Goal: Task Accomplishment & Management: Use online tool/utility

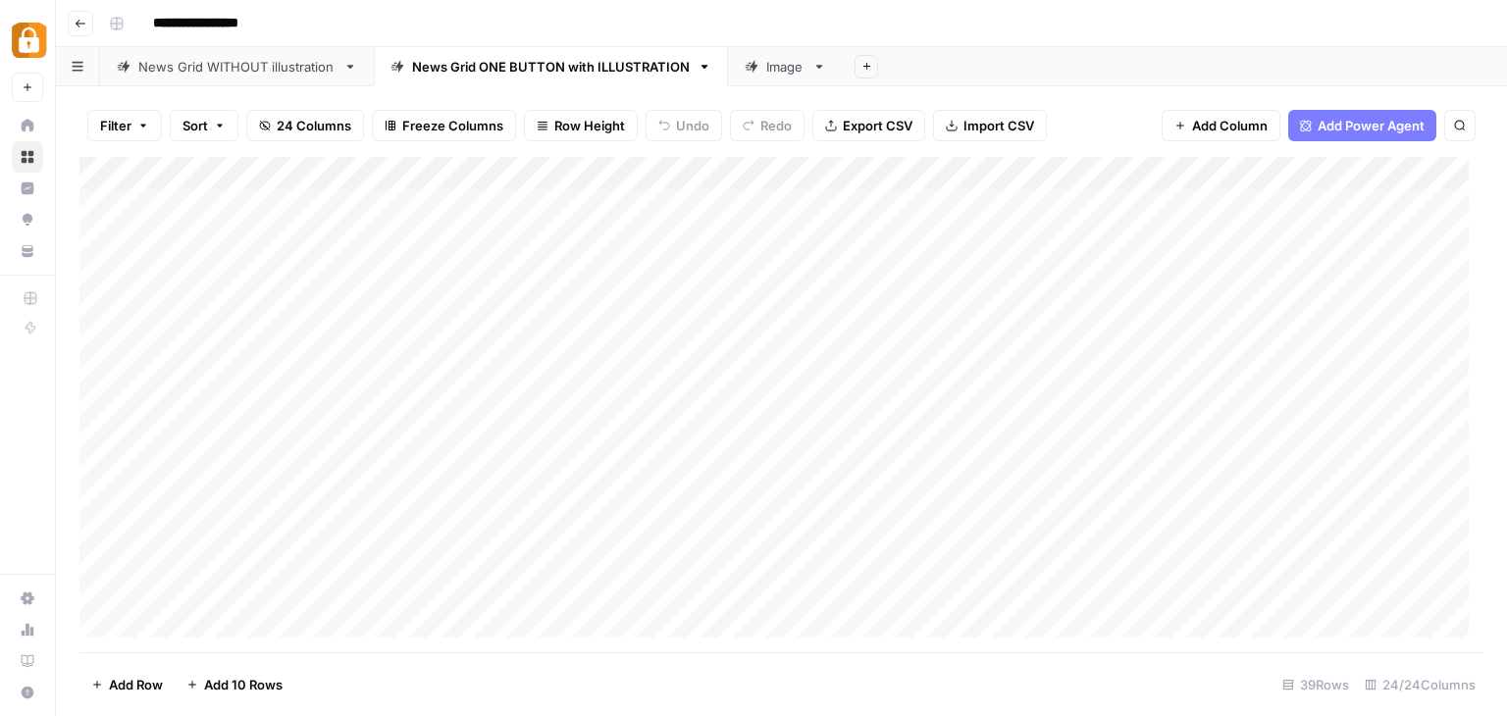
click at [922, 29] on div "**********" at bounding box center [794, 23] width 1387 height 31
click at [866, 66] on icon "button" at bounding box center [866, 66] width 7 height 7
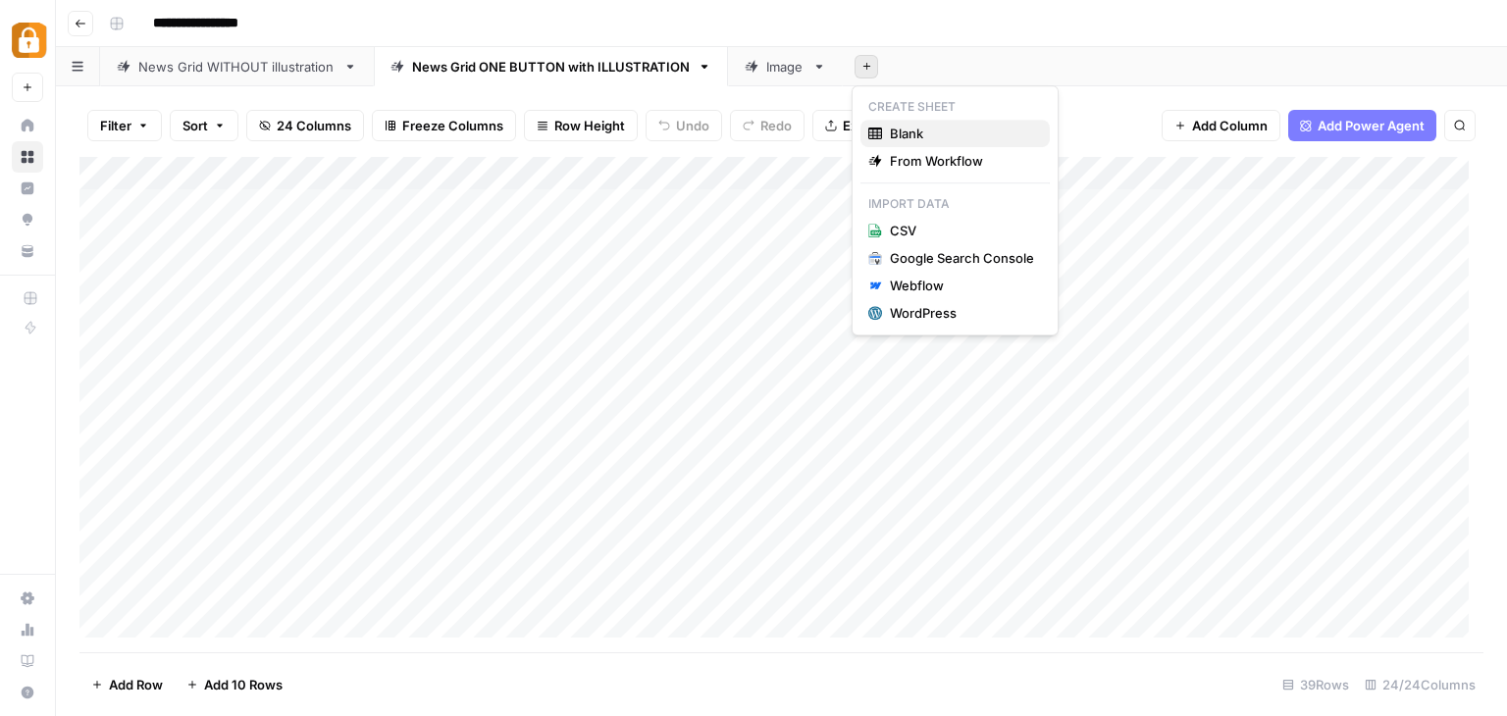
click at [904, 134] on span "Blank" at bounding box center [962, 134] width 144 height 20
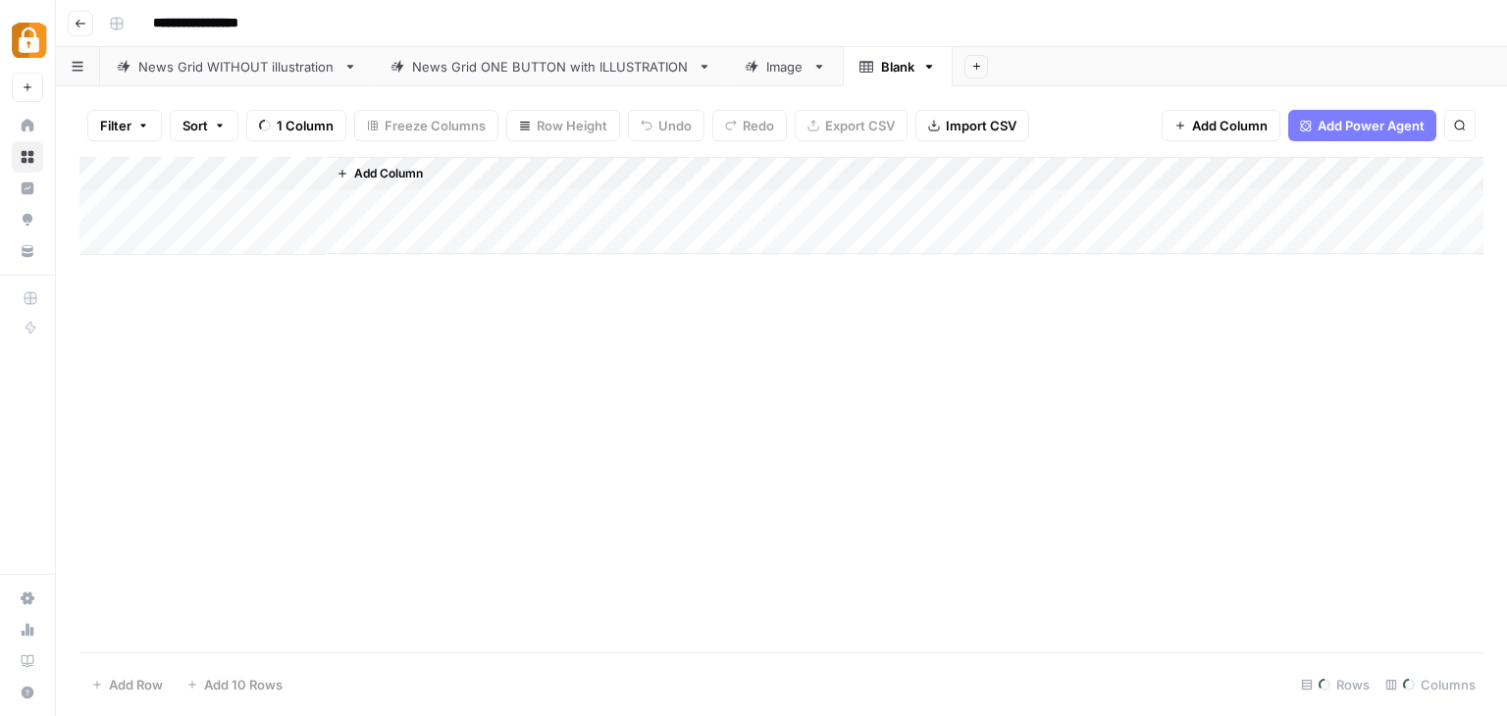
click at [867, 68] on icon at bounding box center [867, 67] width 14 height 12
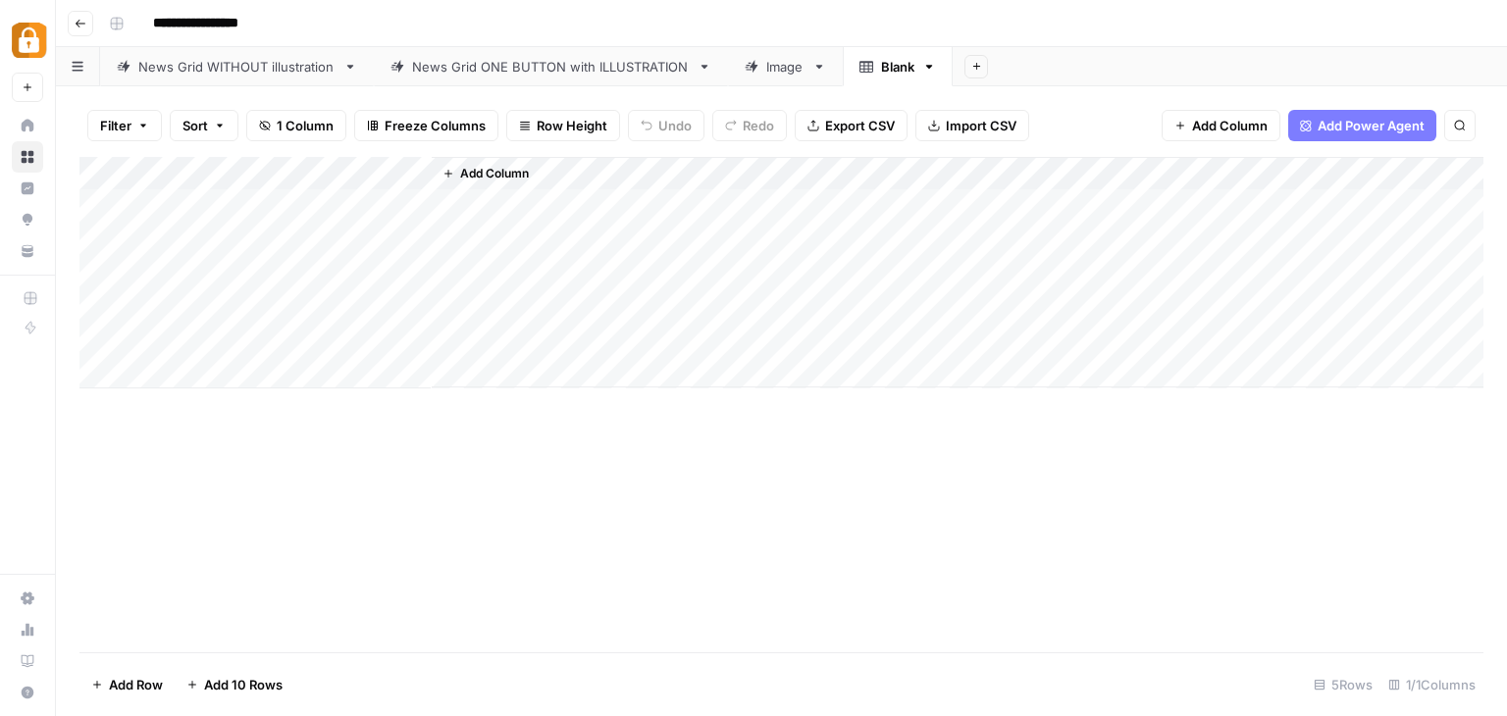
click at [249, 201] on div "Add Column" at bounding box center [781, 273] width 1404 height 232
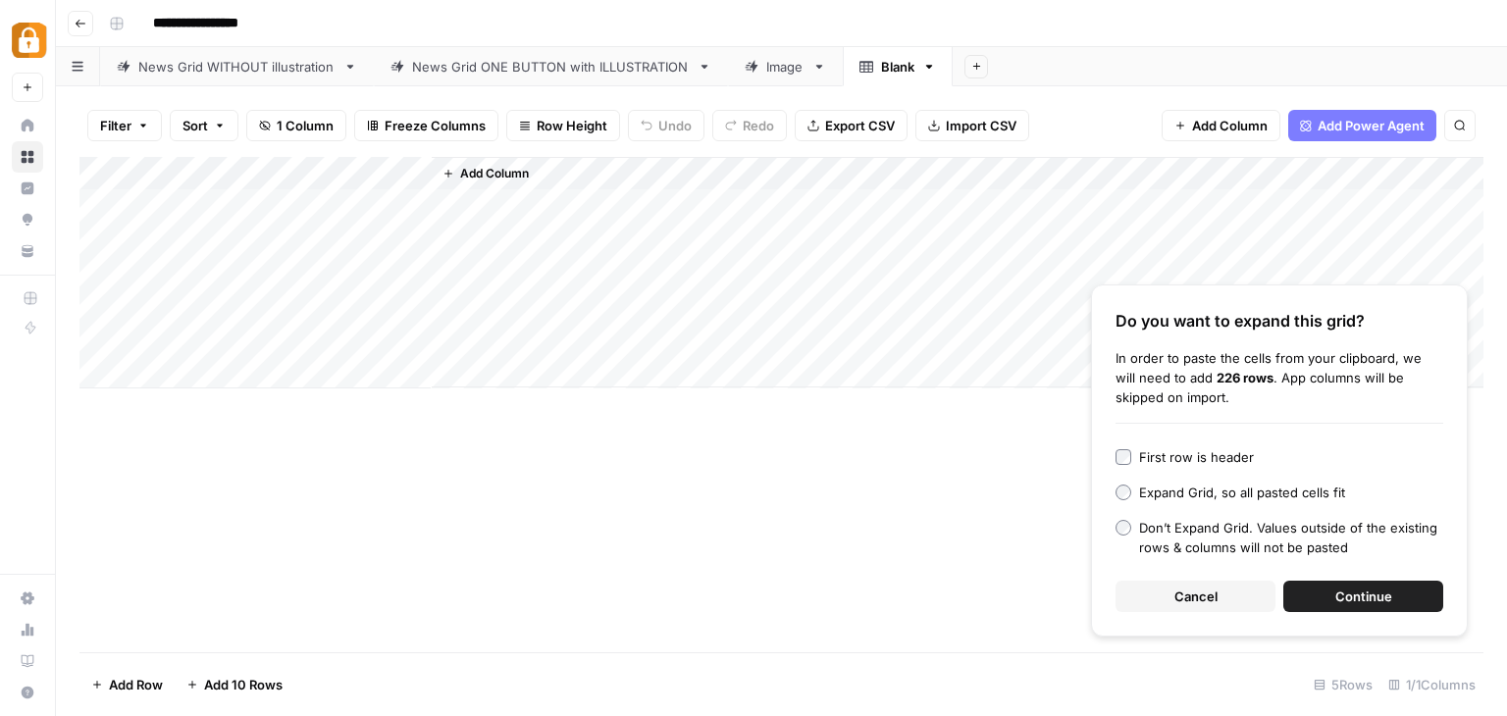
click at [1346, 599] on span "Continue" at bounding box center [1364, 597] width 57 height 20
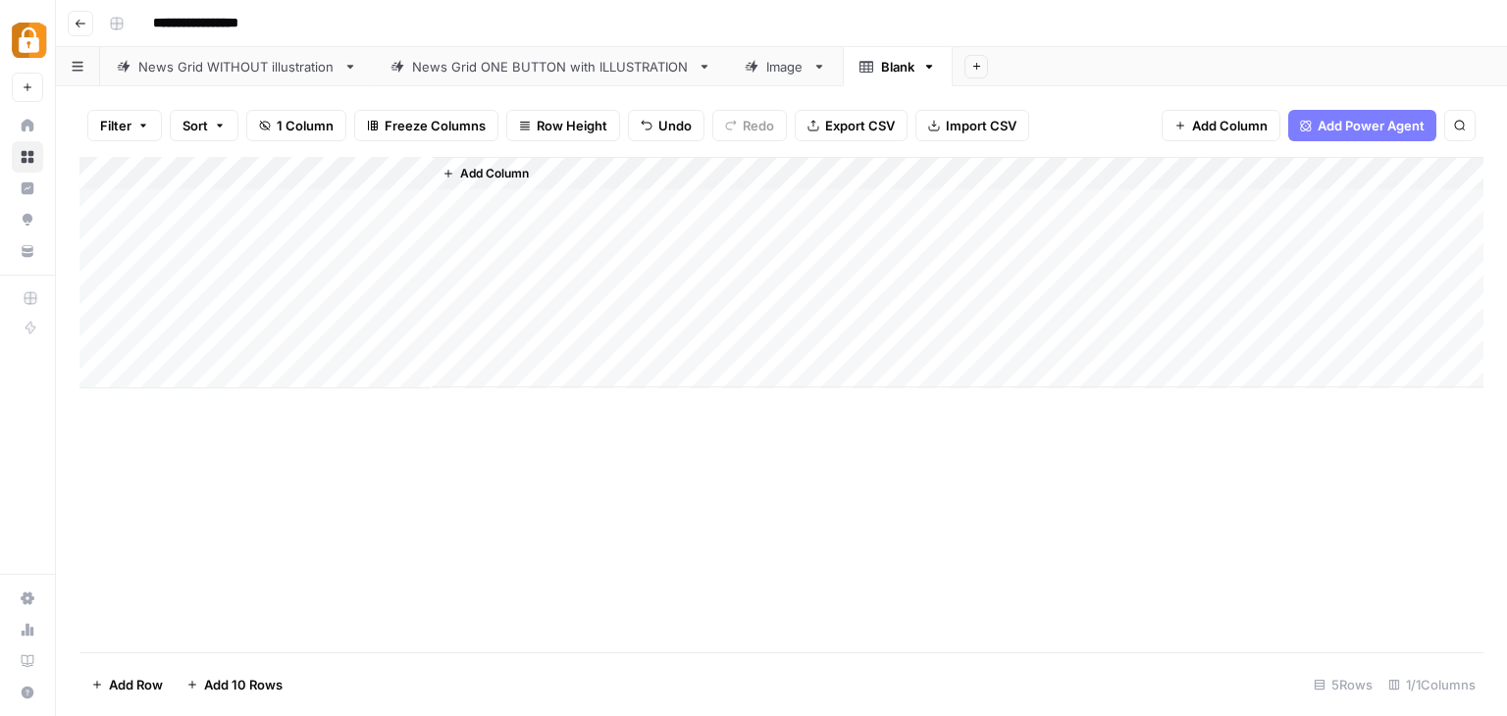
click at [216, 370] on div "Add Column" at bounding box center [781, 273] width 1404 height 232
click at [310, 179] on div "Add Column" at bounding box center [781, 289] width 1404 height 265
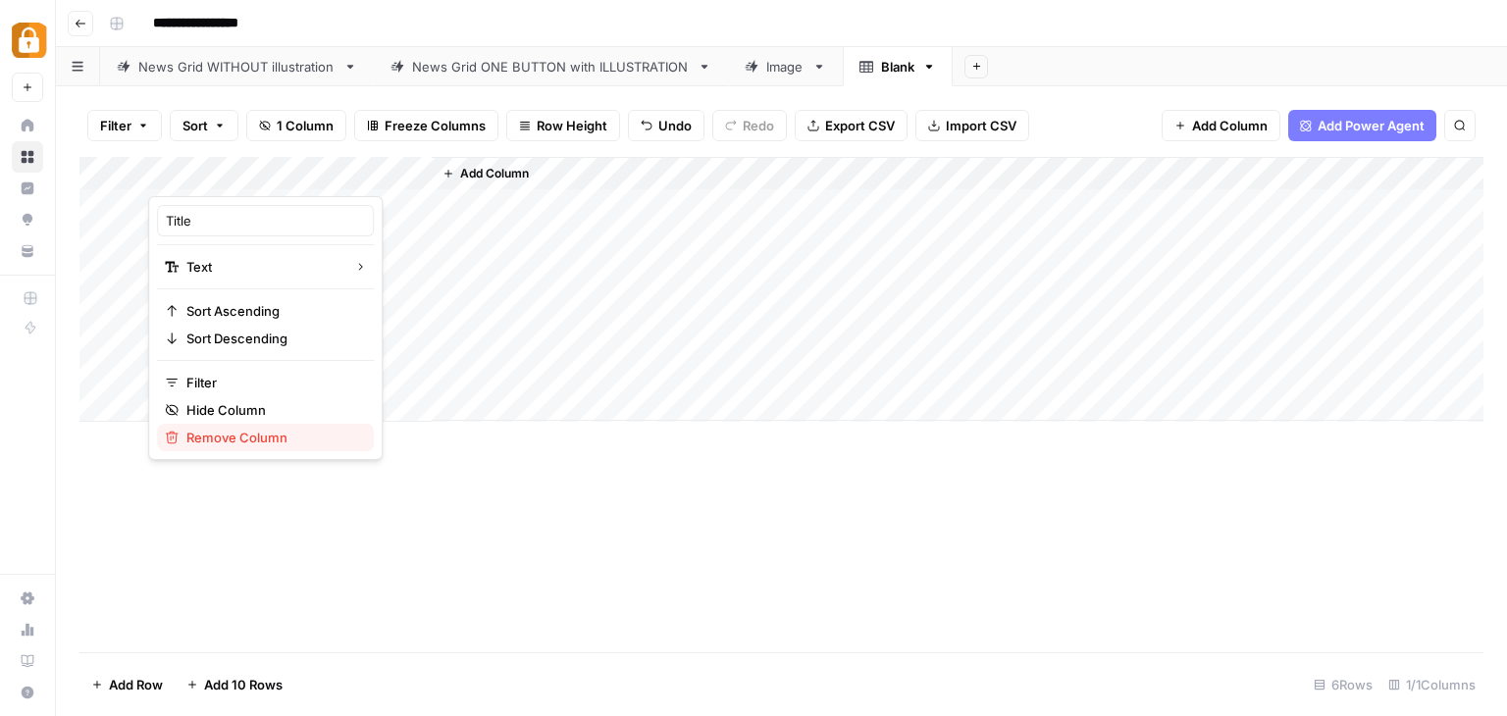
click at [236, 433] on span "Remove Column" at bounding box center [272, 438] width 172 height 20
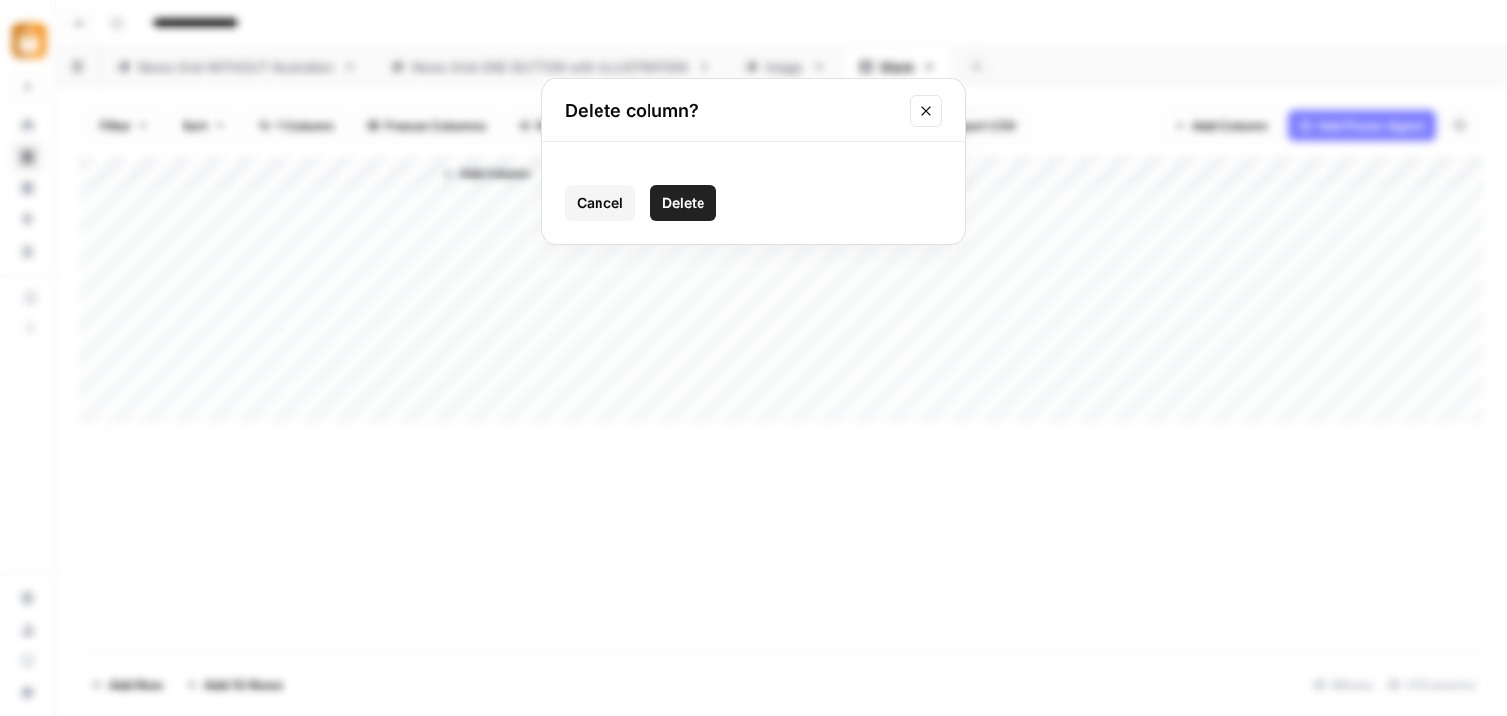
click at [617, 206] on span "Cancel" at bounding box center [600, 203] width 46 height 20
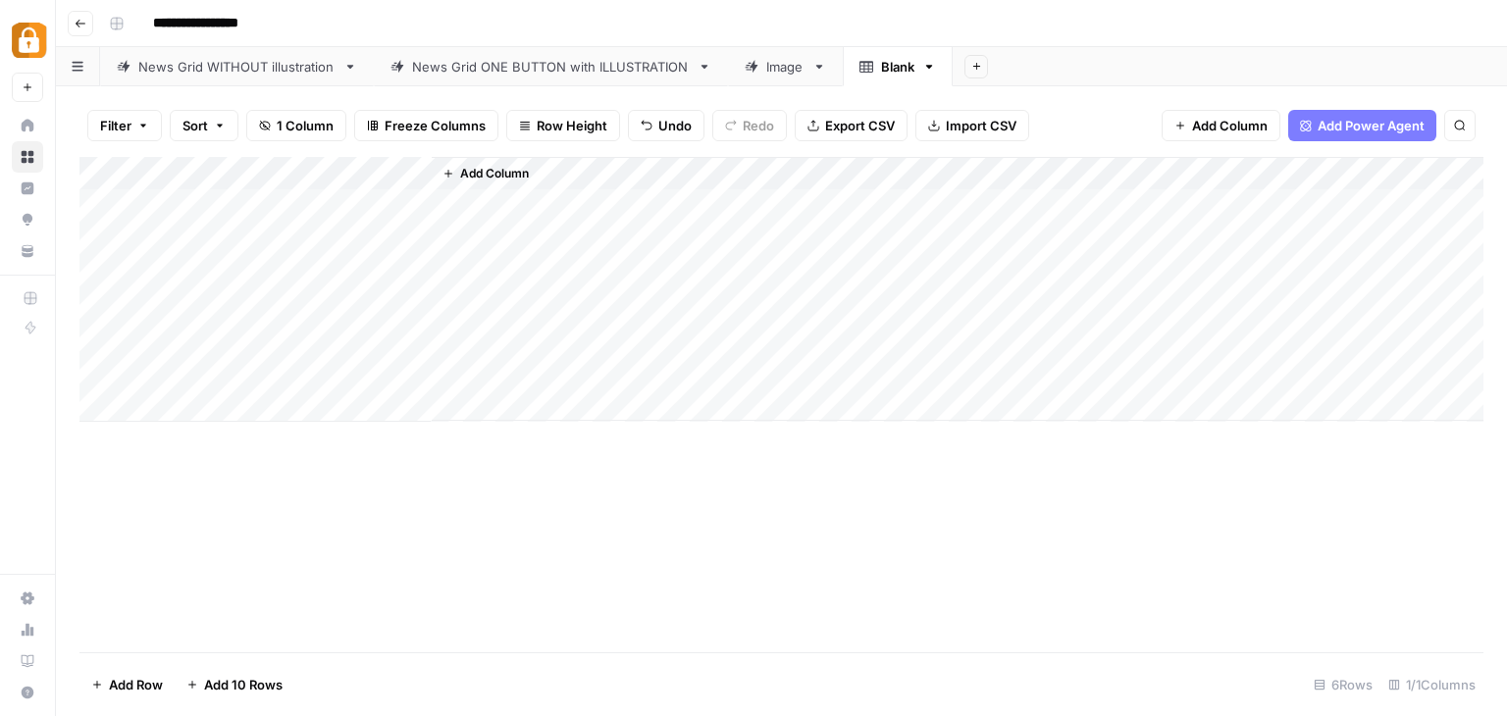
click at [310, 198] on div "Add Column" at bounding box center [781, 289] width 1404 height 265
drag, startPoint x: 310, startPoint y: 198, endPoint x: 295, endPoint y: 335, distance: 137.2
click at [295, 335] on div "Add Column" at bounding box center [781, 289] width 1404 height 265
drag, startPoint x: 887, startPoint y: 75, endPoint x: 895, endPoint y: 68, distance: 10.4
click at [895, 68] on div "Blank" at bounding box center [897, 67] width 33 height 20
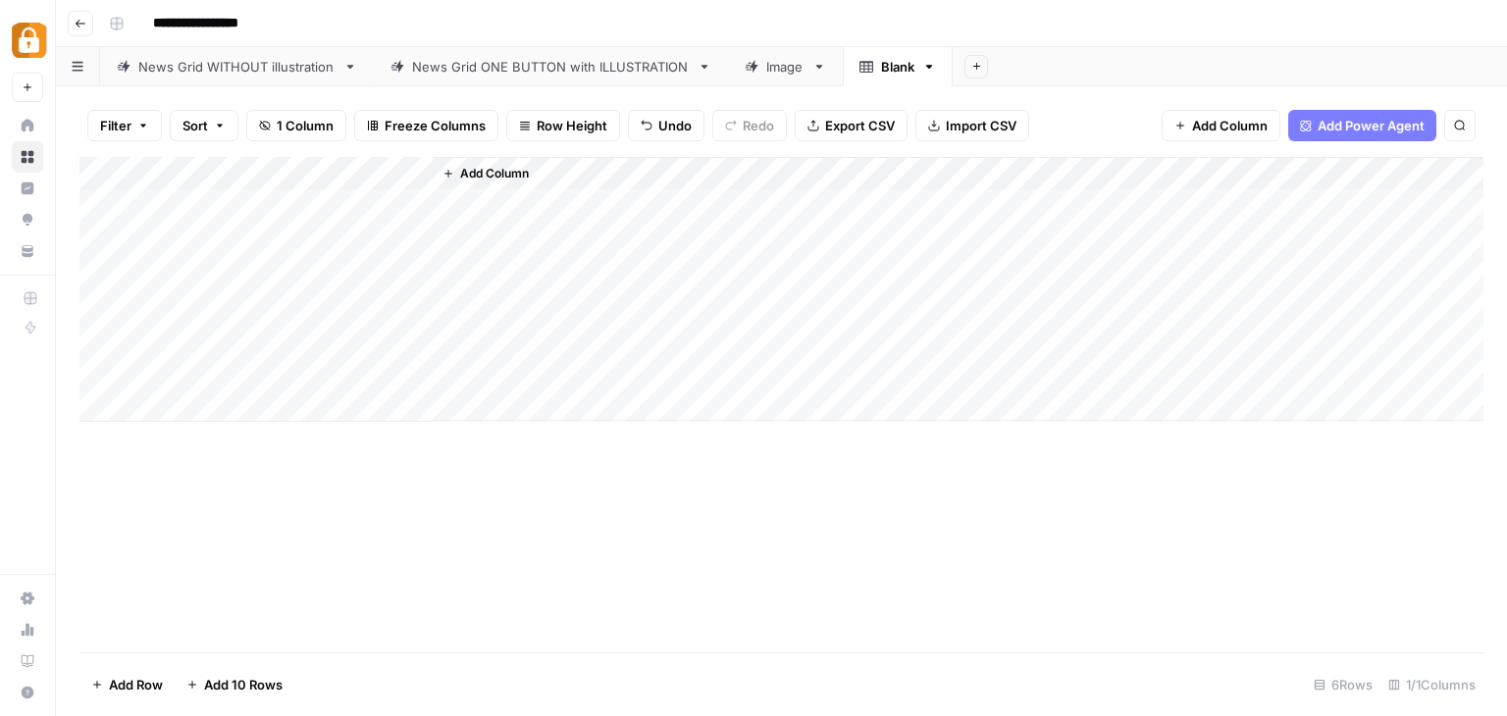
click at [926, 66] on icon "button" at bounding box center [929, 67] width 7 height 4
click at [961, 172] on span "Delete Sheet" at bounding box center [1006, 175] width 94 height 20
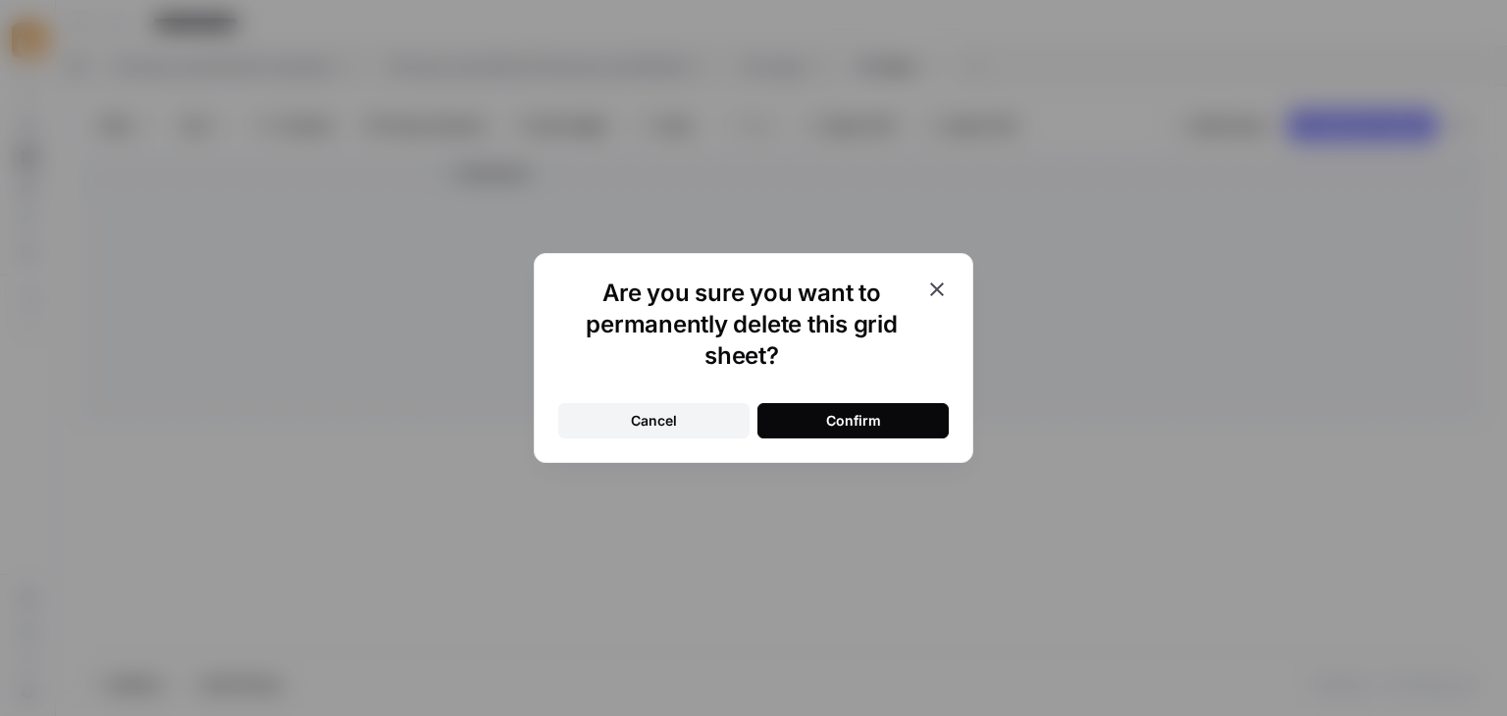
click at [894, 420] on button "Confirm" at bounding box center [853, 420] width 191 height 35
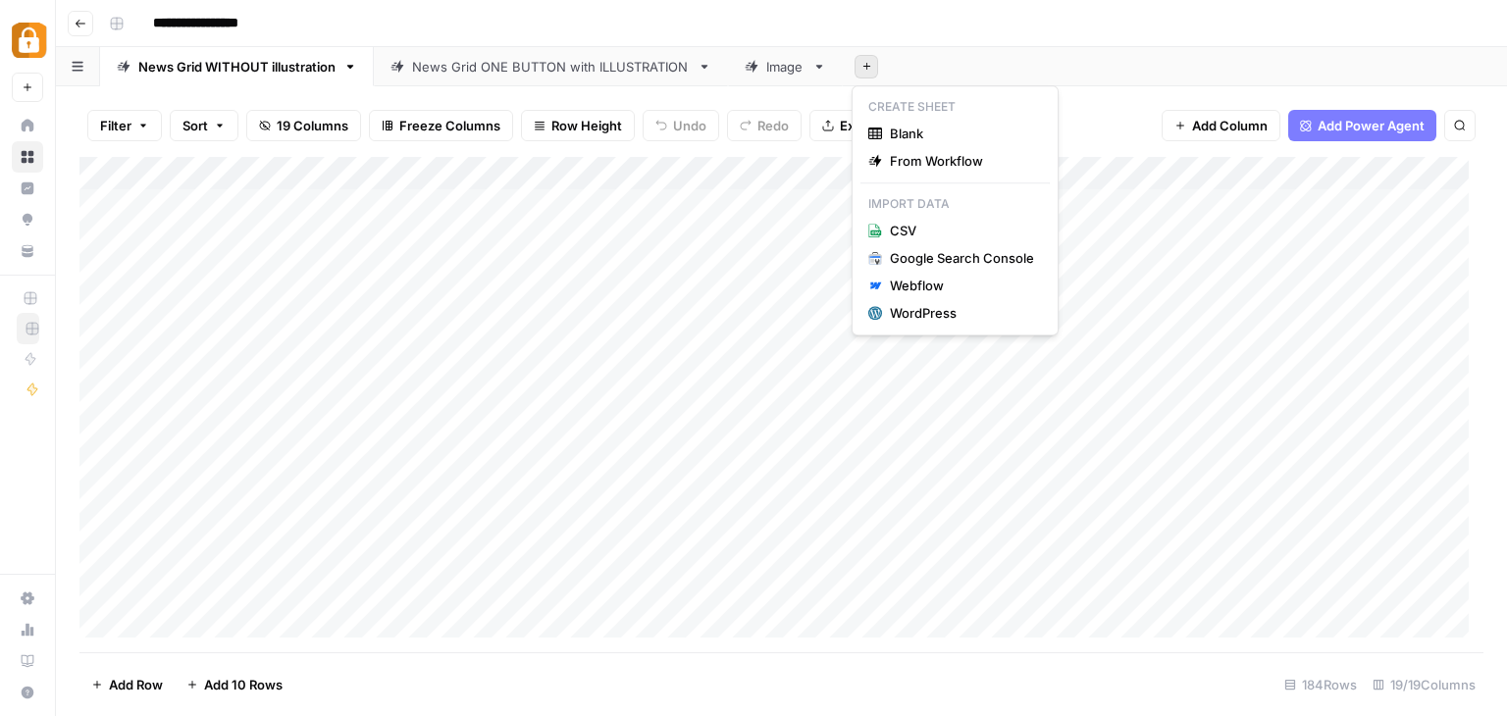
click at [867, 74] on button "Add Sheet" at bounding box center [867, 67] width 24 height 24
click at [889, 145] on button "Blank" at bounding box center [955, 133] width 189 height 27
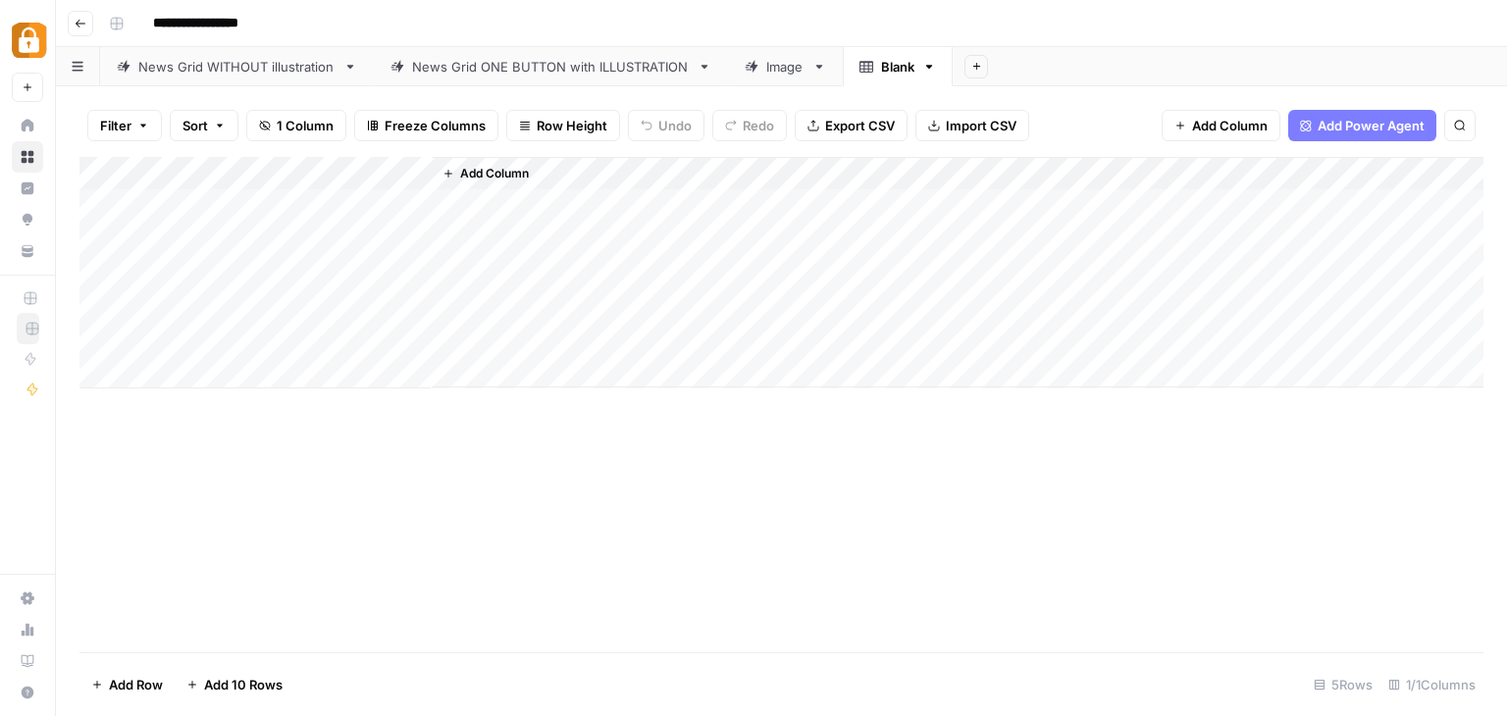
click at [962, 134] on span "Import CSV" at bounding box center [981, 126] width 71 height 20
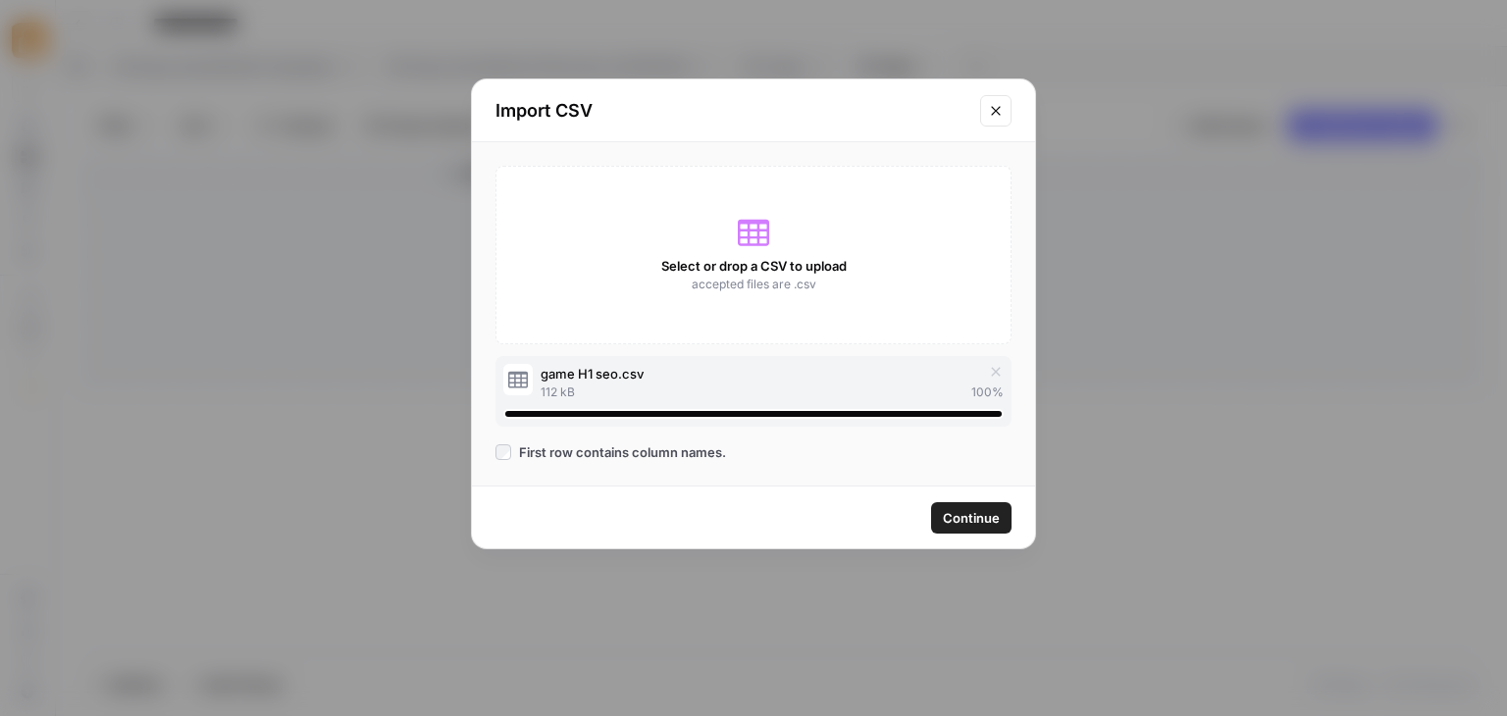
click at [947, 518] on span "Continue" at bounding box center [971, 518] width 57 height 20
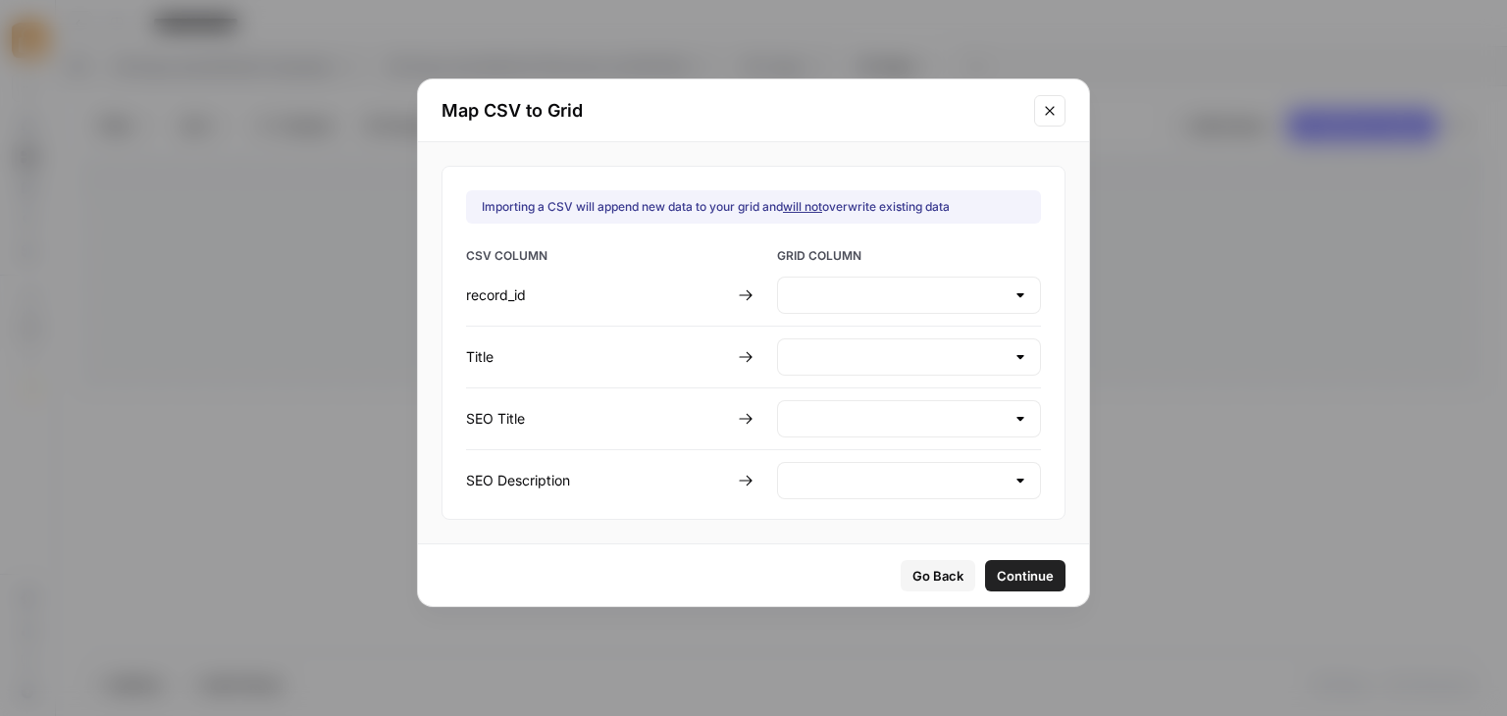
type input "Create new column"
type input "Title"
type input "Create new column"
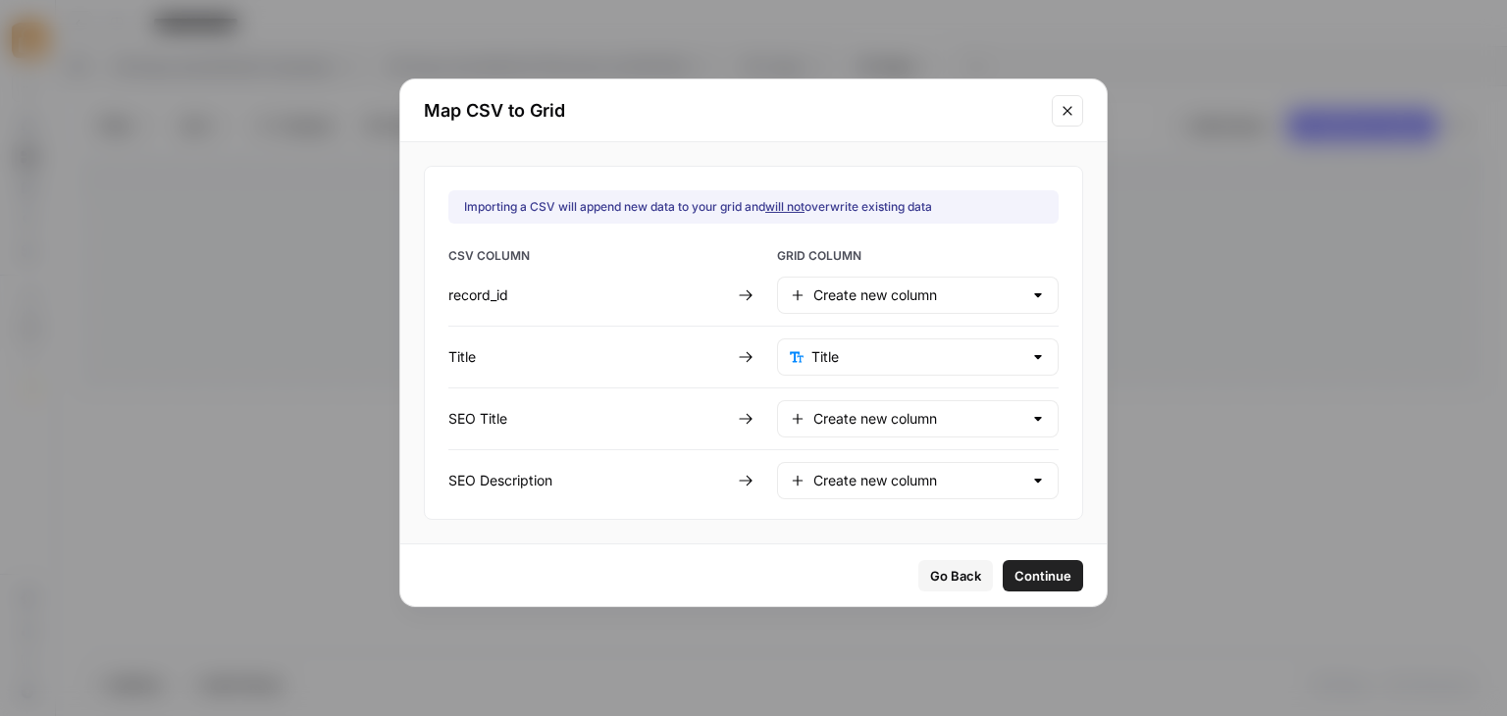
click at [1030, 292] on div at bounding box center [1038, 296] width 16 height 20
click at [902, 405] on span "Do not import" at bounding box center [913, 399] width 197 height 20
type input "Do not import"
click at [1004, 362] on div "Title" at bounding box center [918, 357] width 282 height 37
click at [1004, 362] on div at bounding box center [918, 357] width 282 height 37
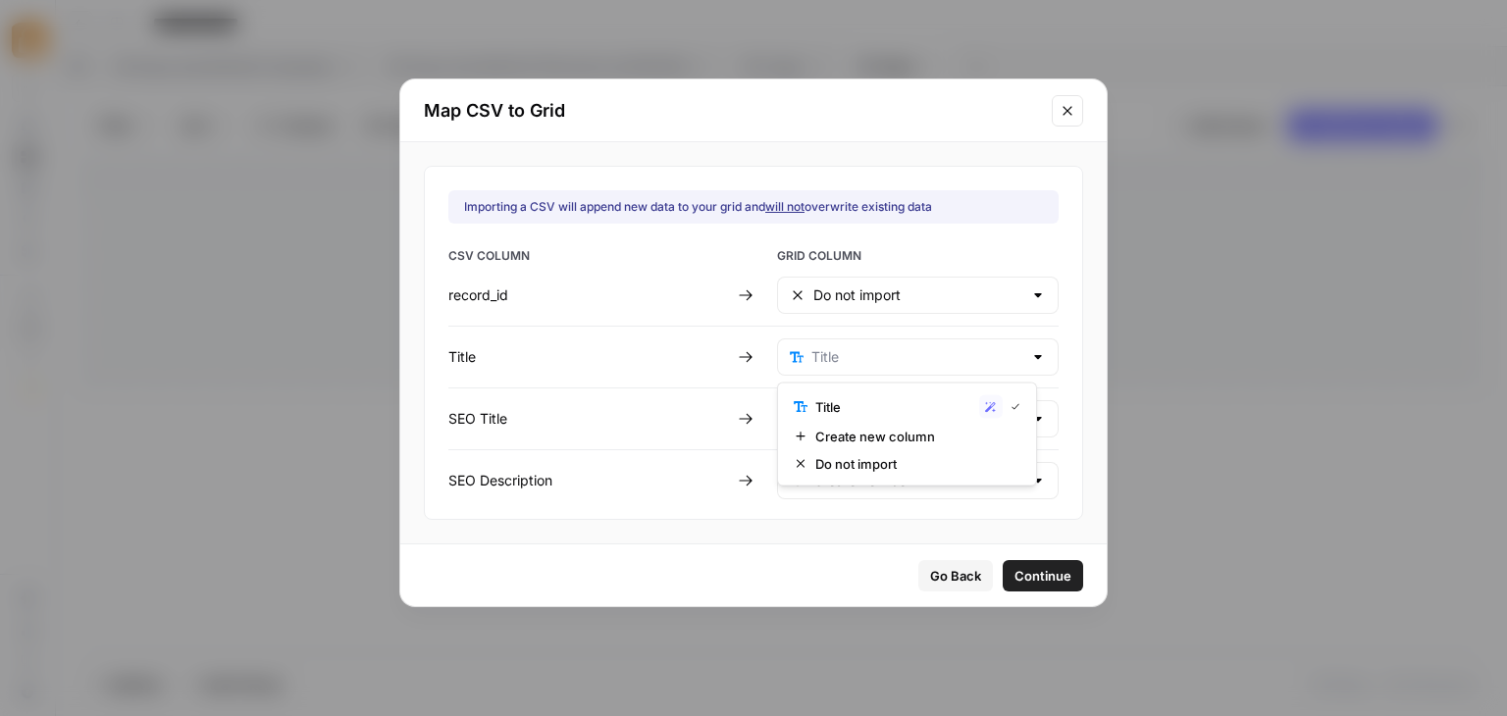
click at [1067, 388] on div "Importing a CSV will append new data to your grid and will not overwrite existi…" at bounding box center [753, 342] width 707 height 401
click at [1030, 420] on div at bounding box center [1038, 419] width 16 height 20
click at [934, 487] on span "Create new column" at bounding box center [905, 494] width 180 height 20
type input "Create new column"
click at [990, 479] on input "text" at bounding box center [918, 481] width 209 height 20
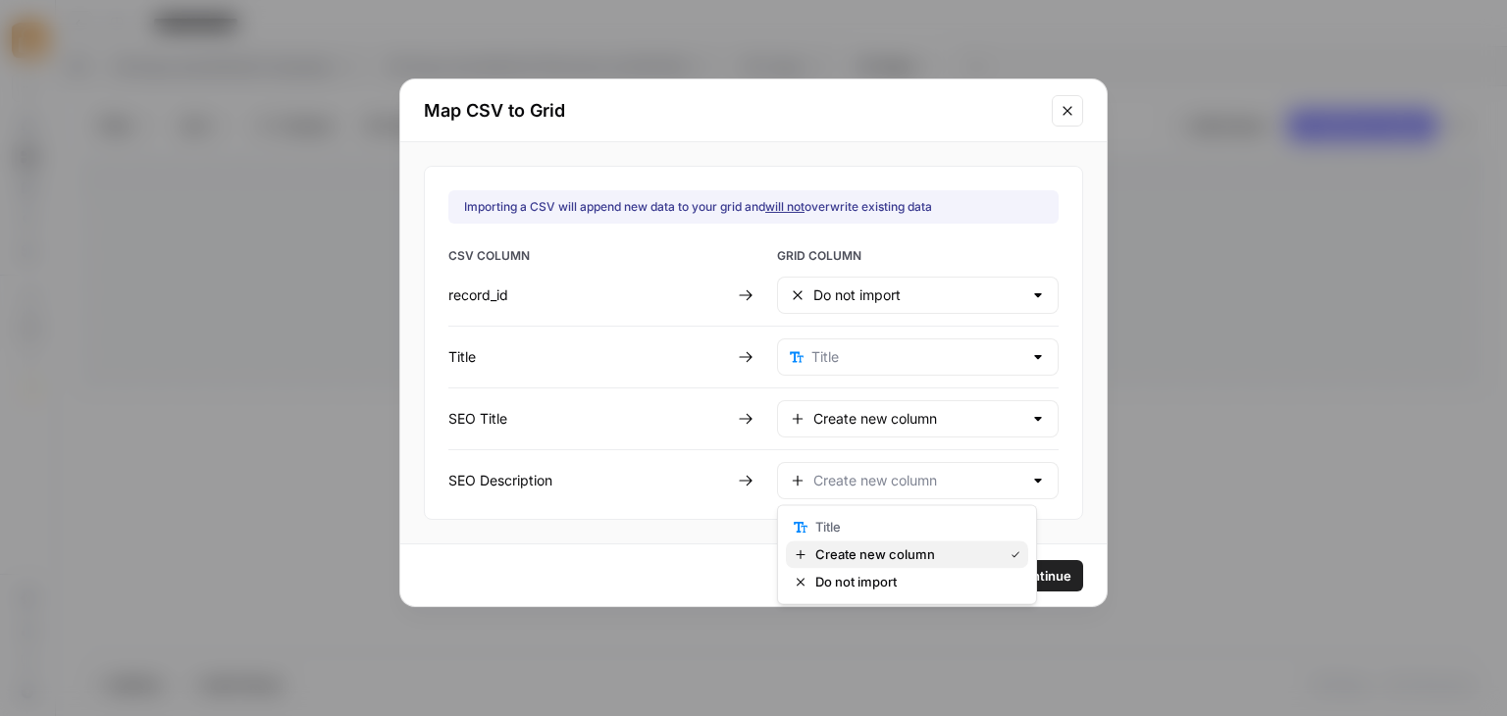
click at [898, 555] on span "Create new column" at bounding box center [905, 555] width 180 height 20
type input "Create new column"
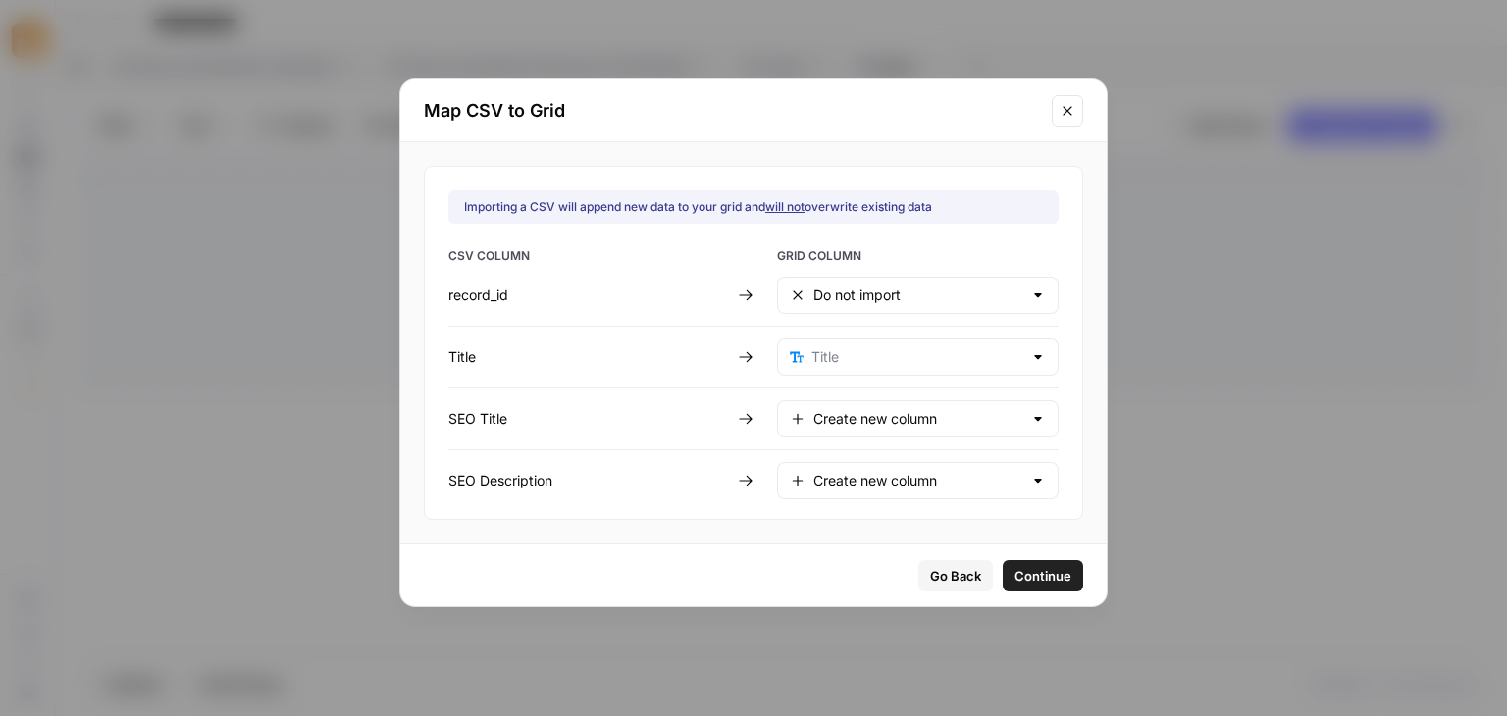
click at [1028, 577] on span "Continue" at bounding box center [1043, 576] width 57 height 20
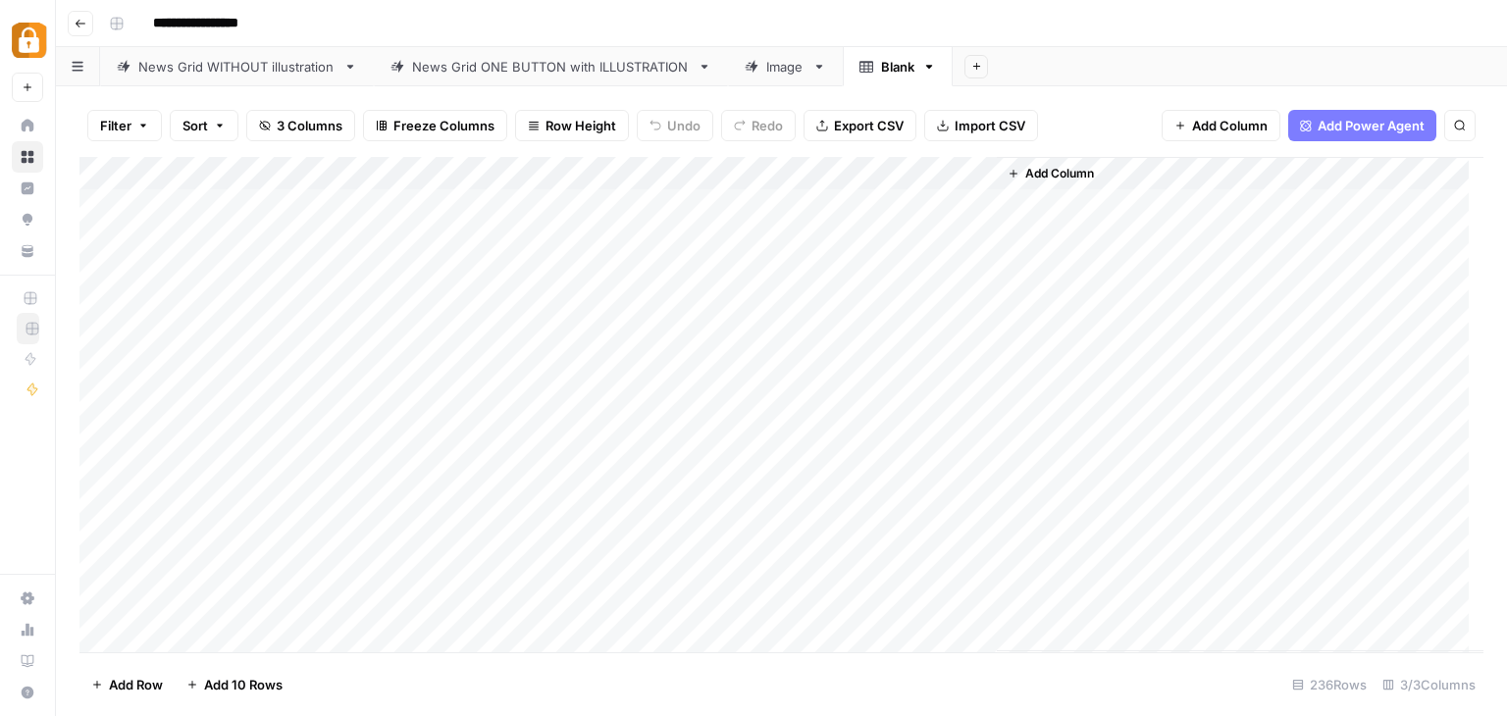
click at [106, 207] on div "Add Column" at bounding box center [781, 405] width 1404 height 496
click at [102, 236] on div "Add Column" at bounding box center [781, 405] width 1404 height 496
click at [101, 267] on div "Add Column" at bounding box center [781, 405] width 1404 height 496
click at [101, 300] on div "Add Column" at bounding box center [781, 405] width 1404 height 496
click at [101, 338] on div "Add Column" at bounding box center [781, 405] width 1404 height 496
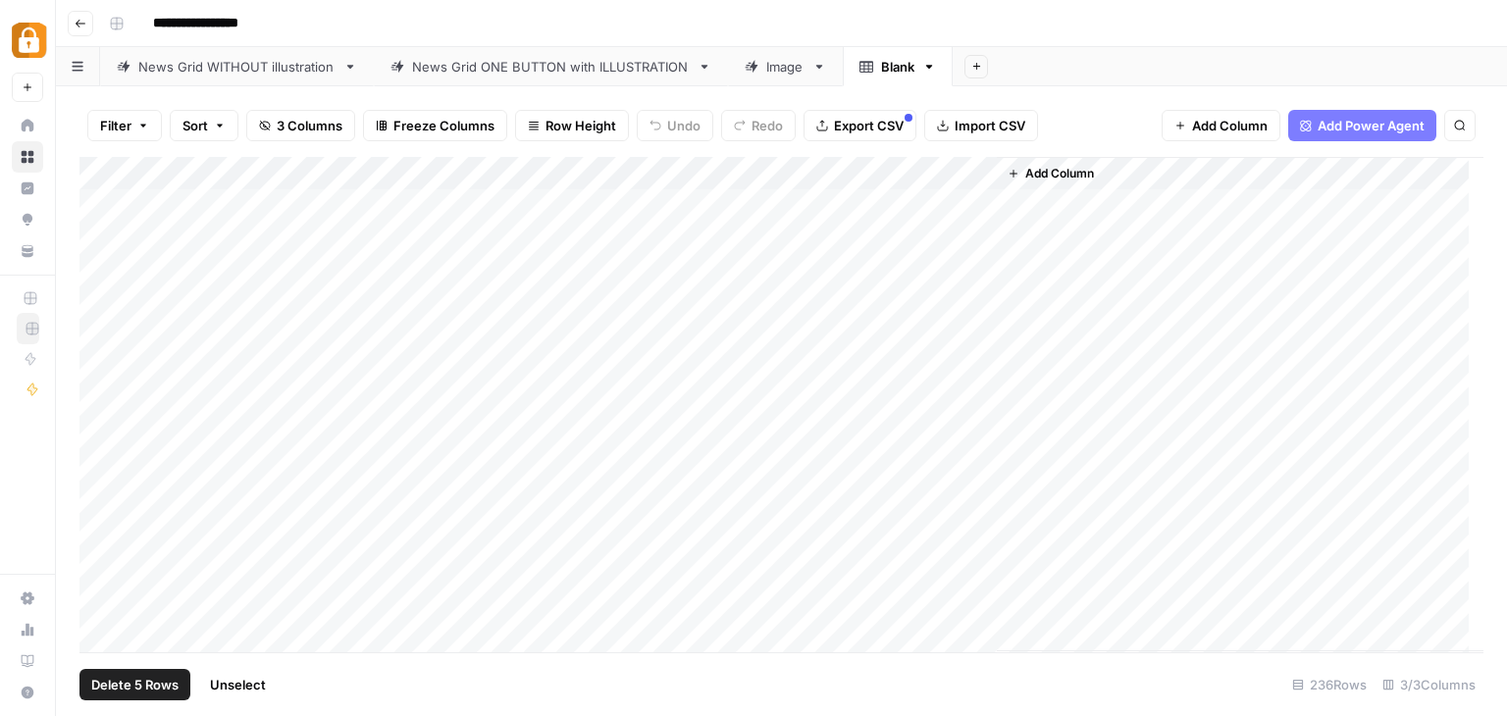
click at [86, 204] on div "Add Column" at bounding box center [781, 405] width 1404 height 496
click at [91, 683] on span "Delete 5 Rows" at bounding box center [134, 685] width 87 height 20
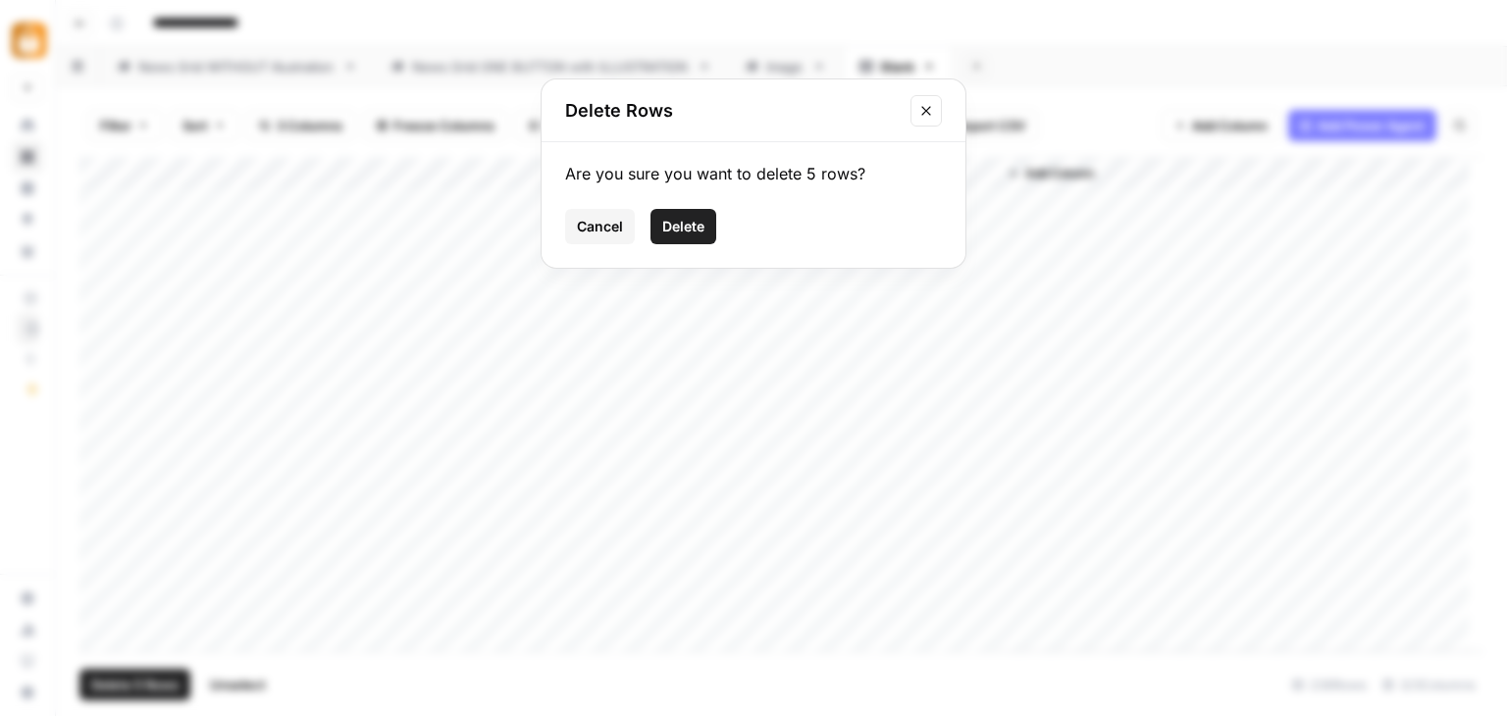
click at [671, 230] on span "Delete" at bounding box center [683, 227] width 42 height 20
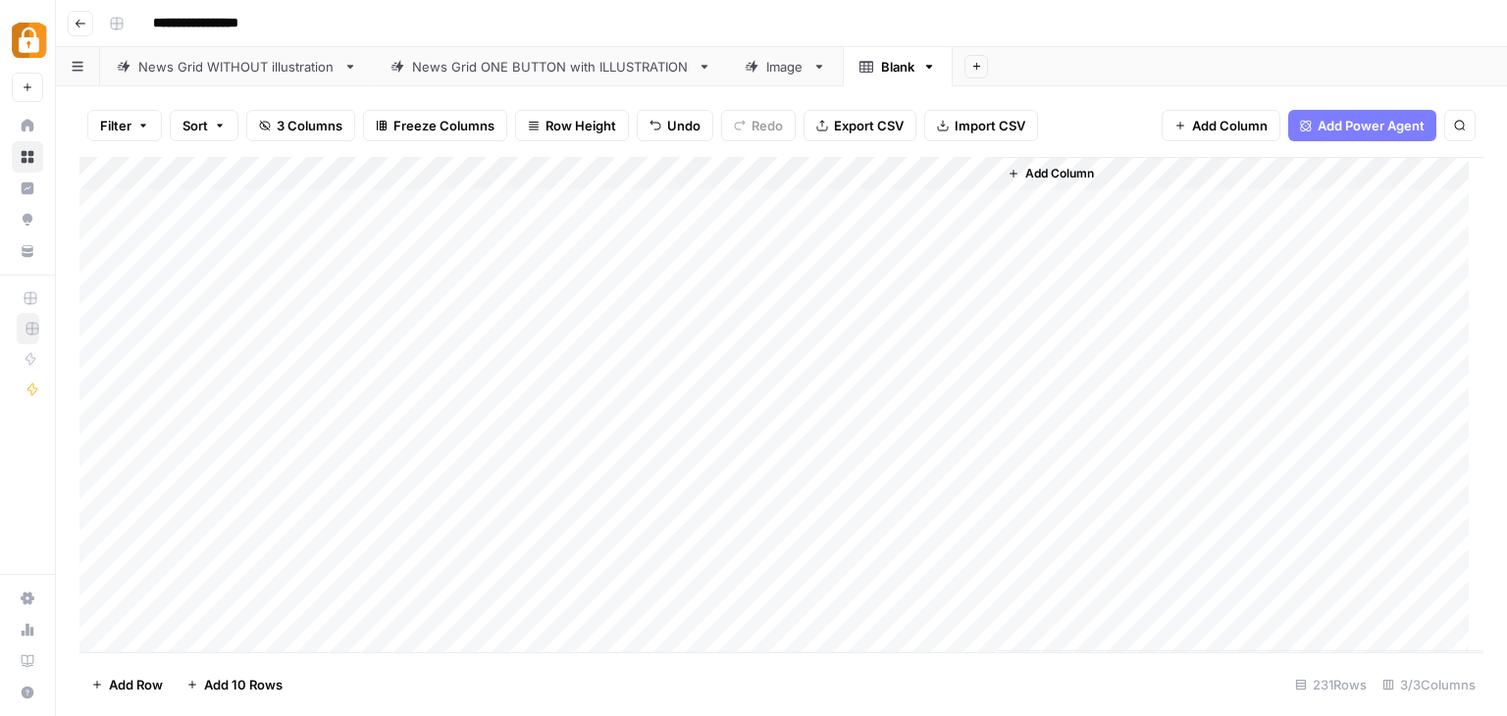
click at [588, 67] on div "News Grid ONE BUTTON with ILLUSTRATION" at bounding box center [551, 67] width 278 height 20
click at [891, 70] on div "Blank" at bounding box center [897, 67] width 33 height 20
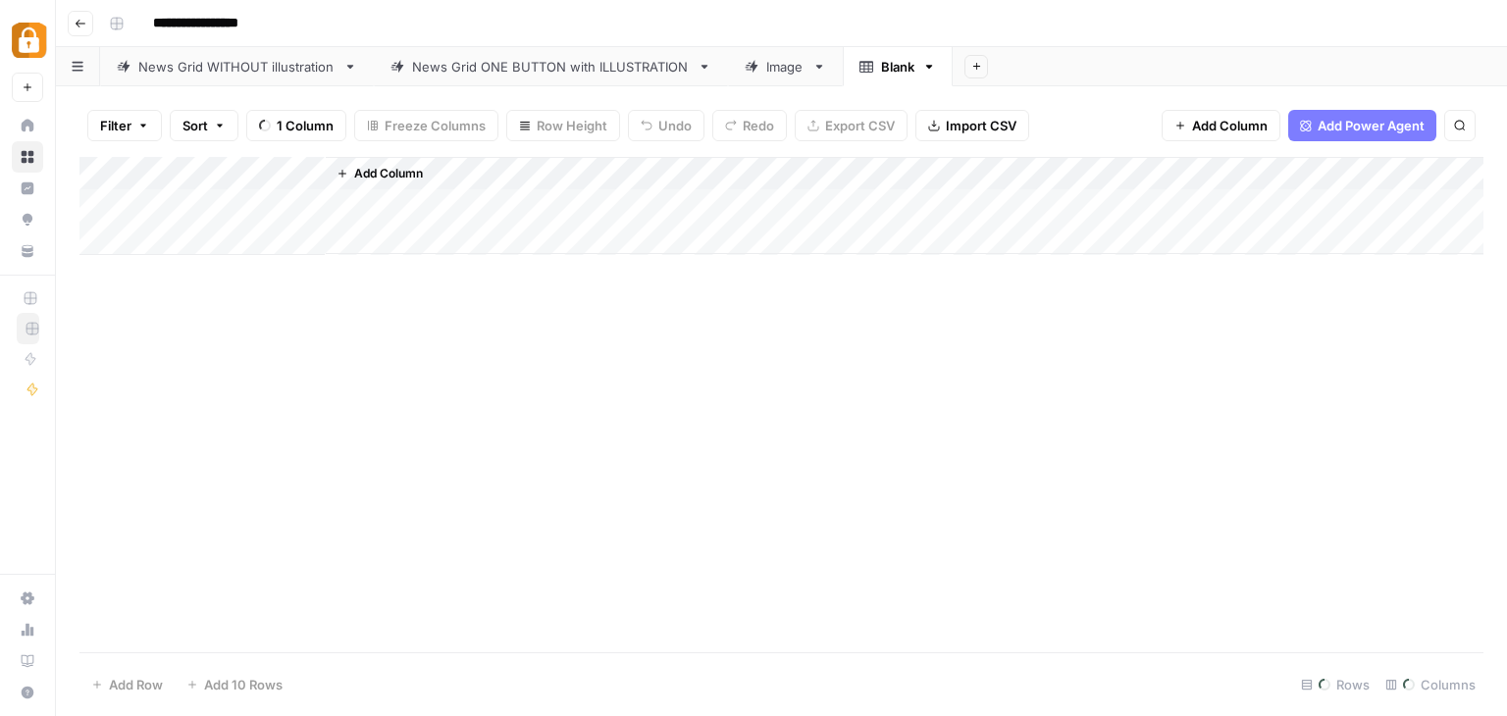
click at [144, 127] on icon "button" at bounding box center [143, 126] width 12 height 12
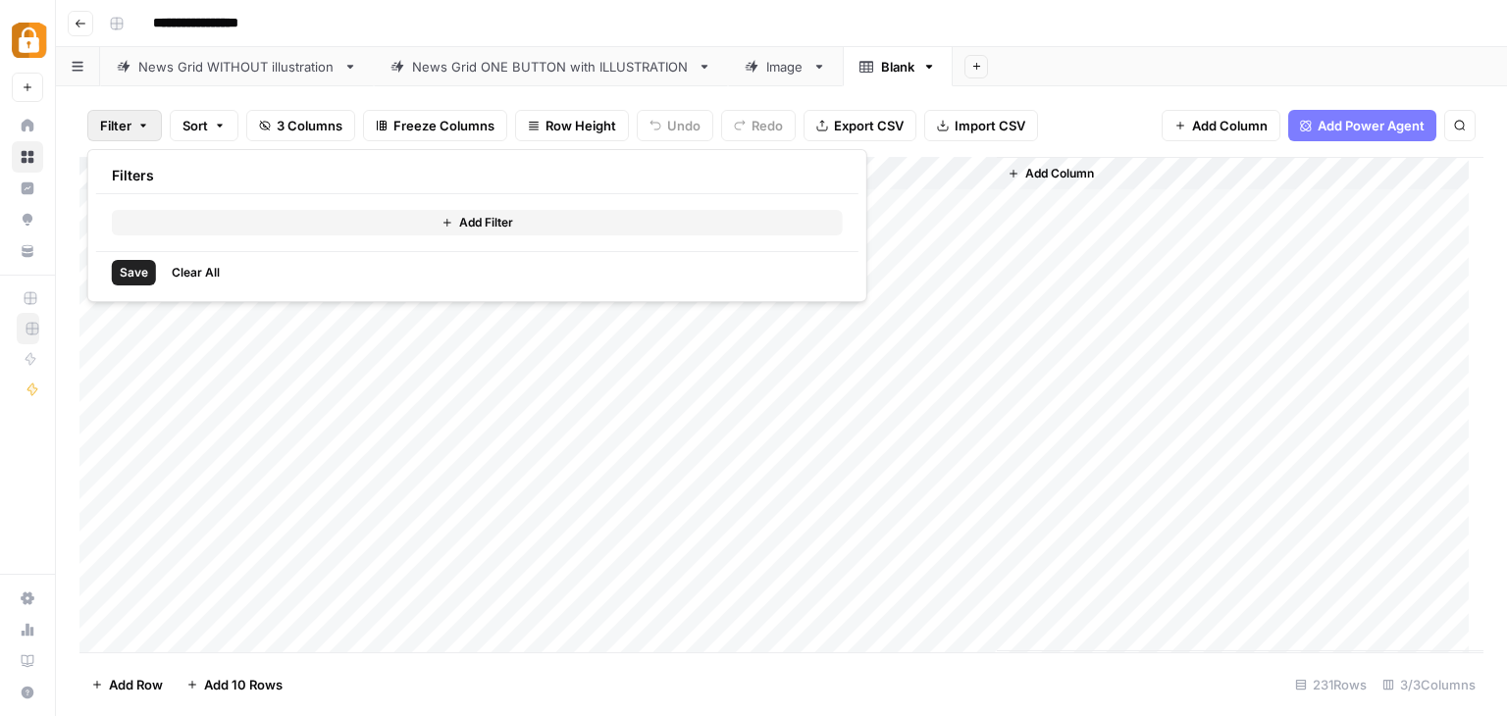
click at [442, 228] on icon "button" at bounding box center [448, 223] width 12 height 12
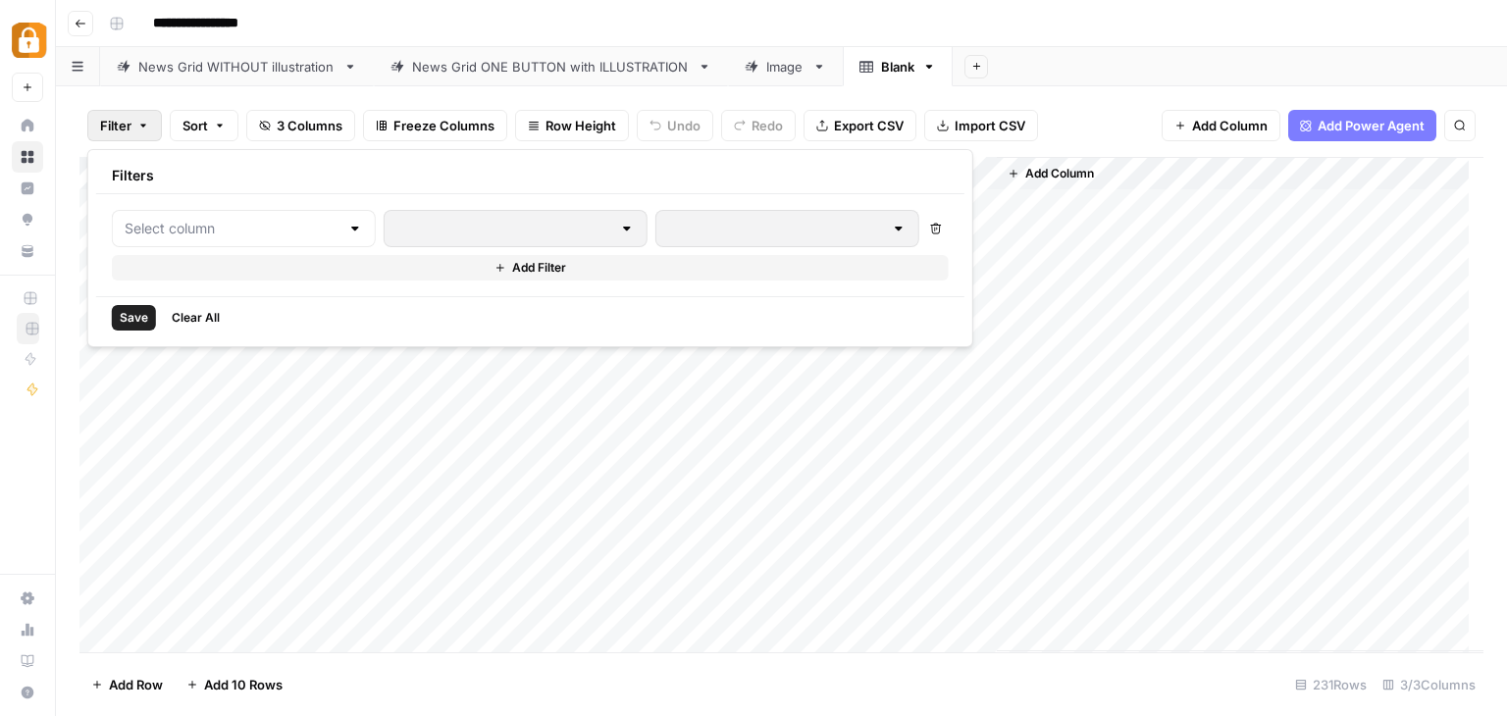
click at [318, 226] on div at bounding box center [244, 228] width 264 height 37
click at [1171, 268] on div "Add Column" at bounding box center [1240, 404] width 487 height 495
click at [222, 122] on icon "button" at bounding box center [220, 126] width 12 height 12
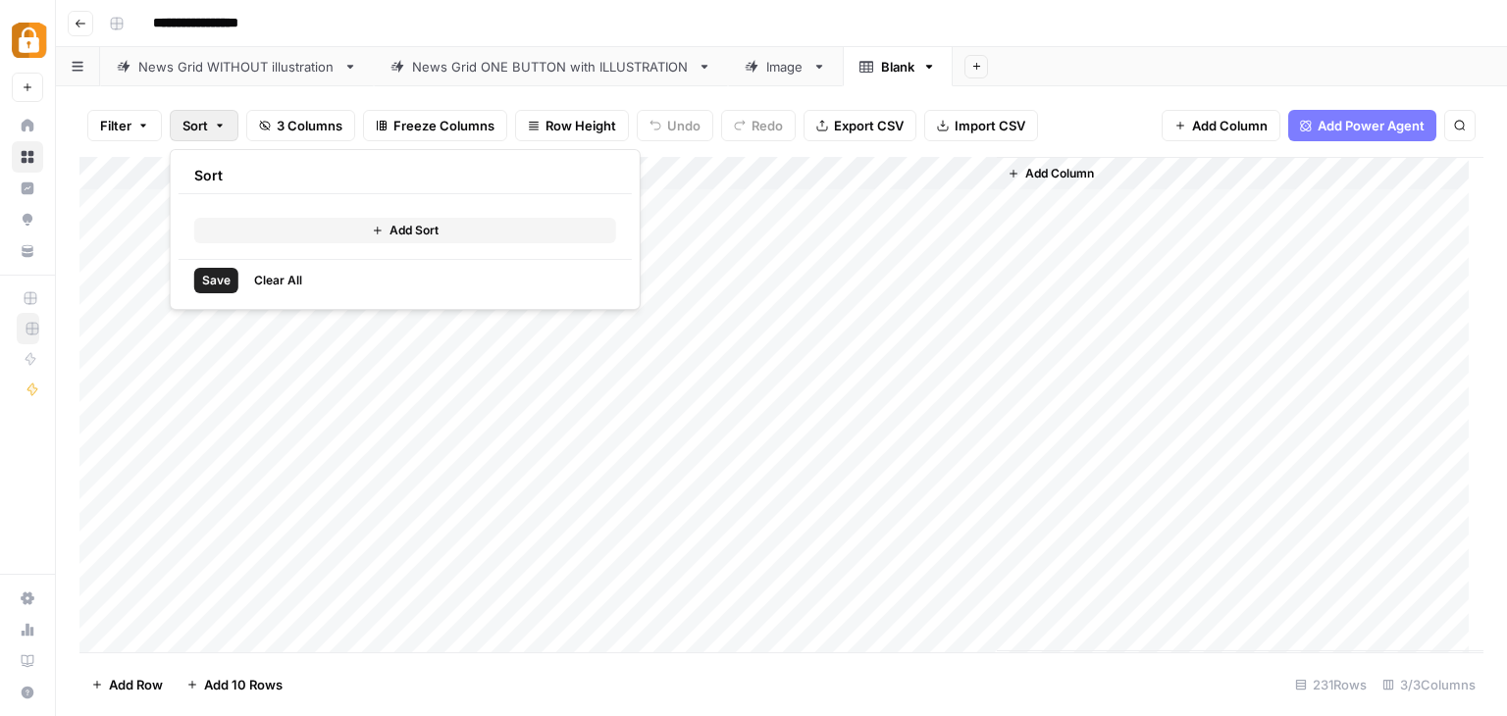
click at [1274, 159] on div "Add Column" at bounding box center [1240, 404] width 487 height 495
click at [1070, 205] on div "Add Column" at bounding box center [1240, 404] width 487 height 495
click at [587, 116] on span "Row Height" at bounding box center [581, 126] width 71 height 20
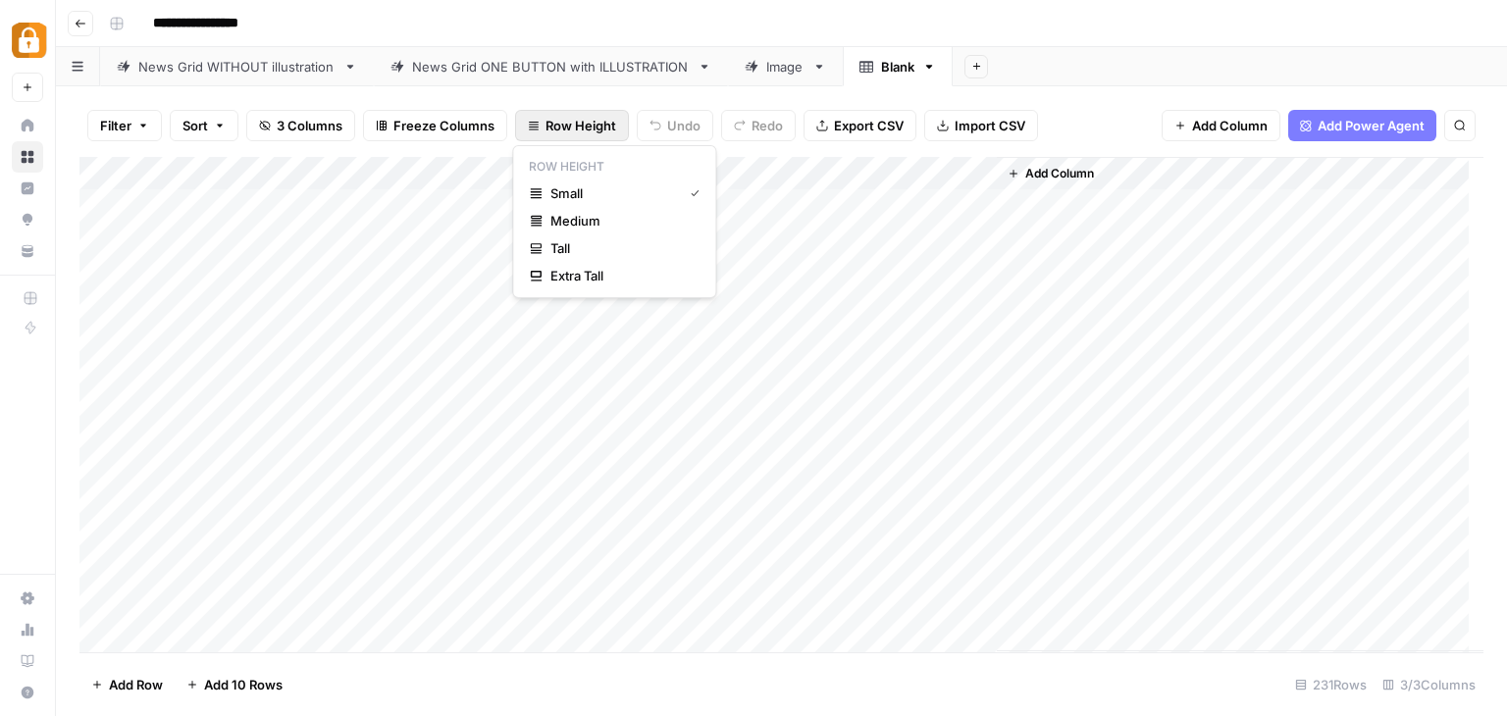
click at [475, 131] on span "Freeze Columns" at bounding box center [444, 126] width 101 height 20
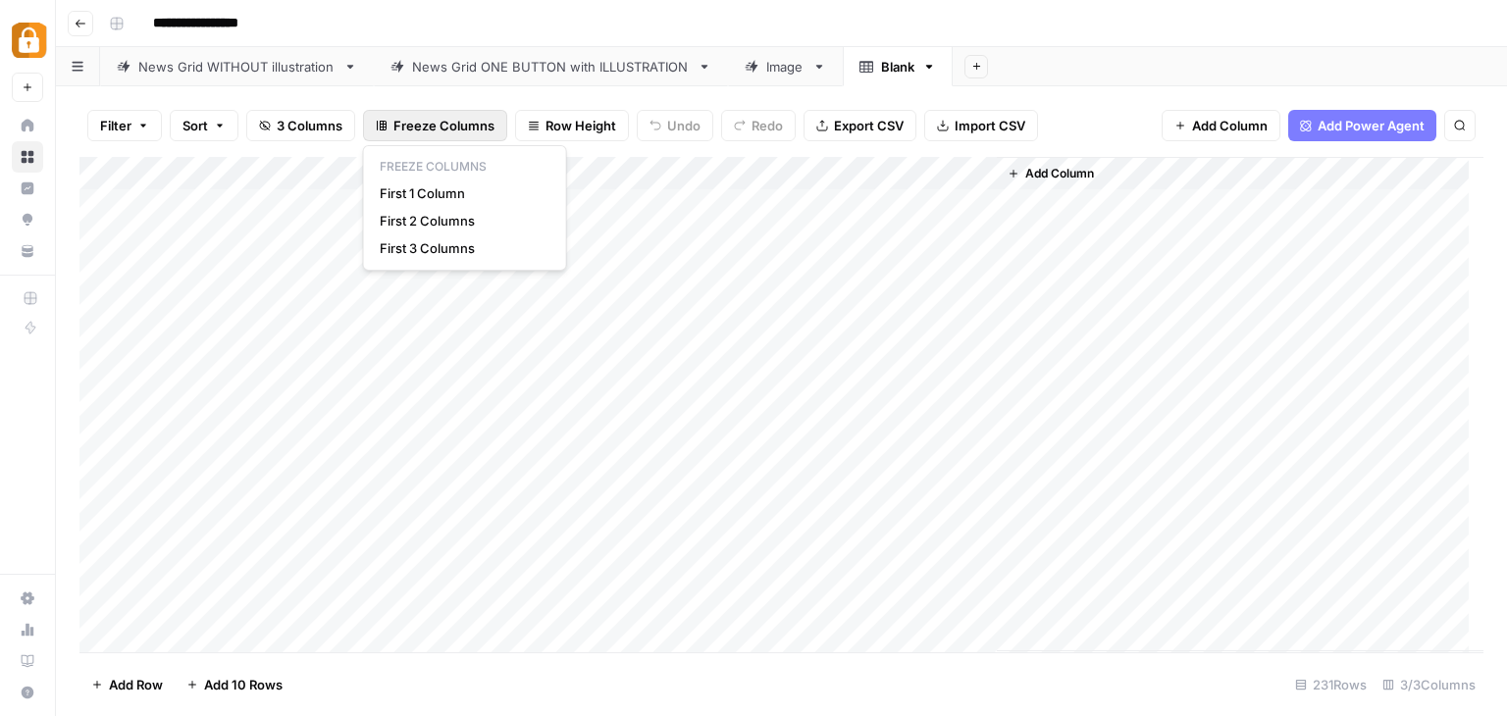
click at [335, 134] on span "3 Columns" at bounding box center [310, 126] width 66 height 20
click at [1332, 214] on div "Add Column" at bounding box center [1240, 404] width 487 height 495
click at [1344, 134] on span "Add Power Agent" at bounding box center [1371, 126] width 107 height 20
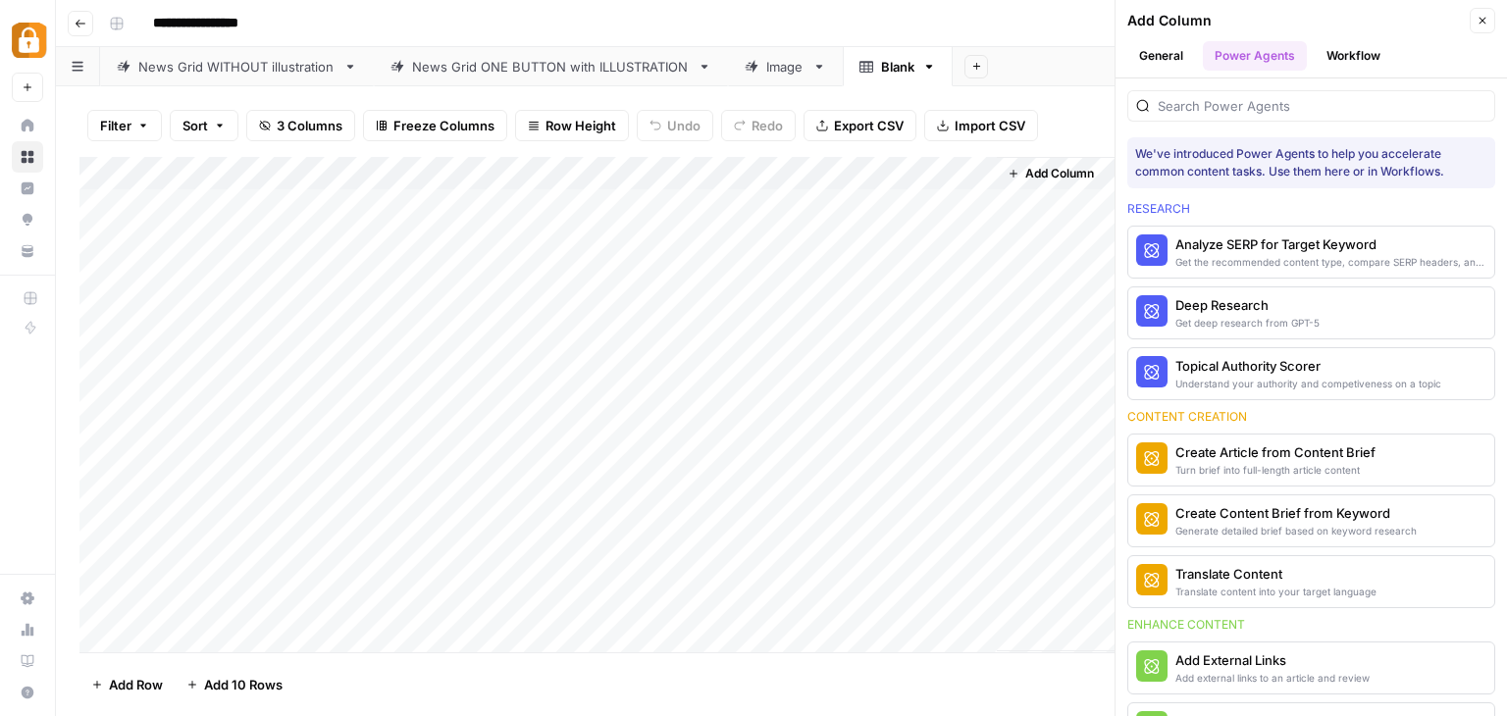
click at [1166, 50] on button "General" at bounding box center [1162, 55] width 68 height 29
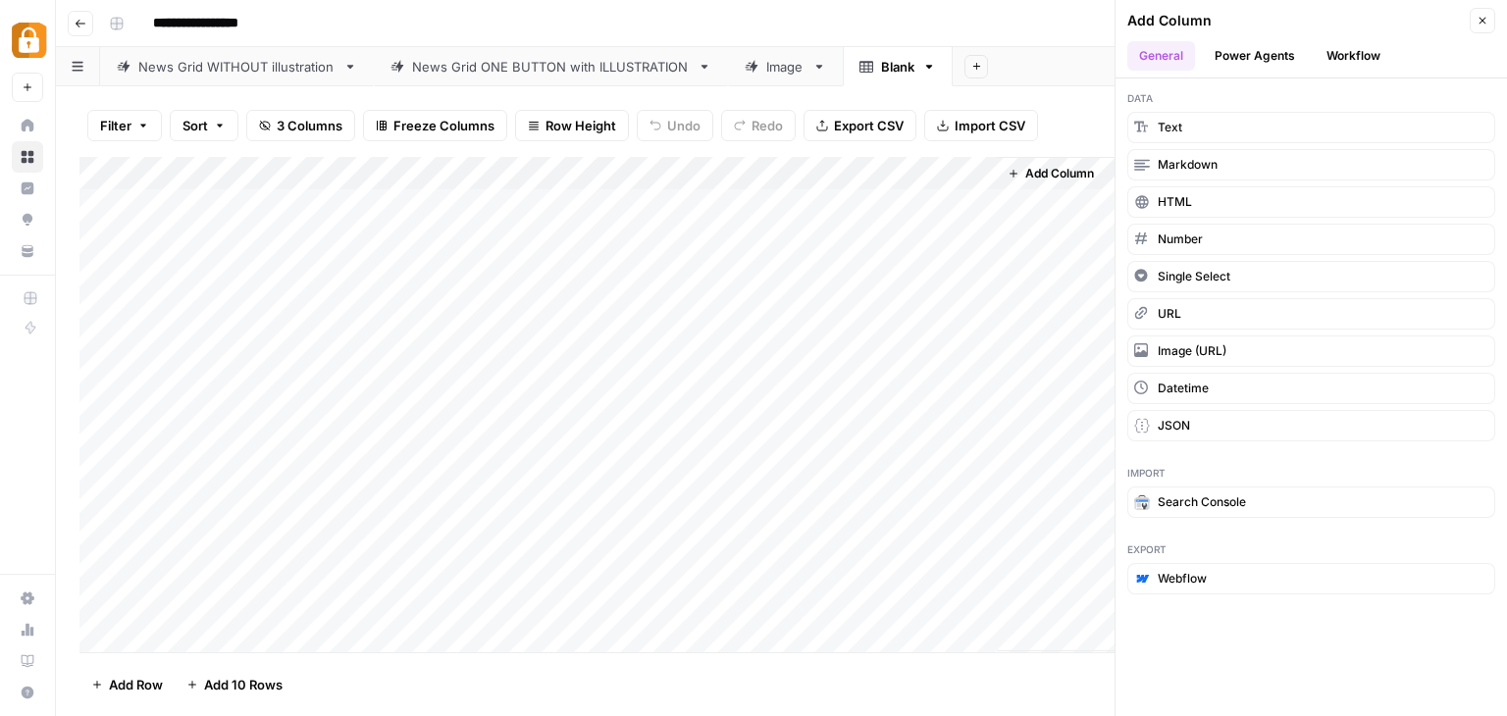
click at [1339, 61] on button "Workflow" at bounding box center [1354, 55] width 78 height 29
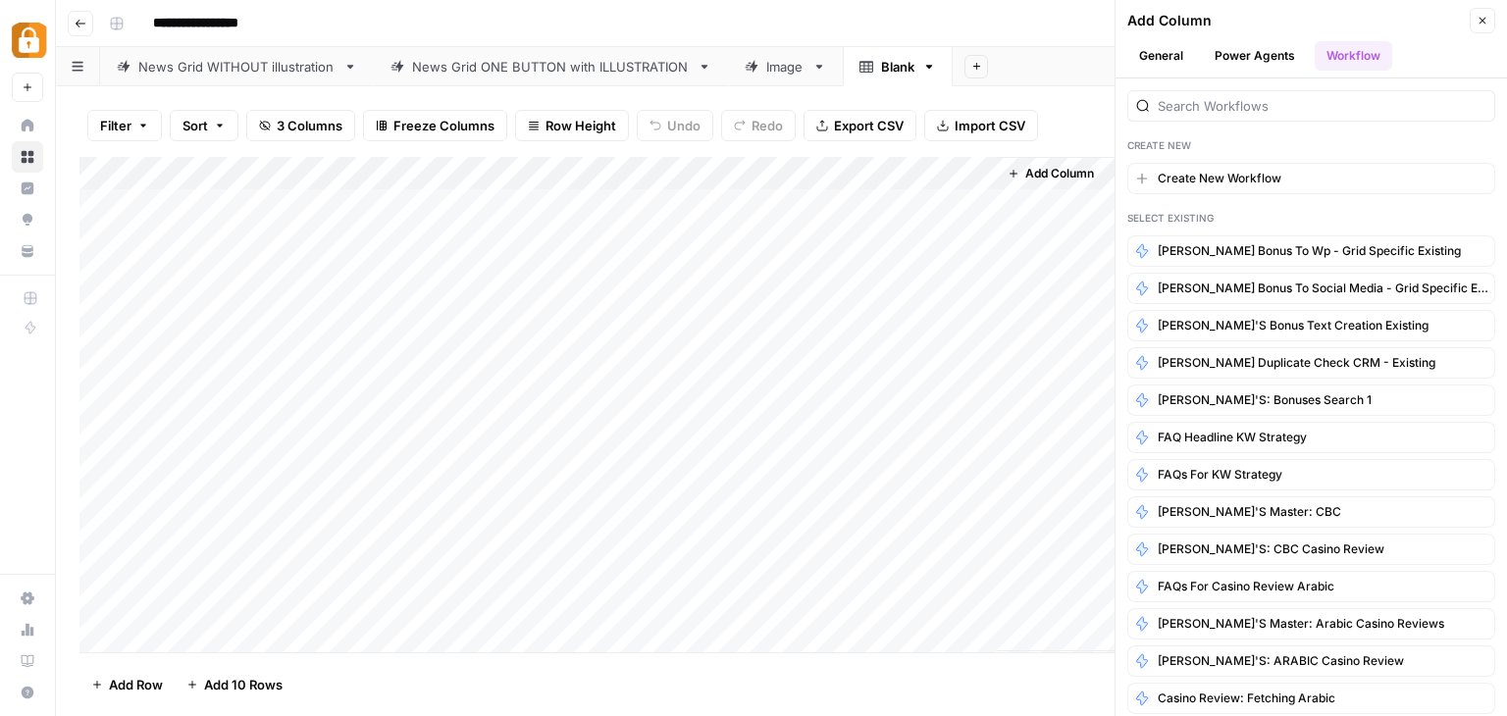
click at [1049, 119] on div "Filter Sort 3 Columns Freeze Columns Row Height Undo Redo Export CSV Import CSV…" at bounding box center [781, 125] width 1404 height 63
click at [1488, 22] on icon "button" at bounding box center [1483, 21] width 12 height 12
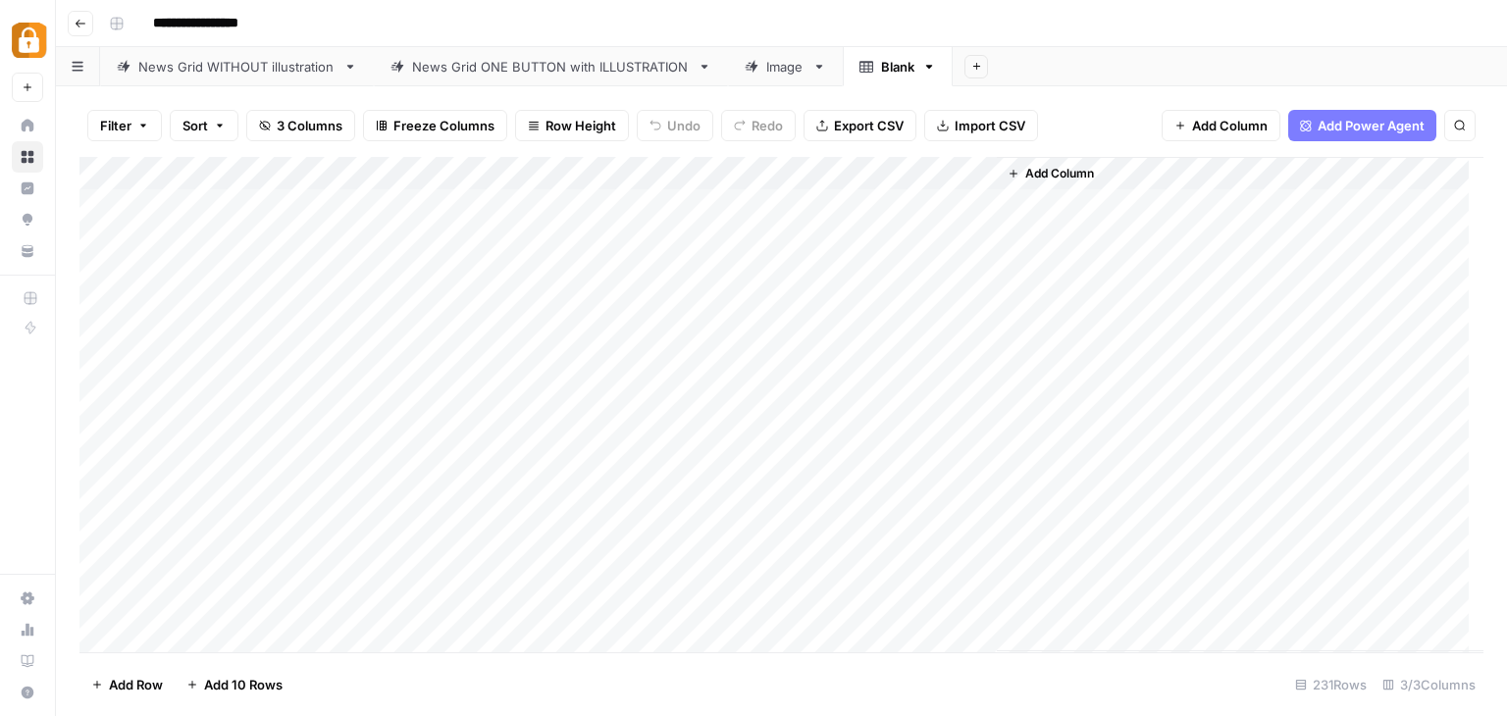
click at [1048, 168] on span "Add Column" at bounding box center [1059, 174] width 69 height 18
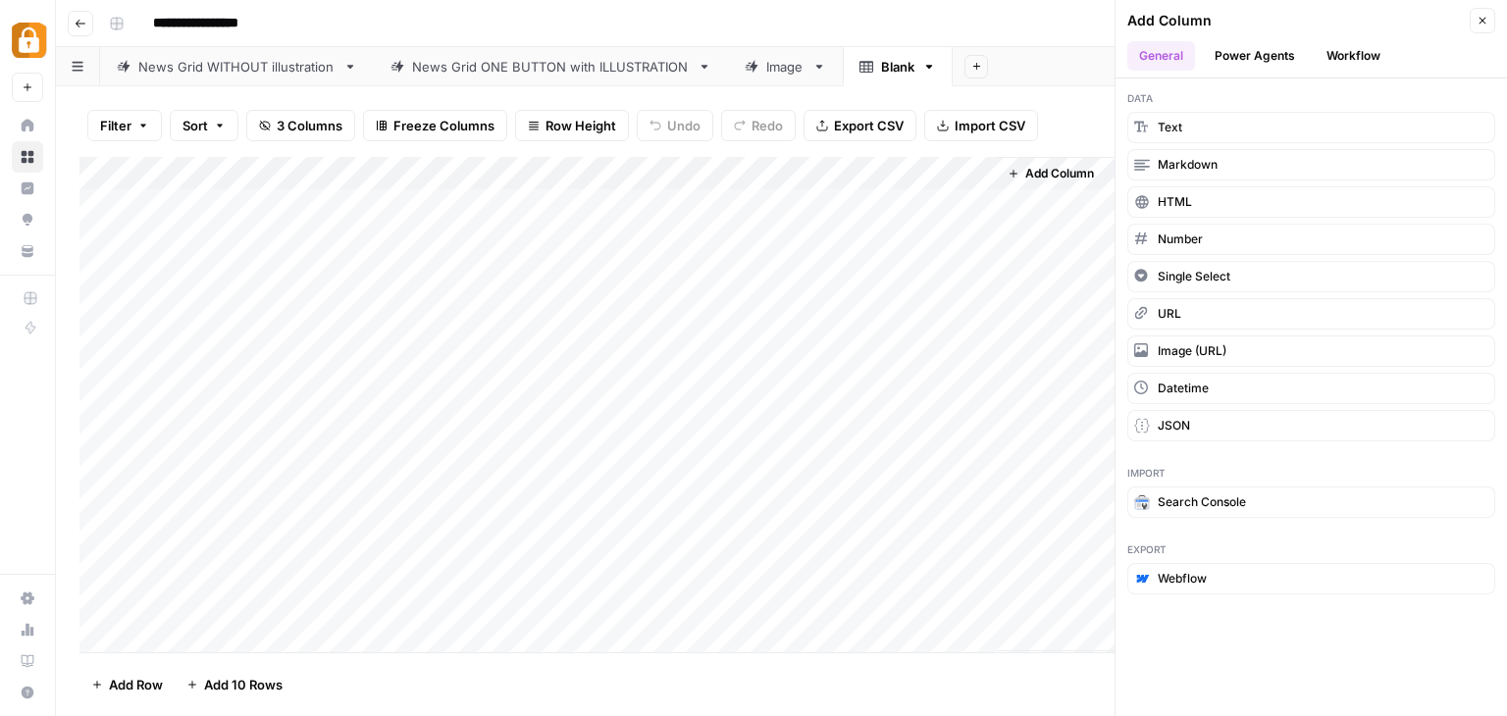
click at [515, 73] on div "News Grid ONE BUTTON with ILLUSTRATION" at bounding box center [551, 67] width 278 height 20
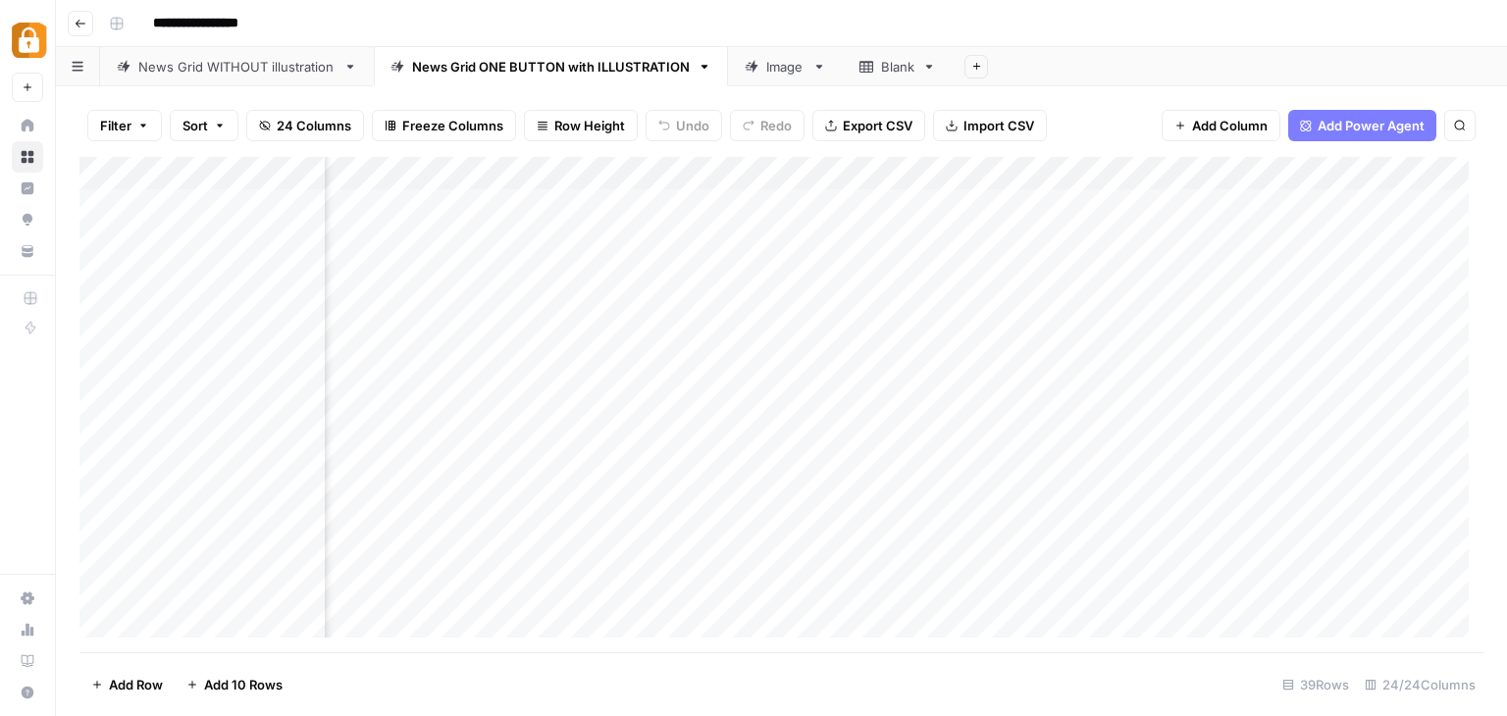
scroll to position [0, 1165]
click at [891, 69] on div "Blank" at bounding box center [897, 67] width 33 height 20
click at [1025, 173] on span "Add Column" at bounding box center [1059, 174] width 69 height 18
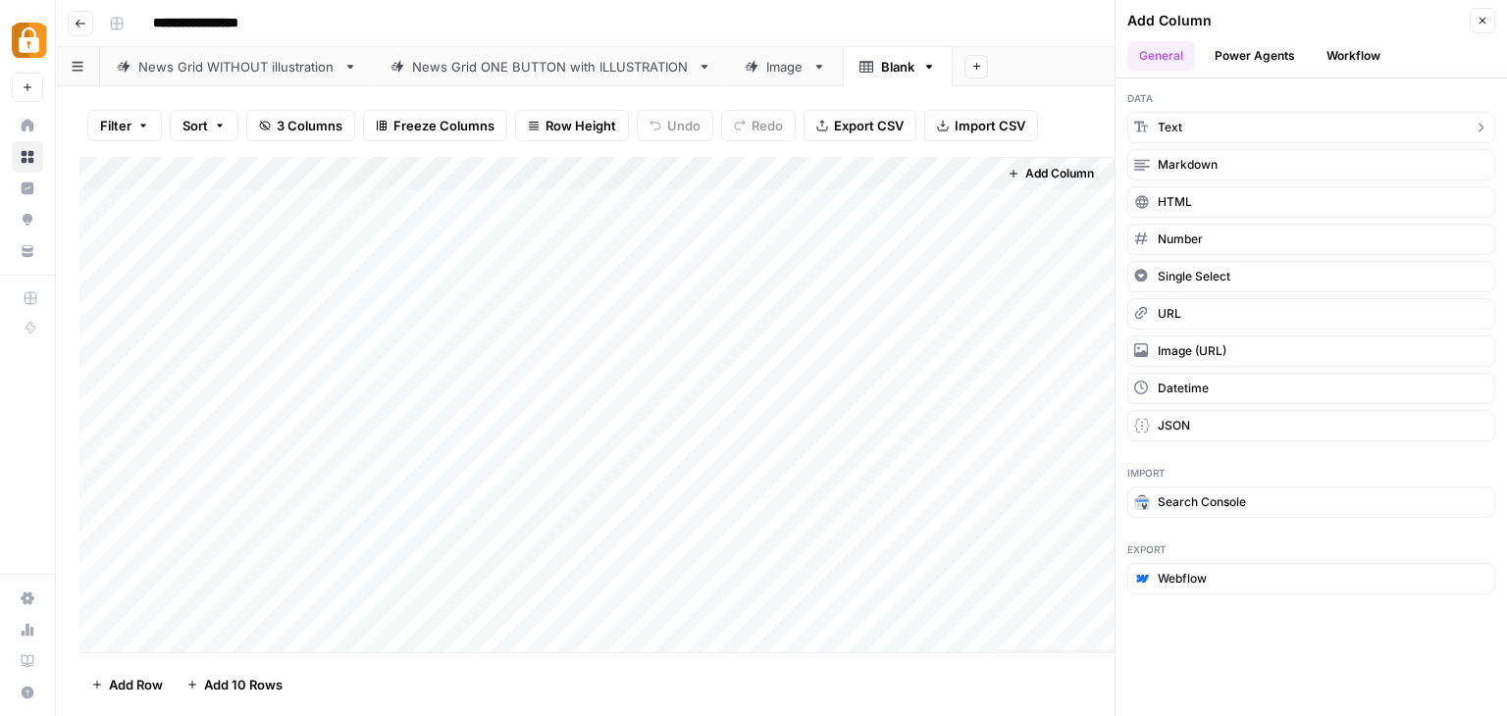
click at [1186, 129] on button "Text" at bounding box center [1312, 127] width 368 height 31
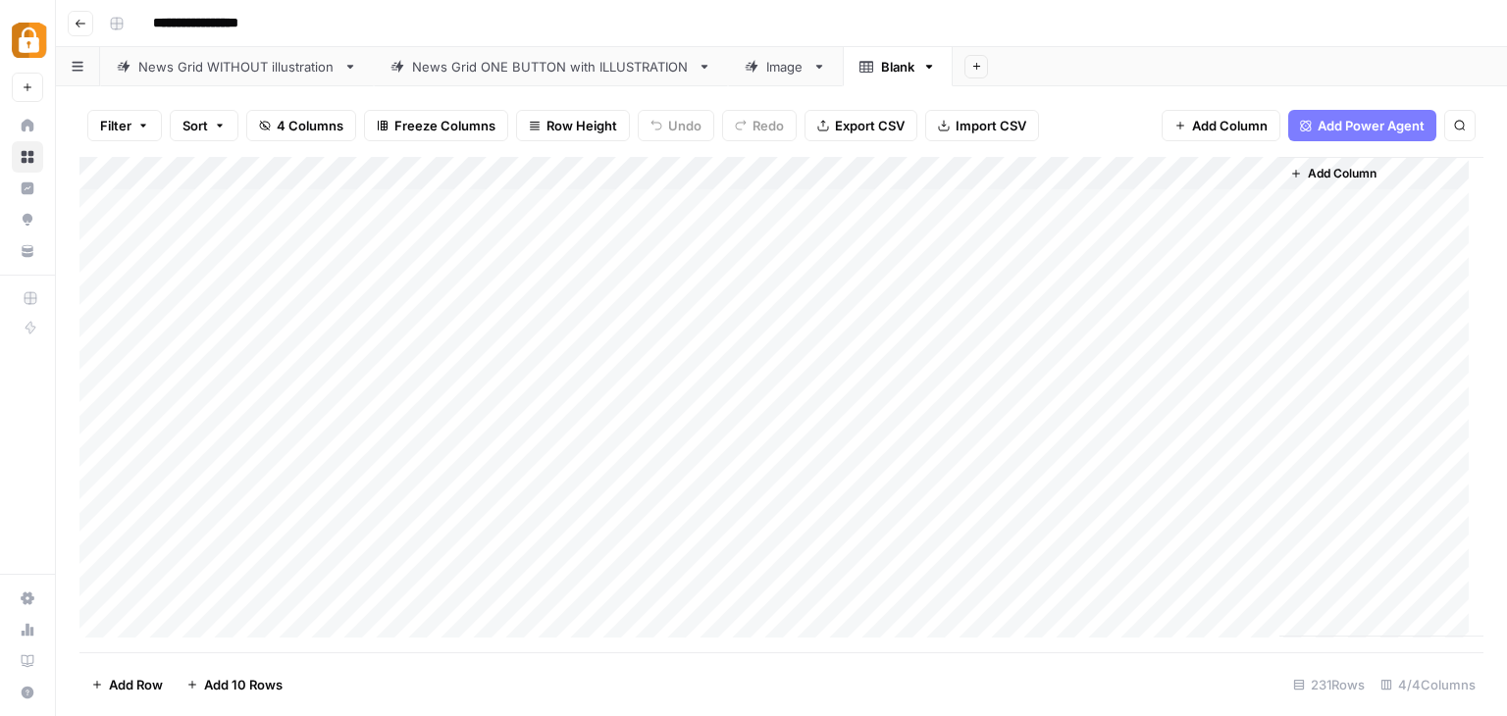
click at [1153, 172] on div "Add Column" at bounding box center [781, 405] width 1404 height 496
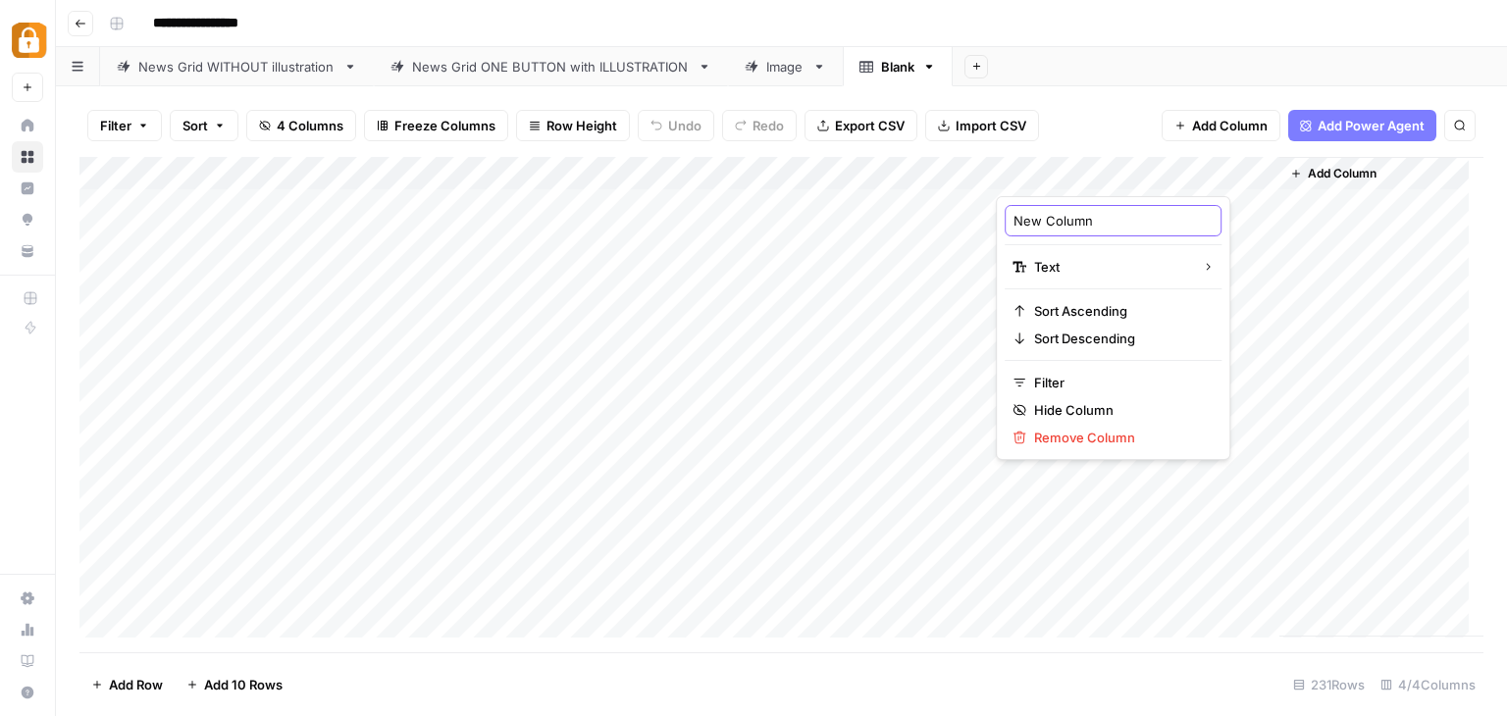
click at [1133, 224] on input "New Column" at bounding box center [1113, 221] width 199 height 20
type input "H"
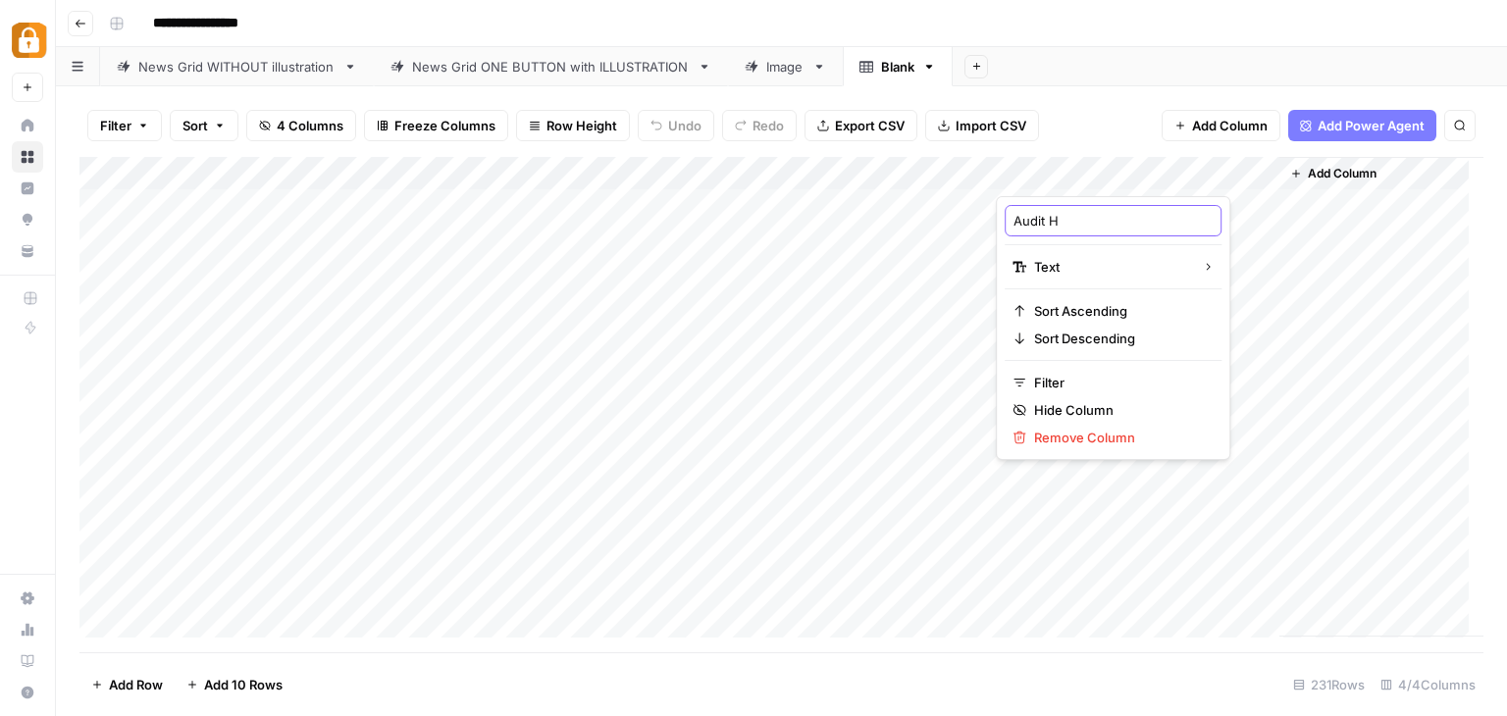
type input "Audit H1"
click at [1260, 172] on div "Add Column" at bounding box center [781, 405] width 1404 height 496
drag, startPoint x: 1074, startPoint y: 225, endPoint x: 1052, endPoint y: 225, distance: 21.6
click at [1052, 225] on input "Audit H1" at bounding box center [1113, 221] width 199 height 20
type input "Audit Title"
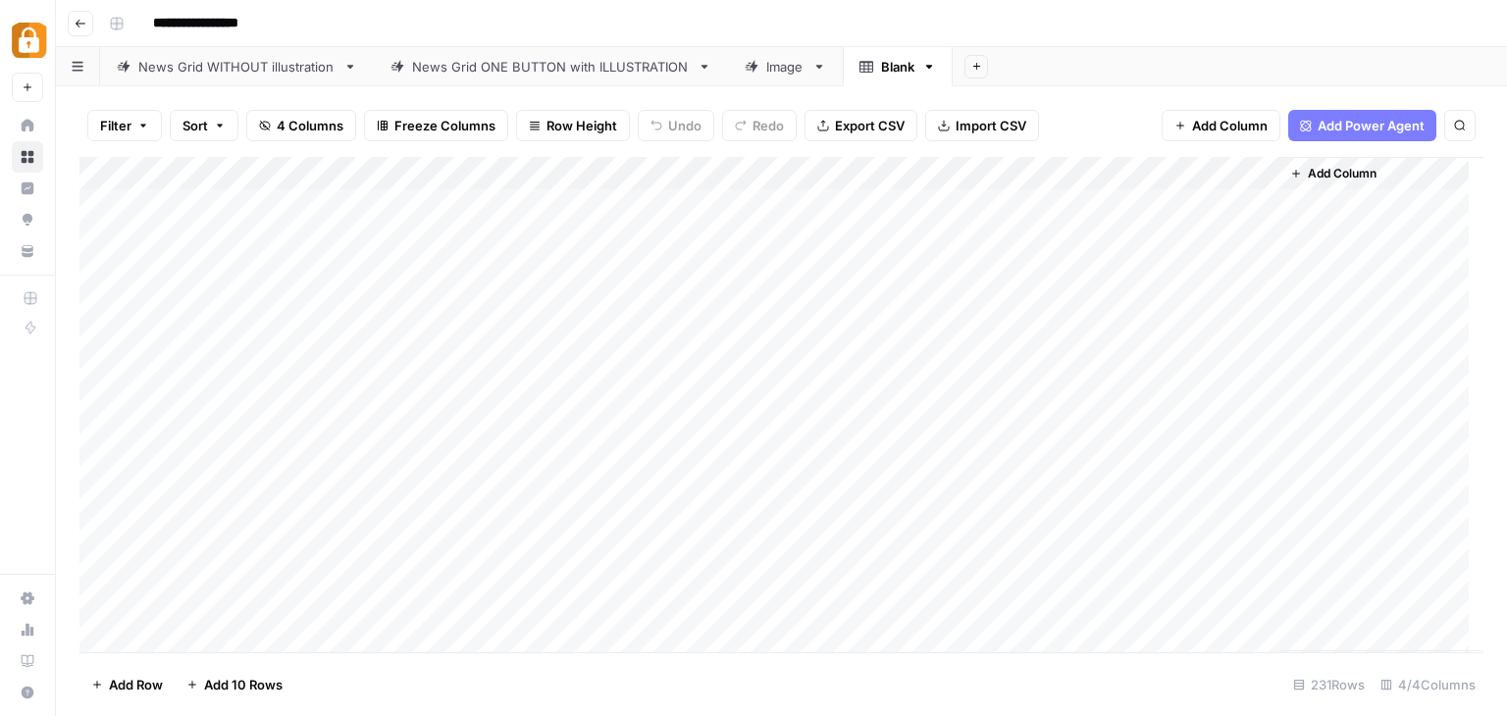
click at [1300, 171] on icon "button" at bounding box center [1296, 174] width 12 height 12
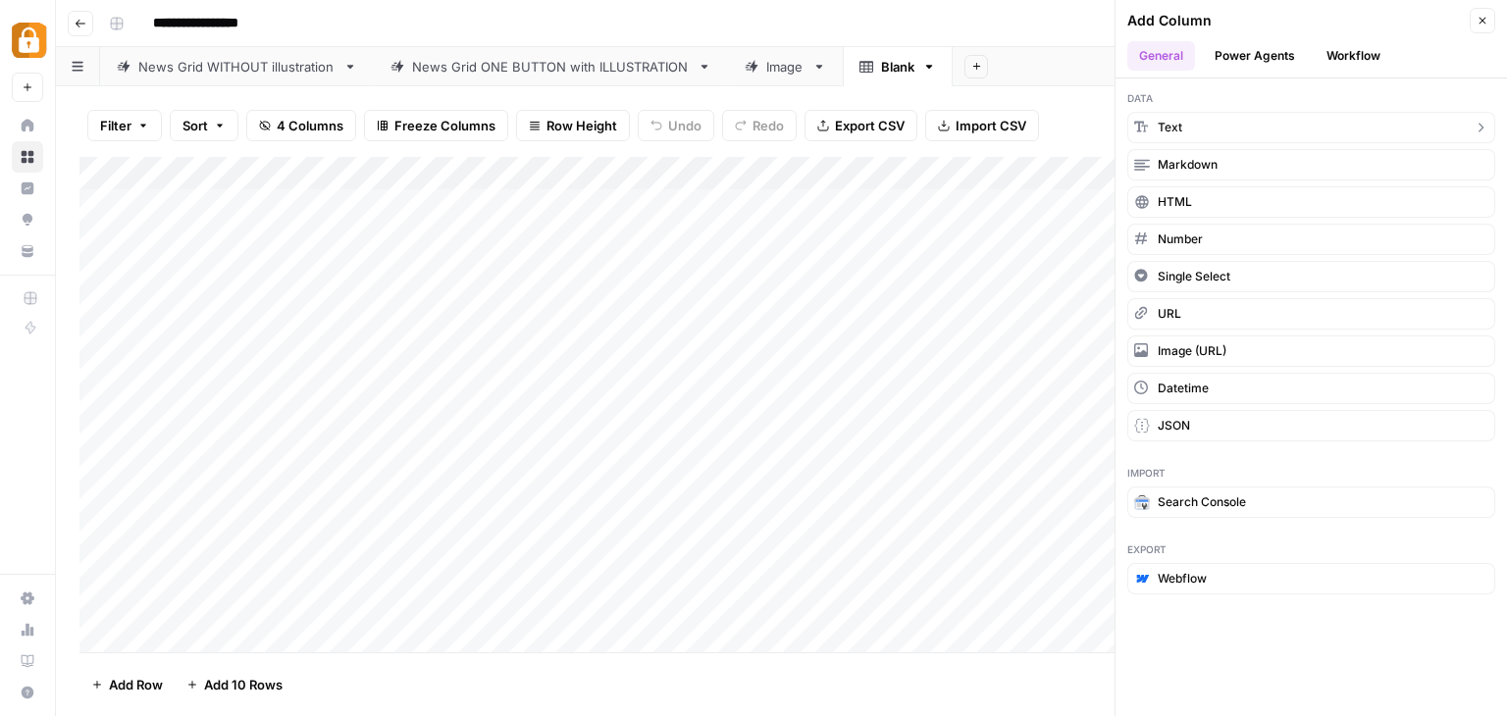
click at [1287, 127] on button "Text" at bounding box center [1312, 127] width 368 height 31
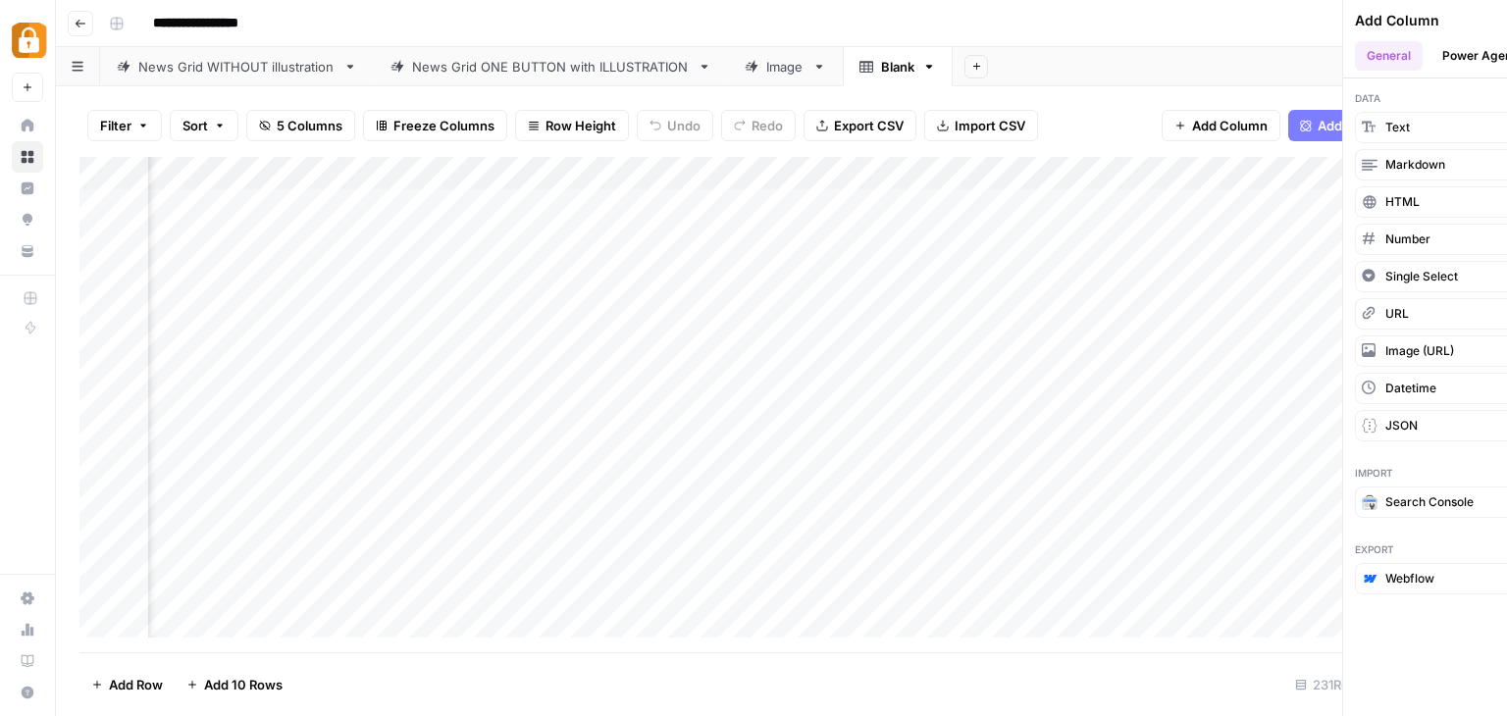
scroll to position [0, 202]
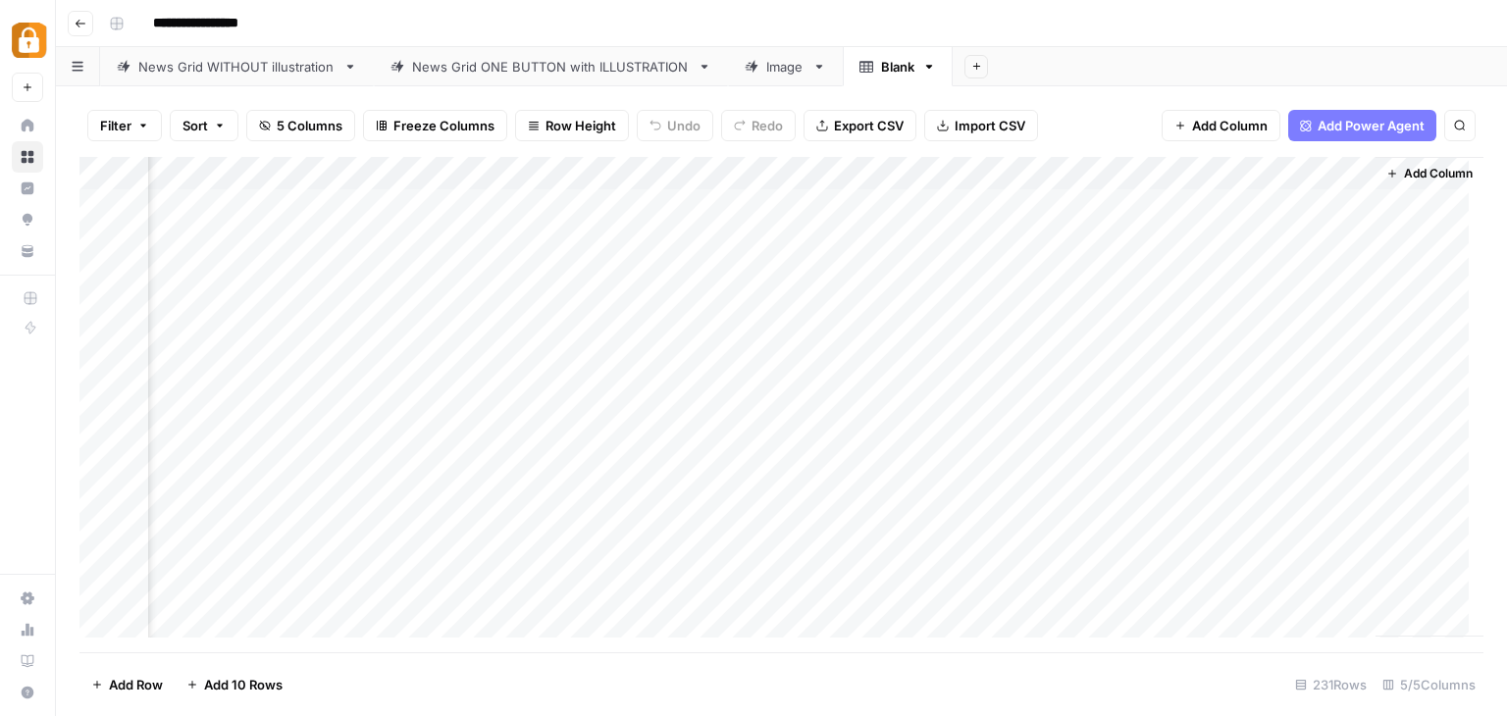
click at [1170, 169] on div "Add Column" at bounding box center [781, 405] width 1404 height 496
click at [927, 66] on icon "button" at bounding box center [929, 67] width 7 height 4
click at [954, 168] on div "Delete Sheet" at bounding box center [999, 175] width 124 height 20
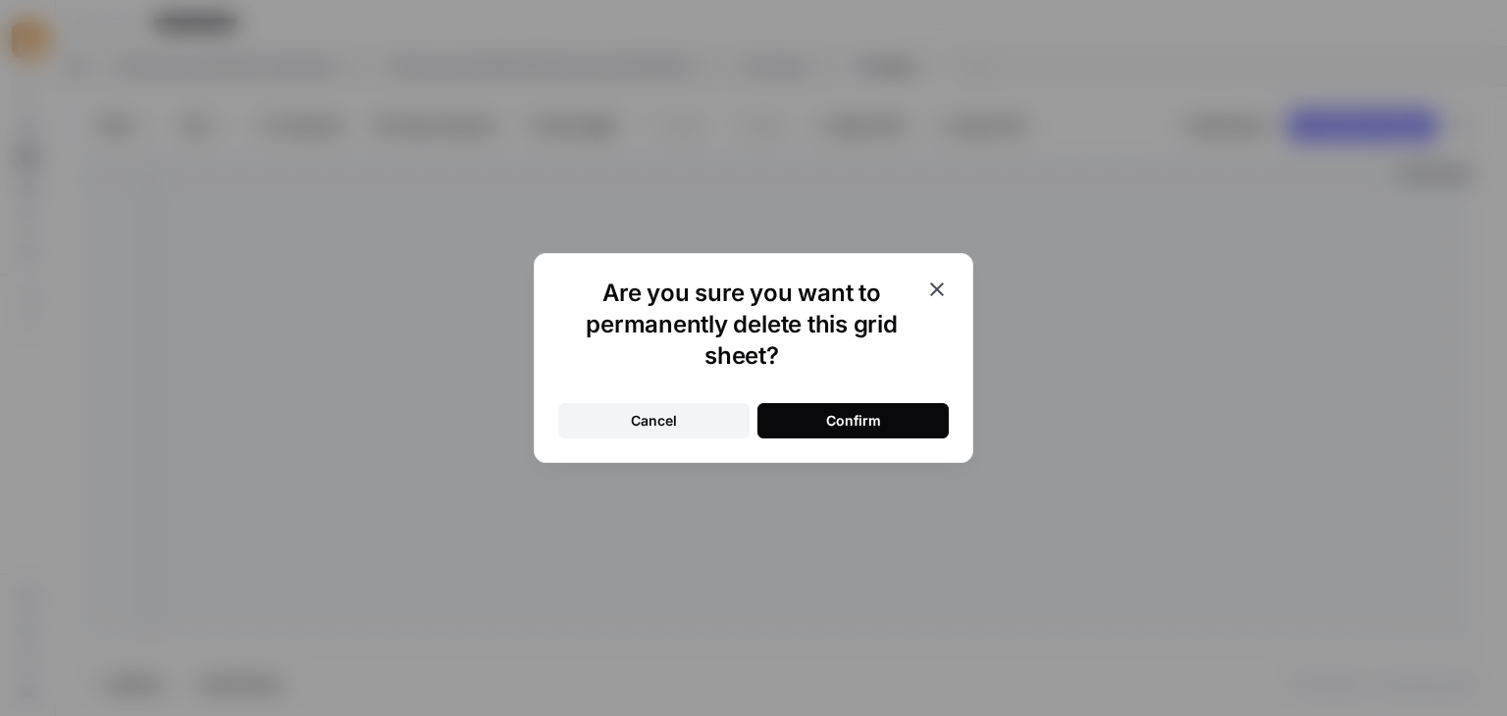
click at [838, 418] on div "Confirm" at bounding box center [853, 421] width 55 height 20
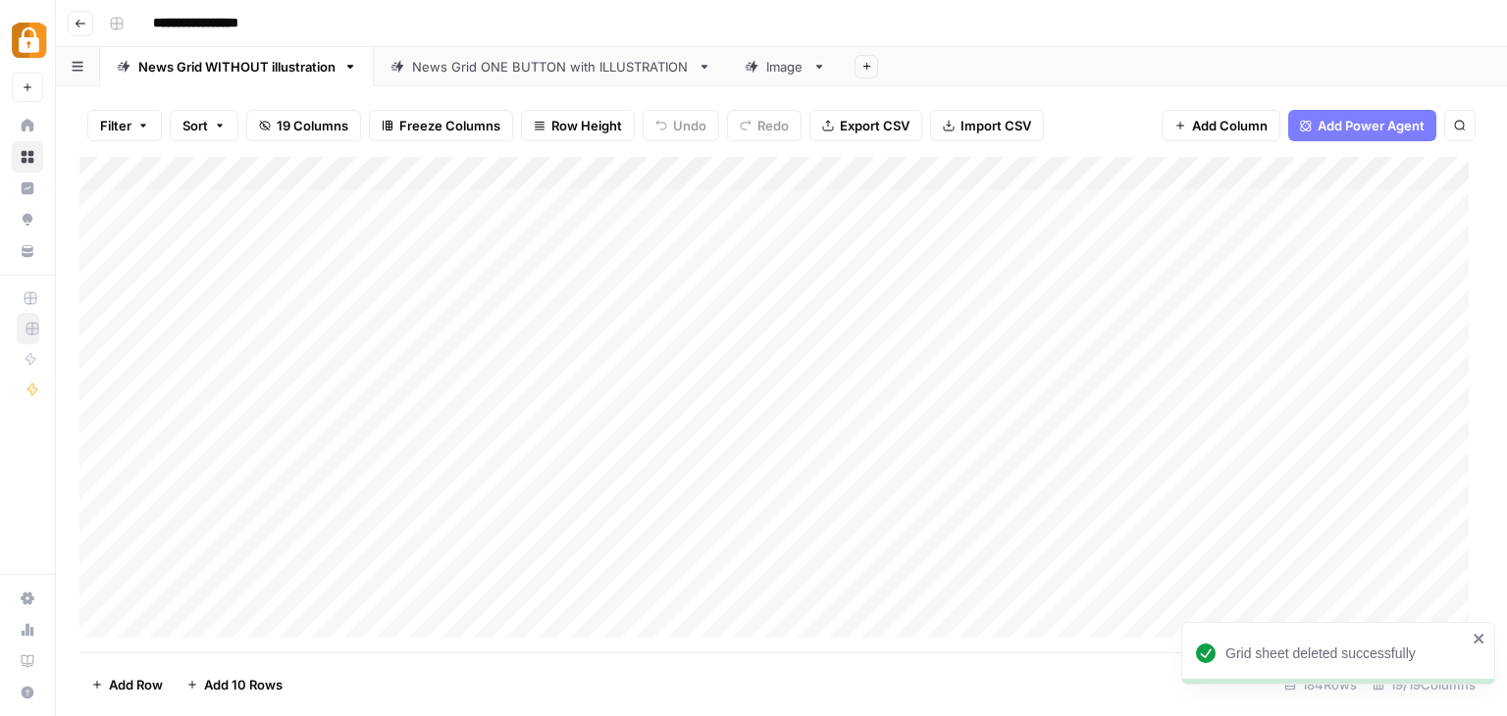
click at [83, 26] on icon "button" at bounding box center [81, 24] width 12 height 12
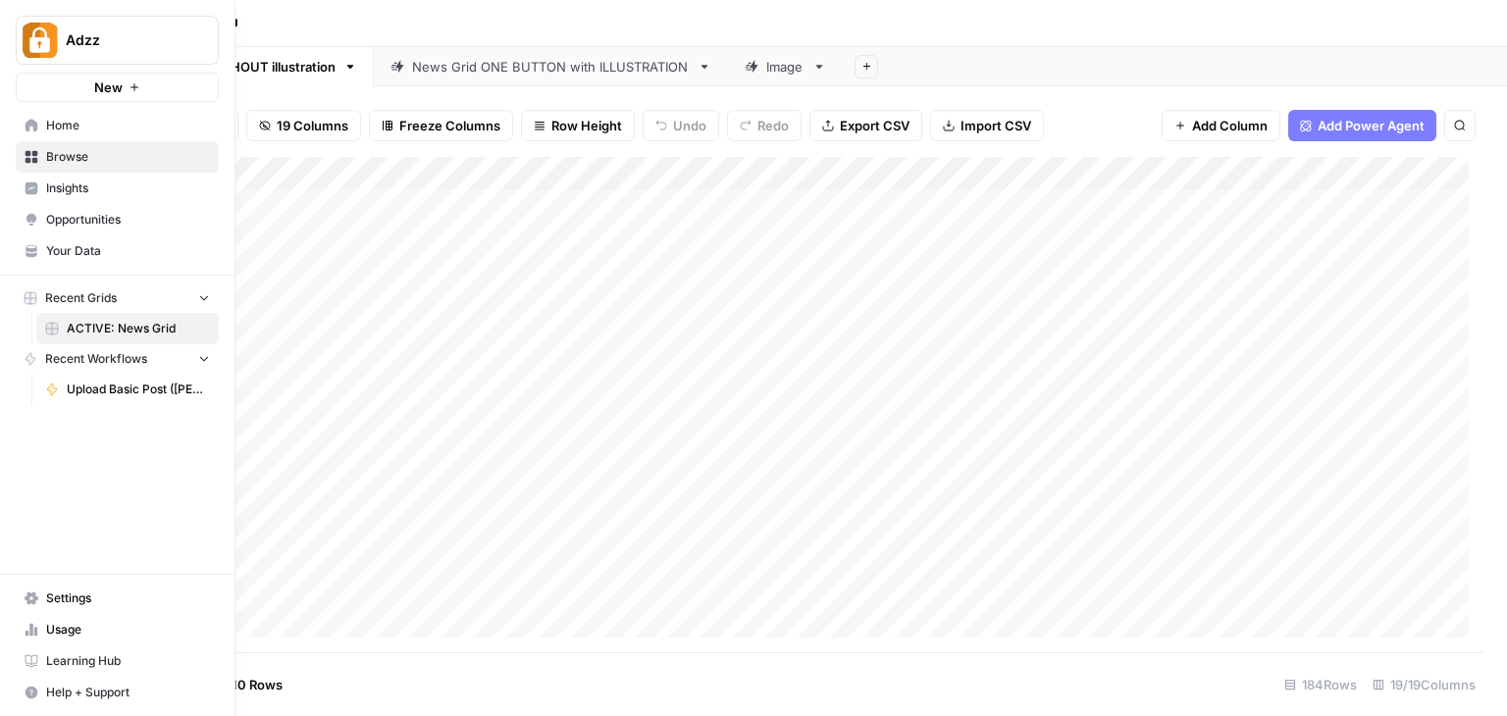
click at [48, 119] on span "Home" at bounding box center [128, 126] width 164 height 18
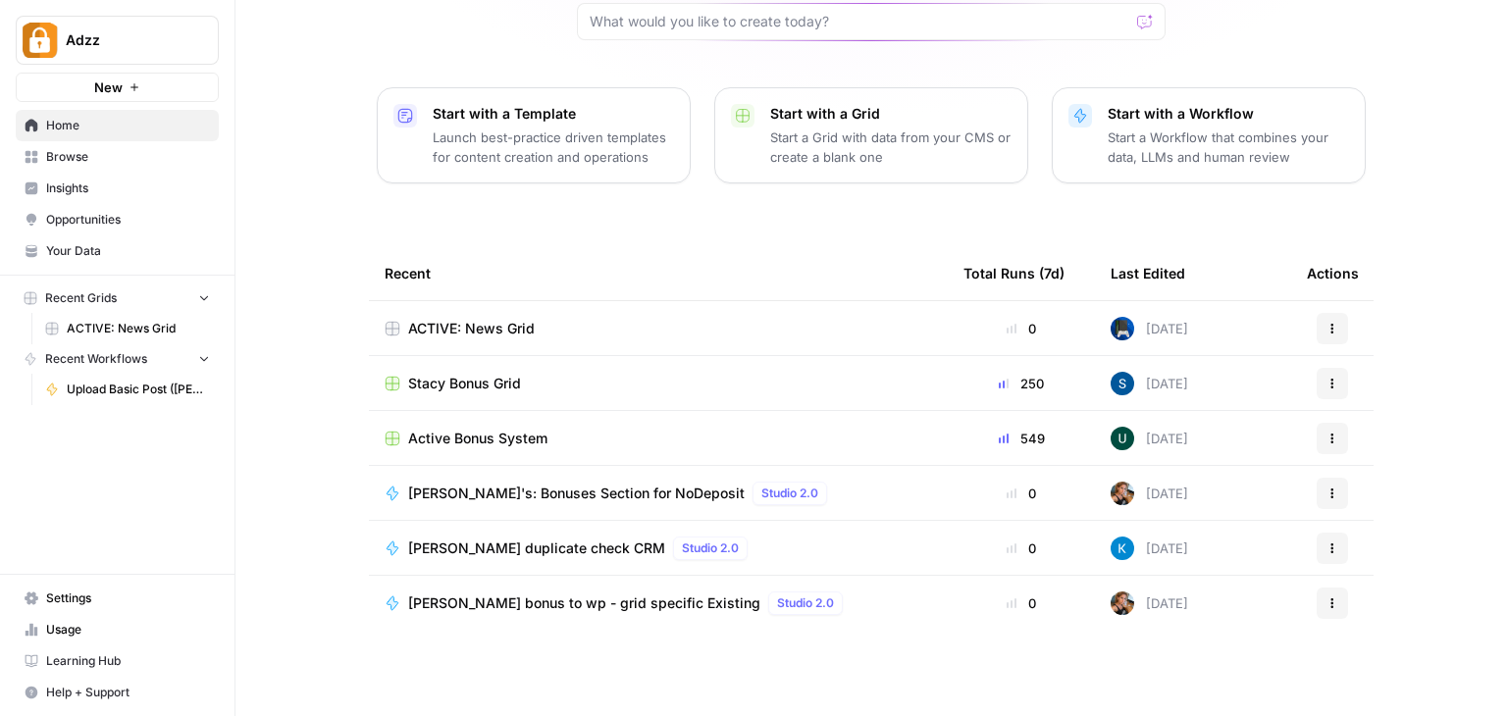
scroll to position [87, 0]
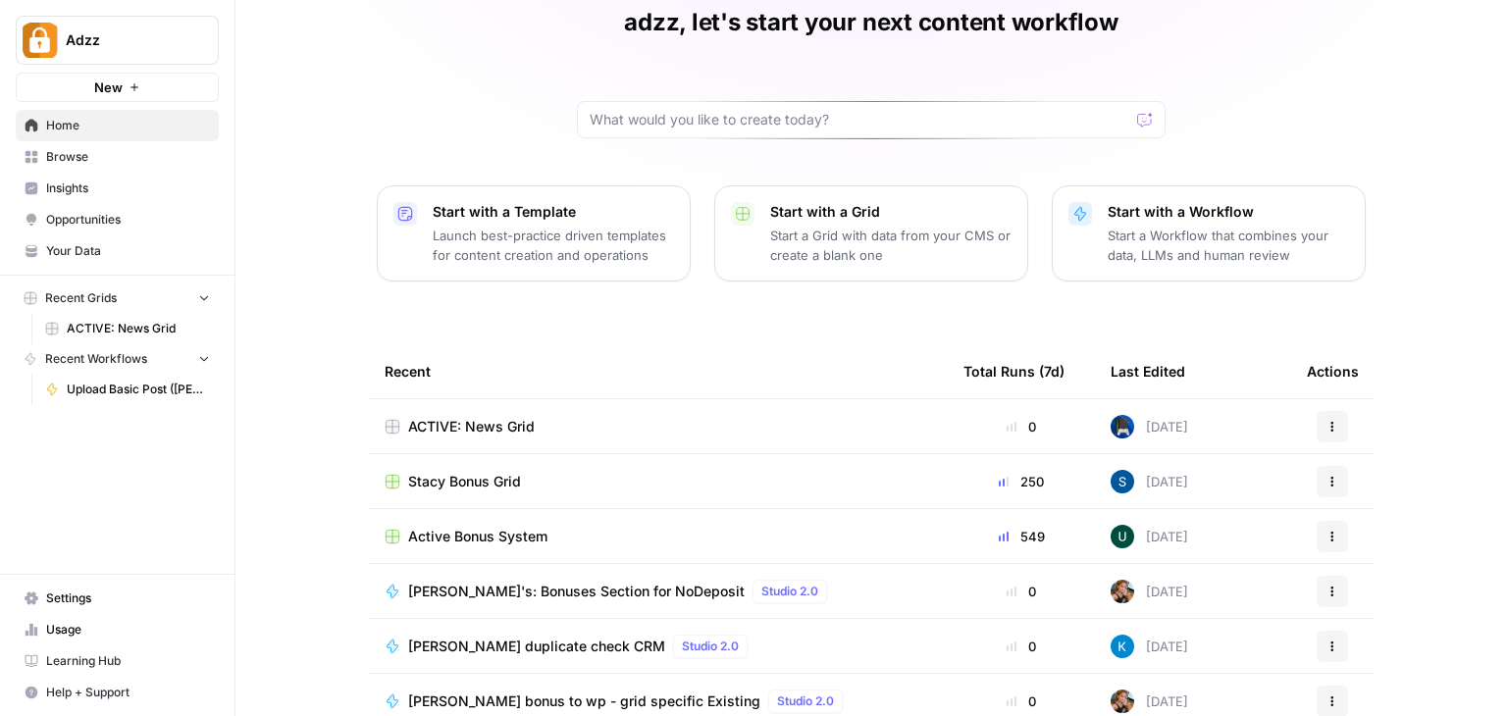
click at [71, 161] on span "Browse" at bounding box center [128, 157] width 164 height 18
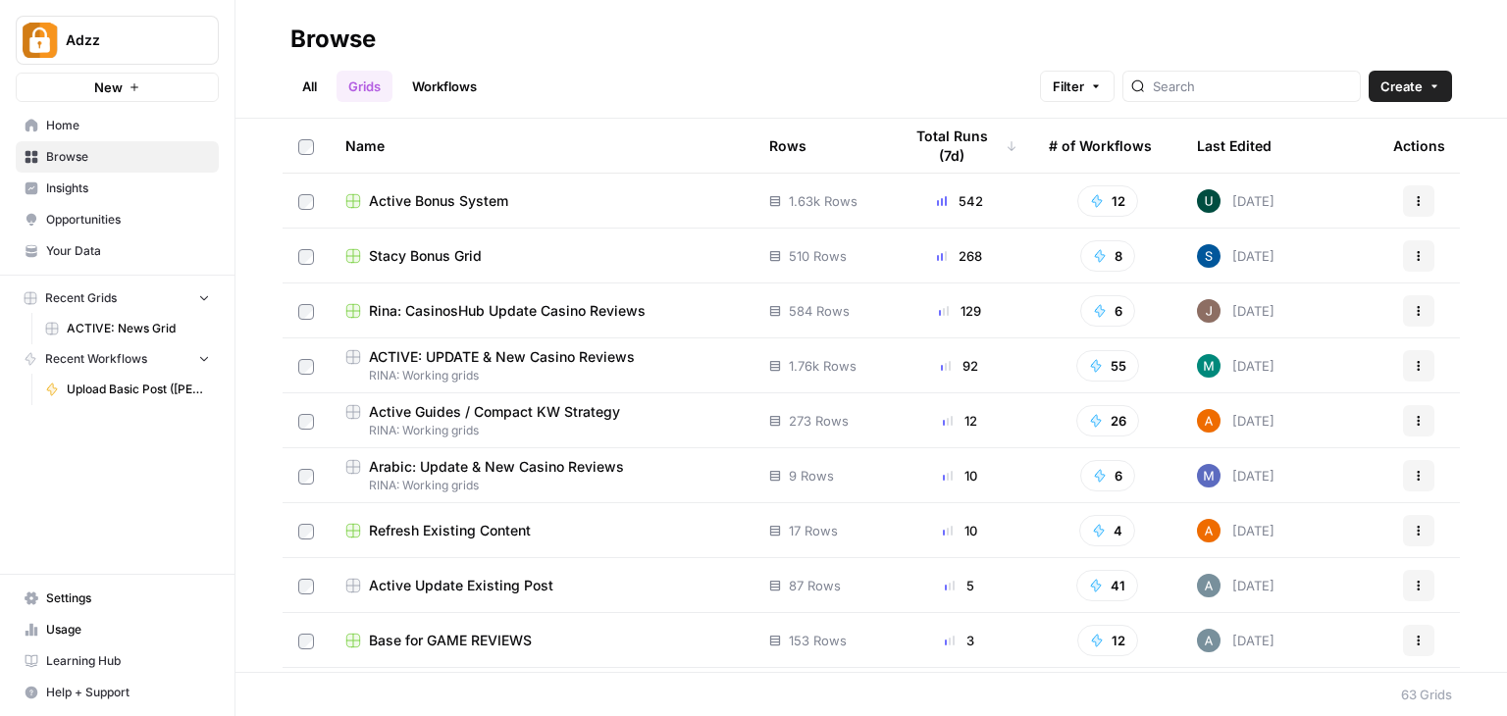
click at [428, 99] on link "Workflows" at bounding box center [444, 86] width 88 height 31
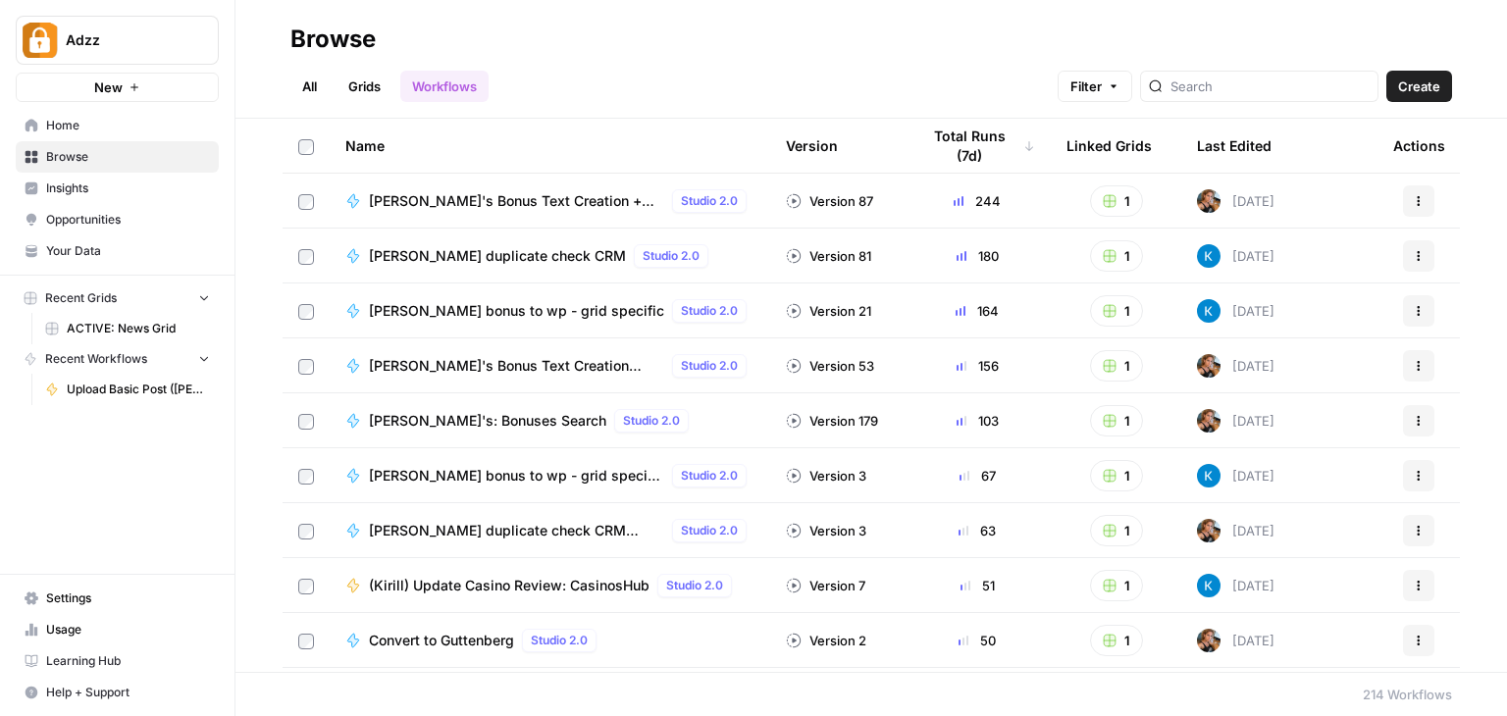
click at [309, 91] on link "All" at bounding box center [309, 86] width 38 height 31
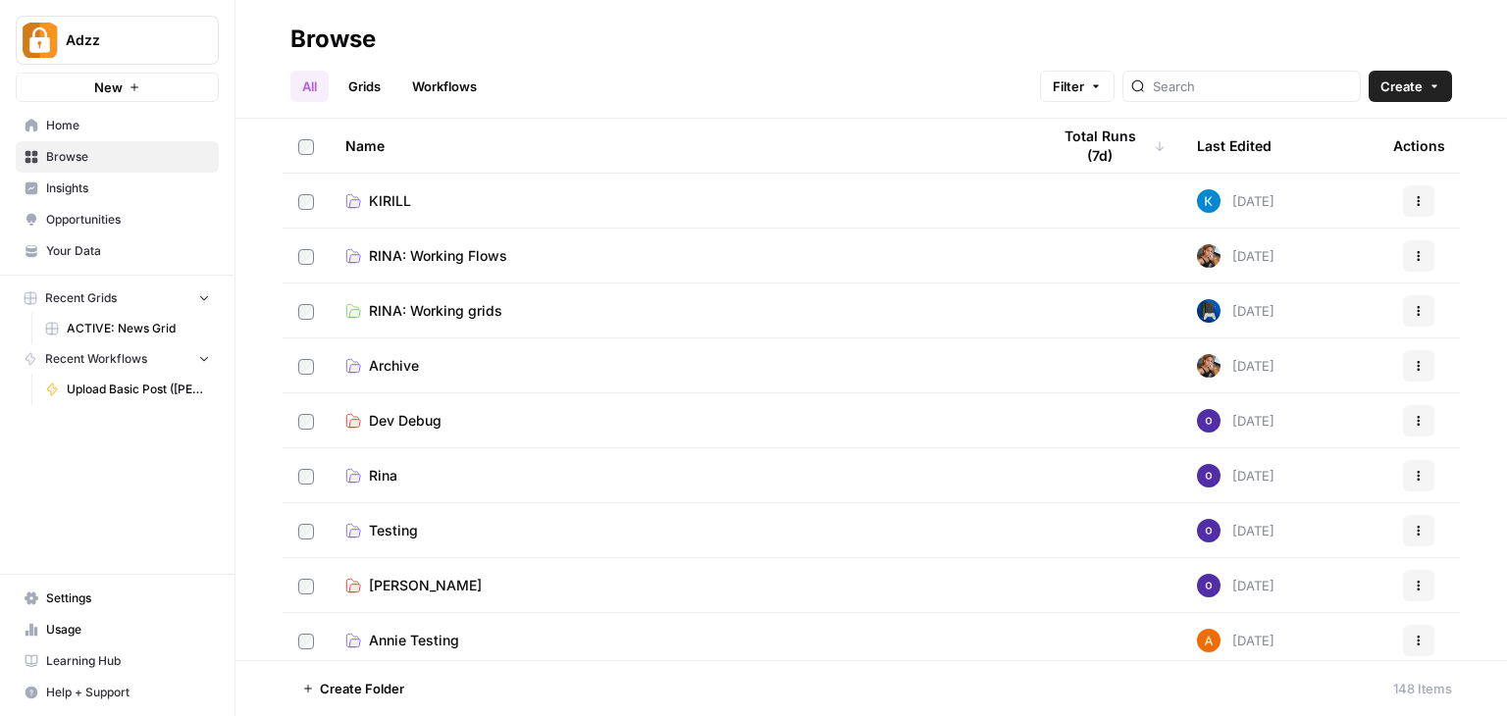
click at [376, 90] on link "Grids" at bounding box center [365, 86] width 56 height 31
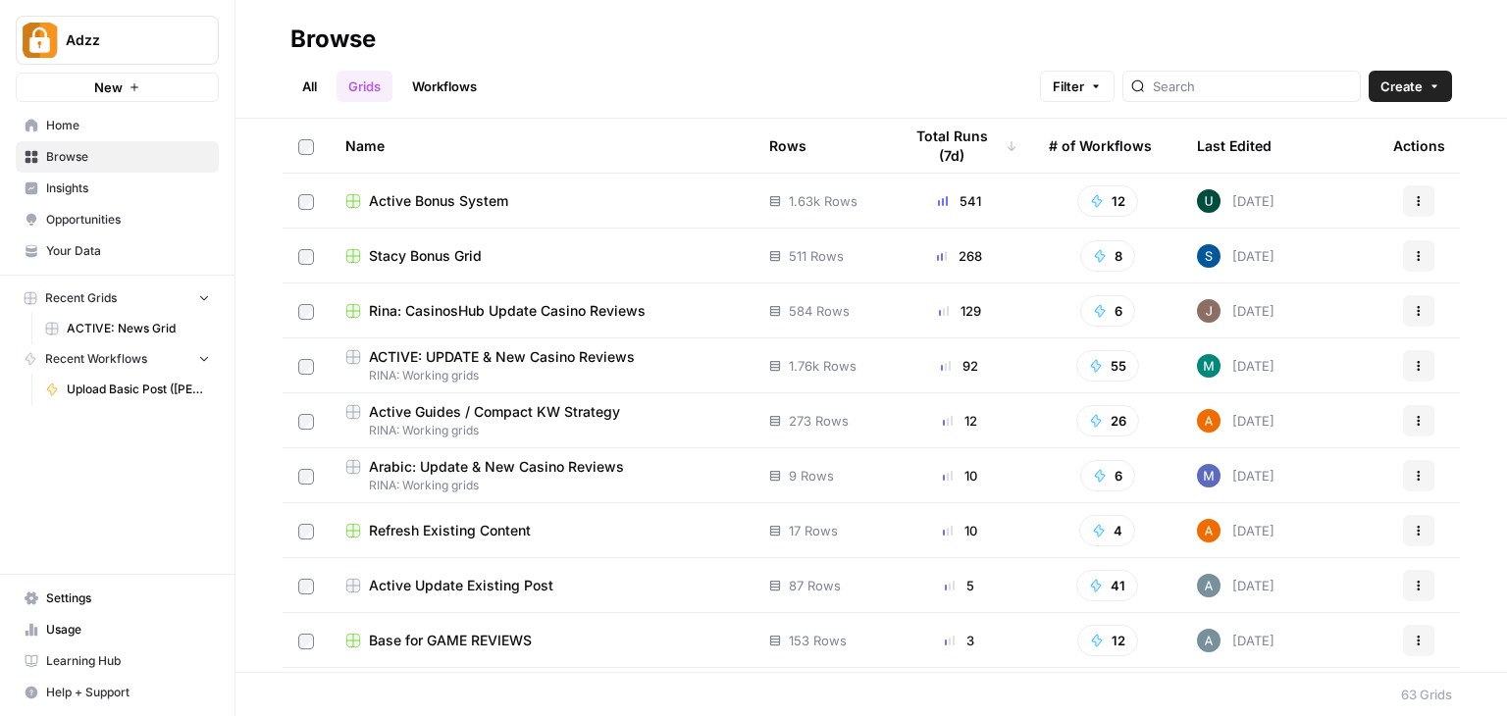
click at [79, 199] on link "Insights" at bounding box center [117, 188] width 203 height 31
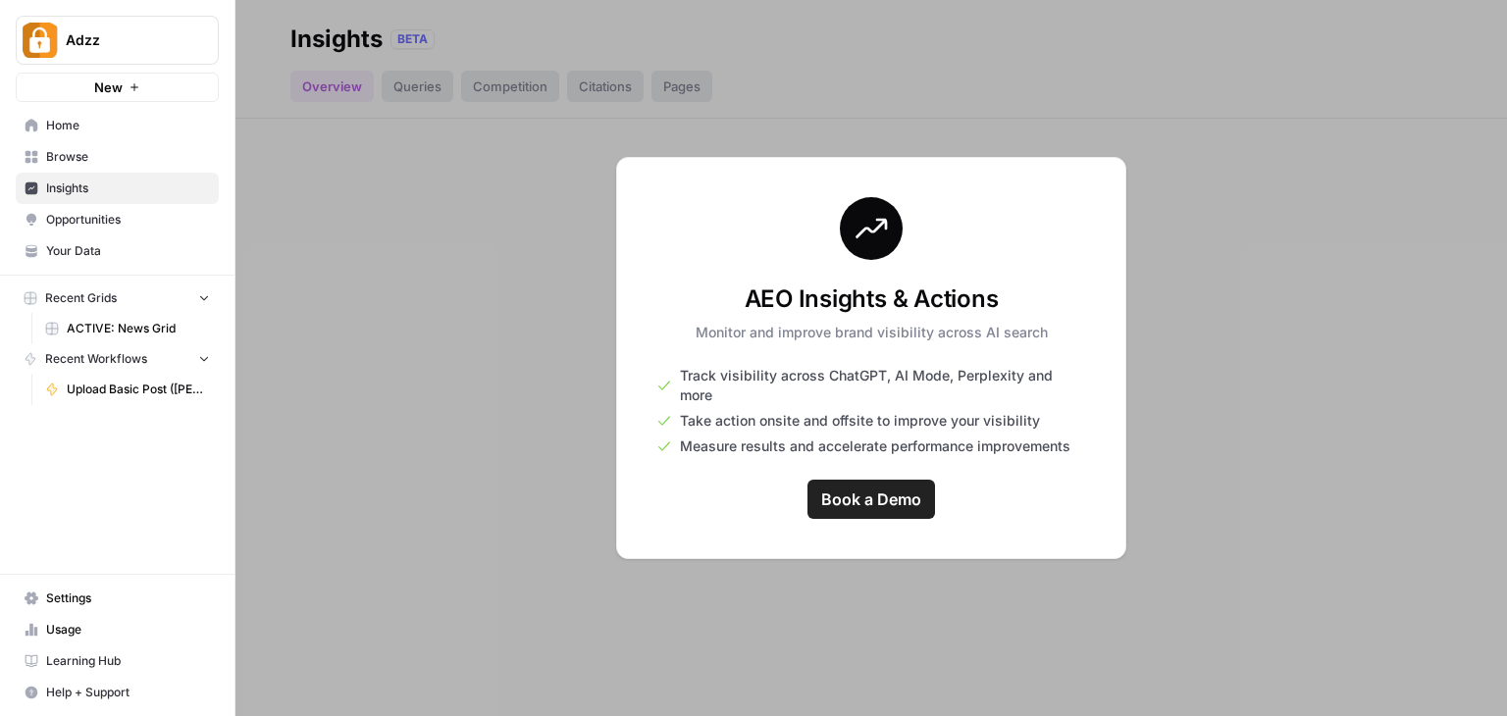
click at [80, 131] on span "Home" at bounding box center [128, 126] width 164 height 18
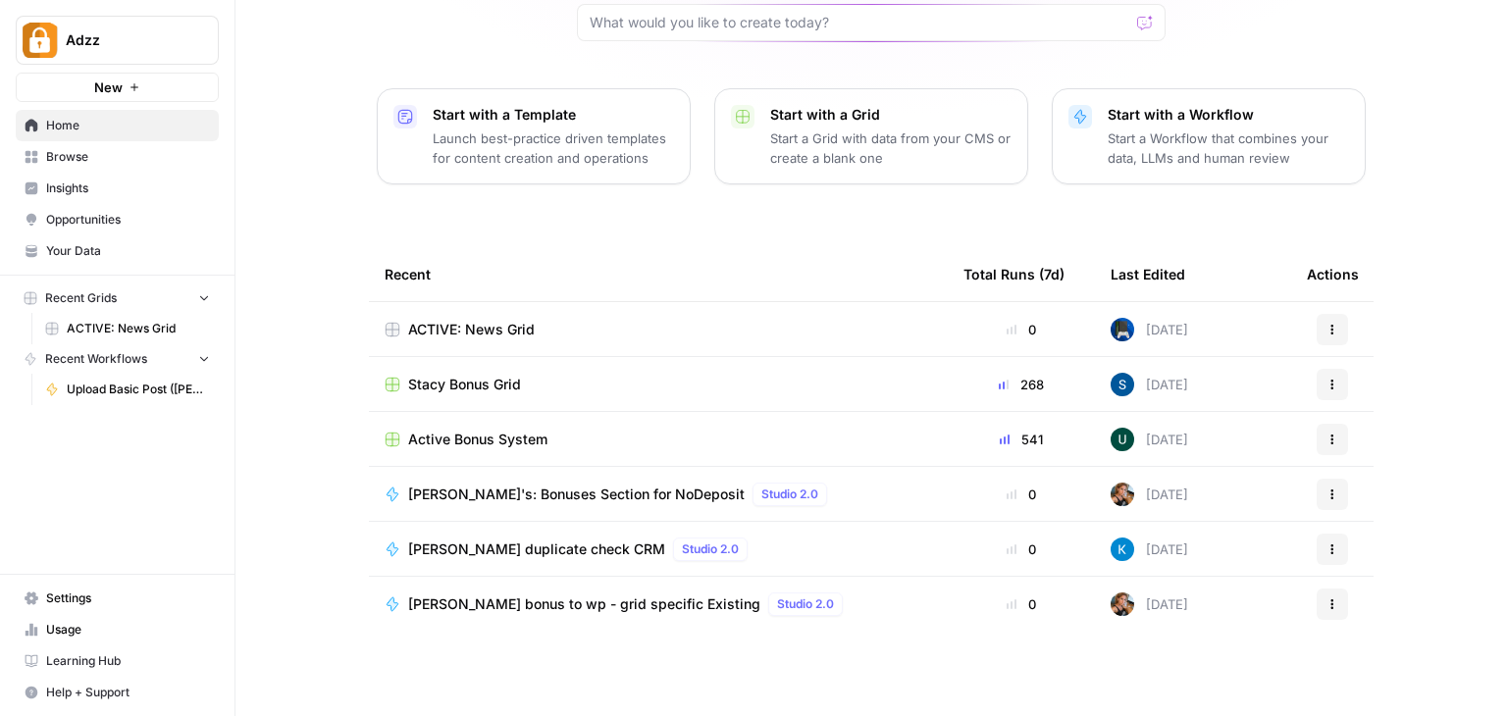
scroll to position [185, 0]
click at [577, 332] on div "ACTIVE: News Grid" at bounding box center [659, 329] width 548 height 20
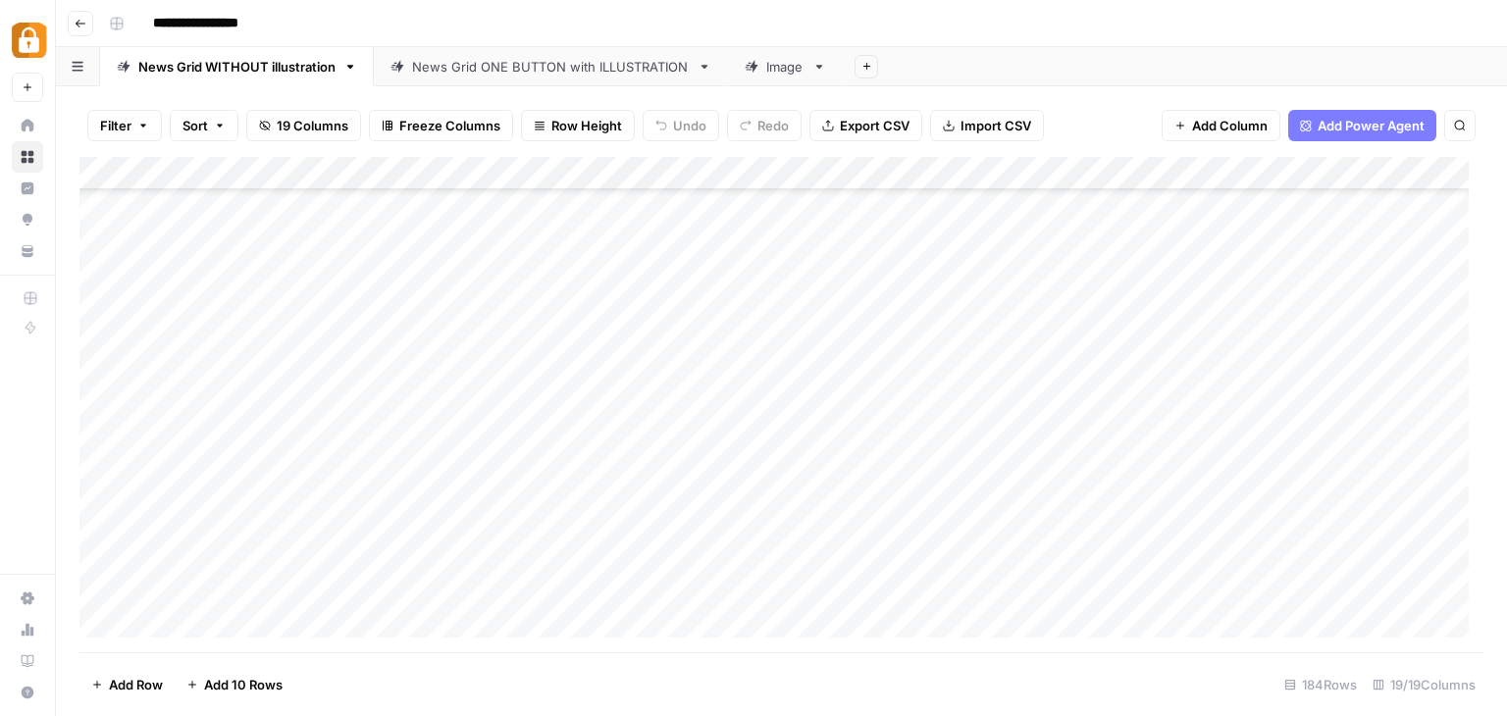
scroll to position [1963, 0]
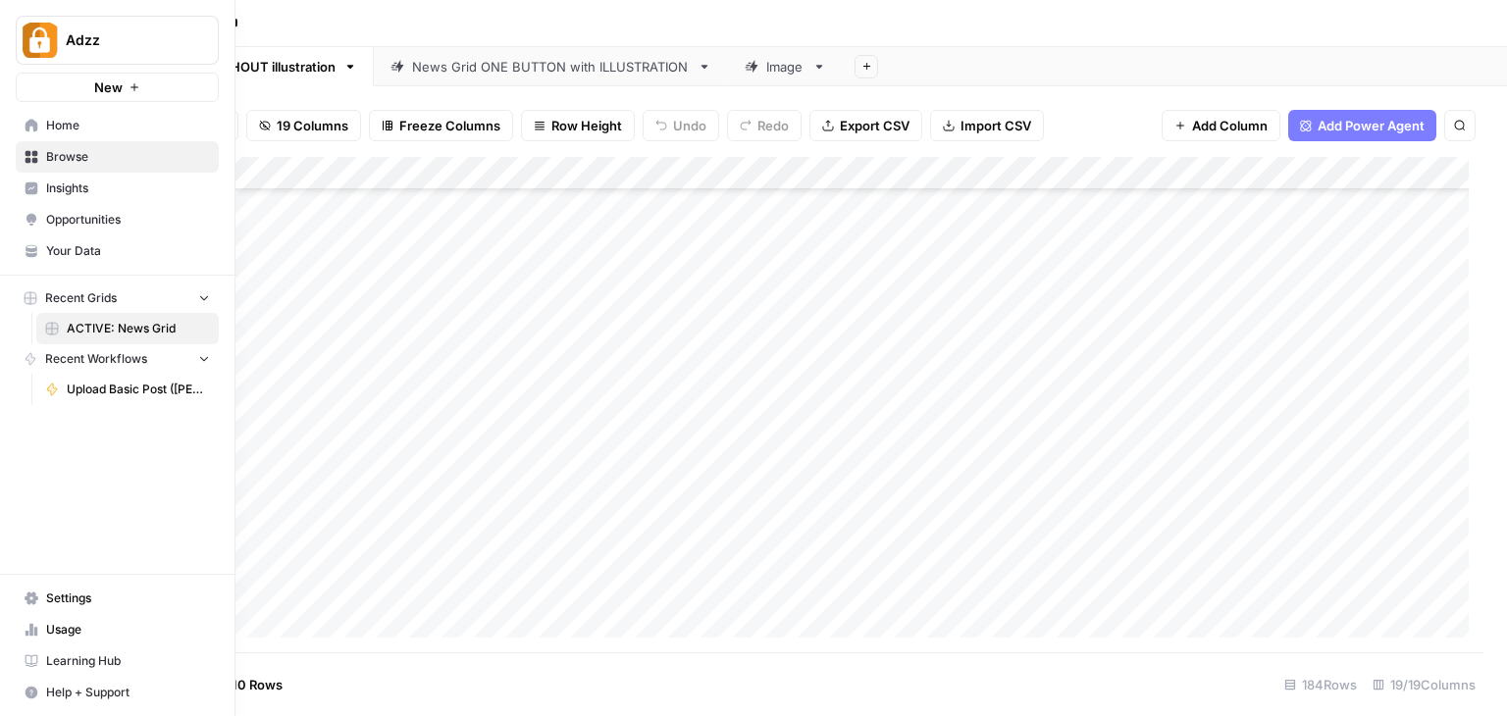
click at [115, 90] on span "New" at bounding box center [108, 88] width 28 height 20
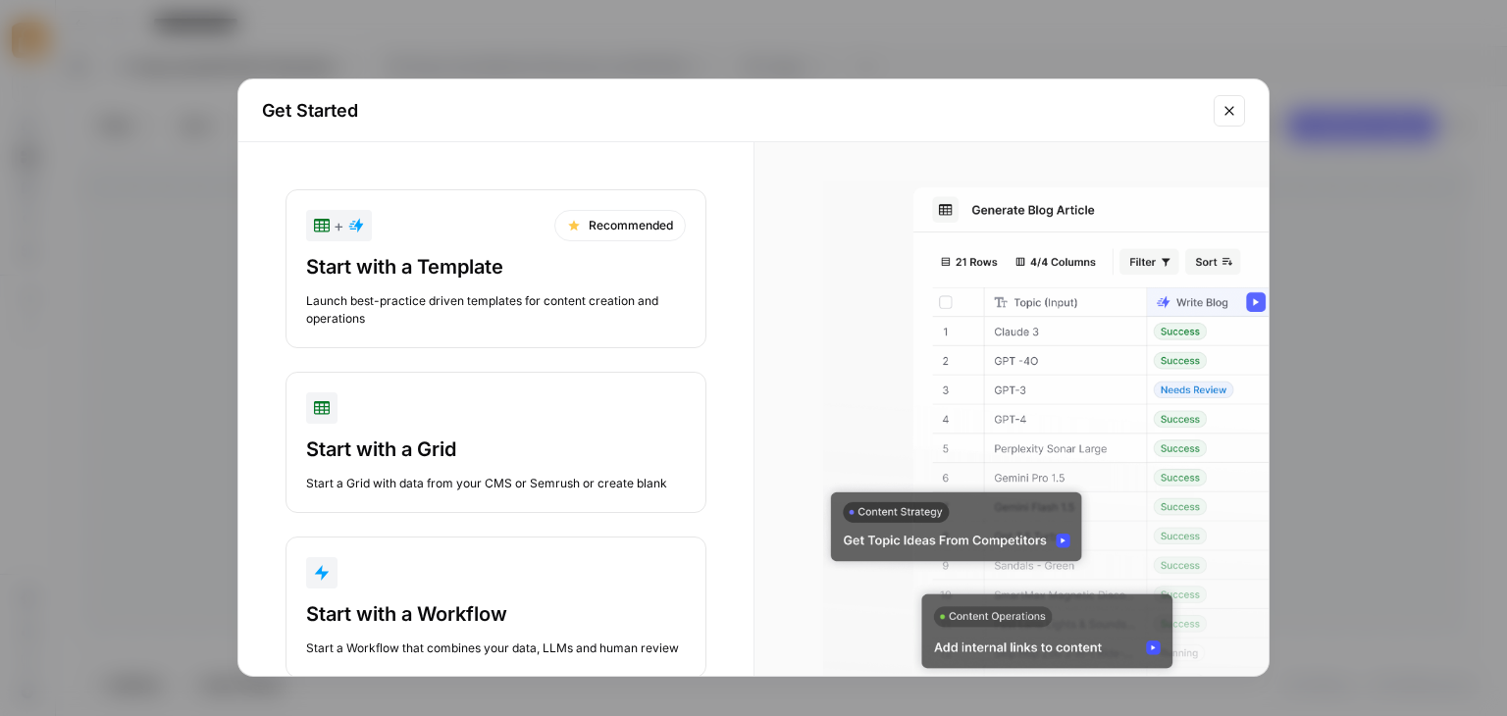
click at [608, 280] on div "Start with a Template" at bounding box center [496, 266] width 380 height 27
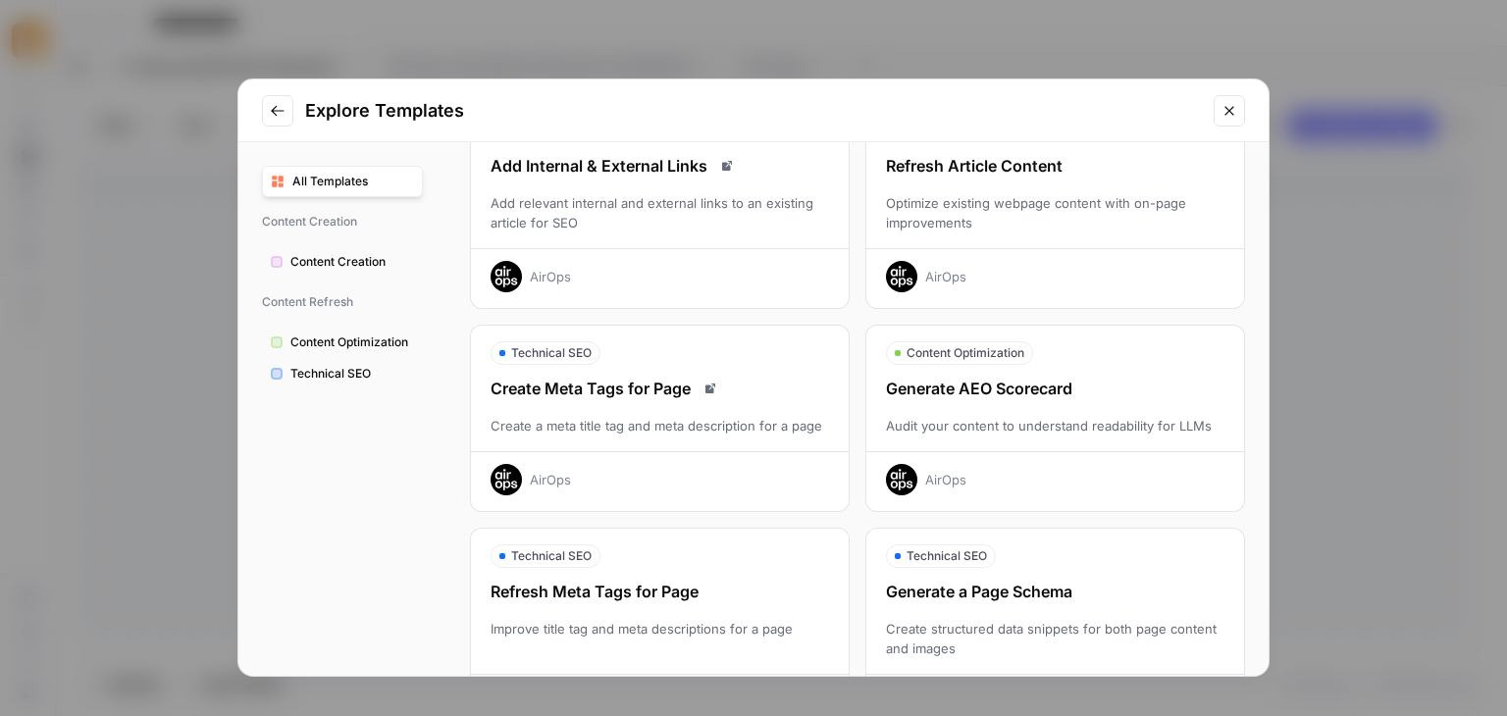
scroll to position [523, 0]
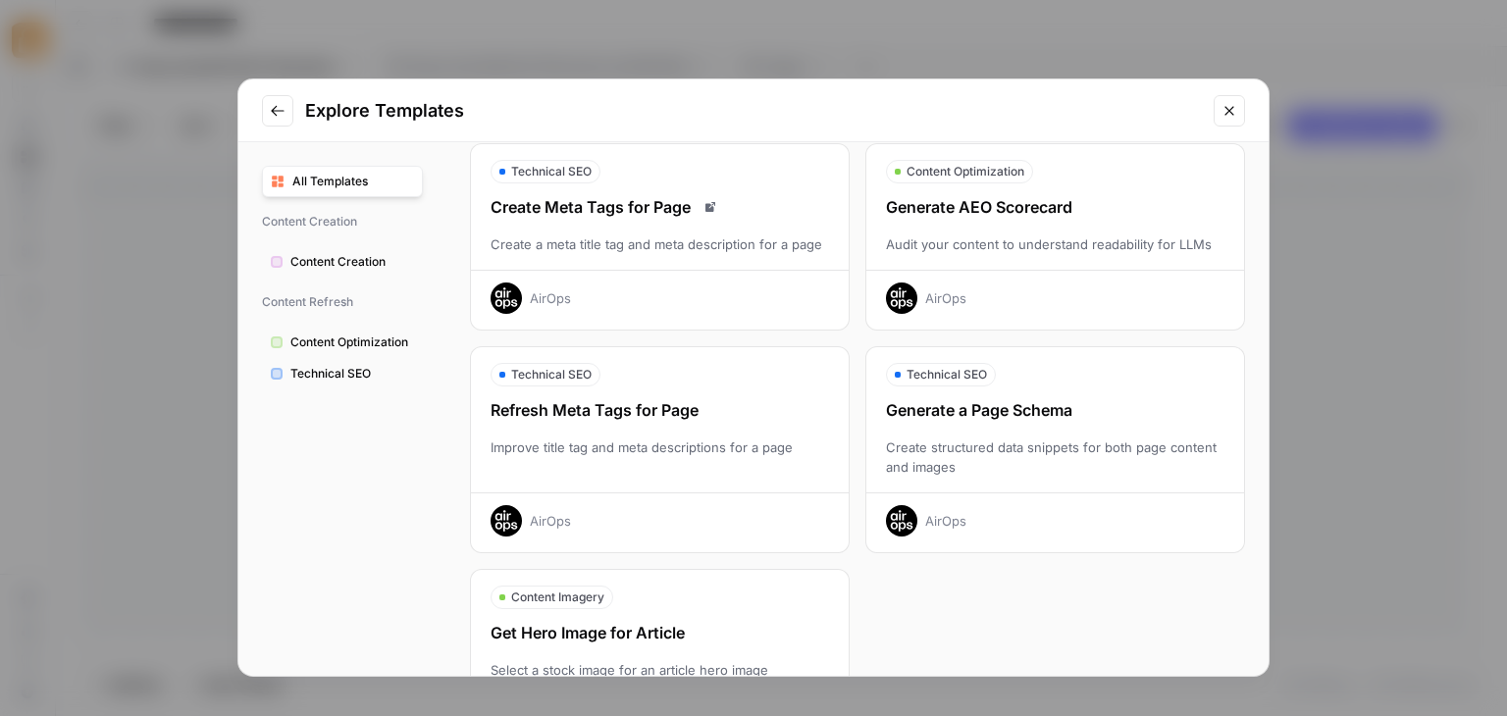
click at [746, 460] on div "Improve title tag and meta descriptions for a page" at bounding box center [660, 457] width 378 height 39
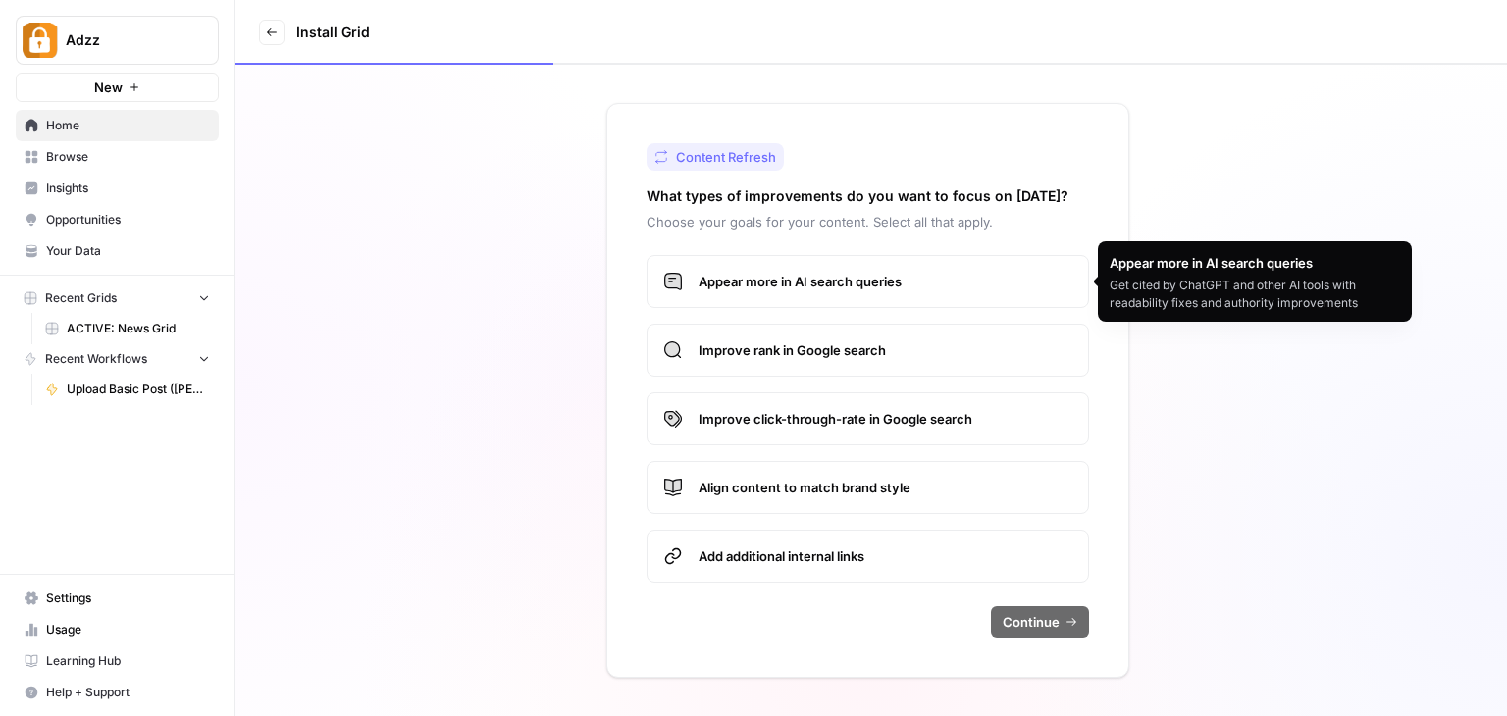
click at [961, 287] on span "Appear more in AI search queries" at bounding box center [886, 282] width 374 height 20
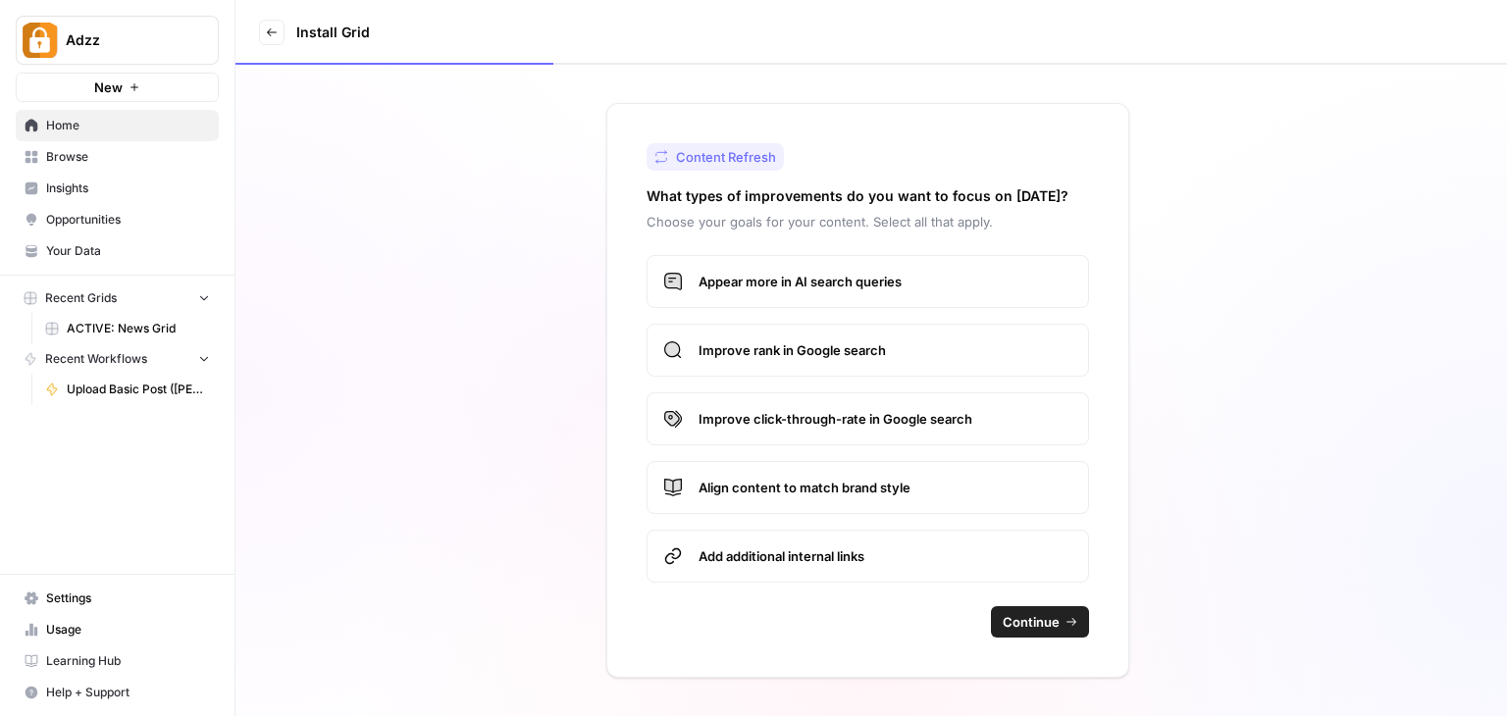
click at [953, 342] on span "Improve rank in Google search" at bounding box center [886, 351] width 374 height 20
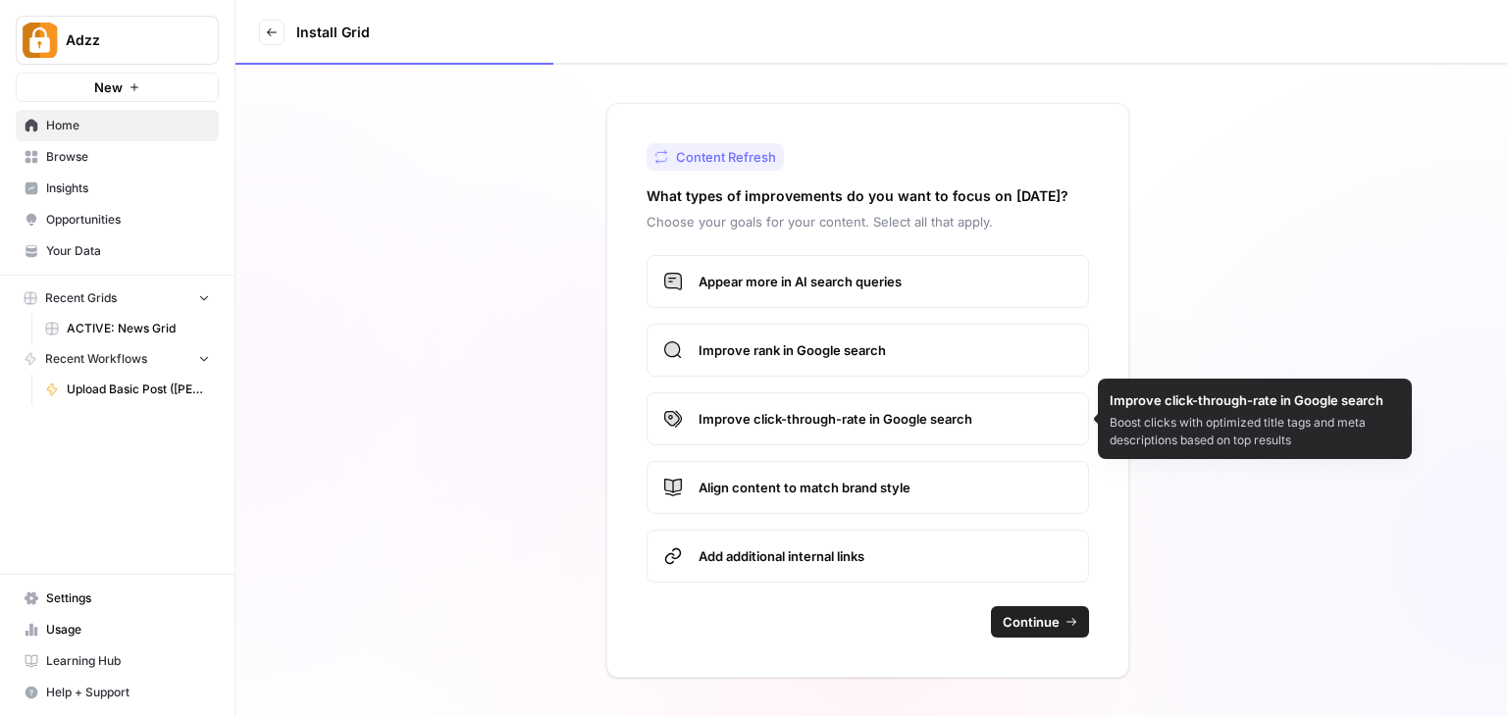
click at [948, 413] on span "Improve click-through-rate in Google search" at bounding box center [886, 419] width 374 height 20
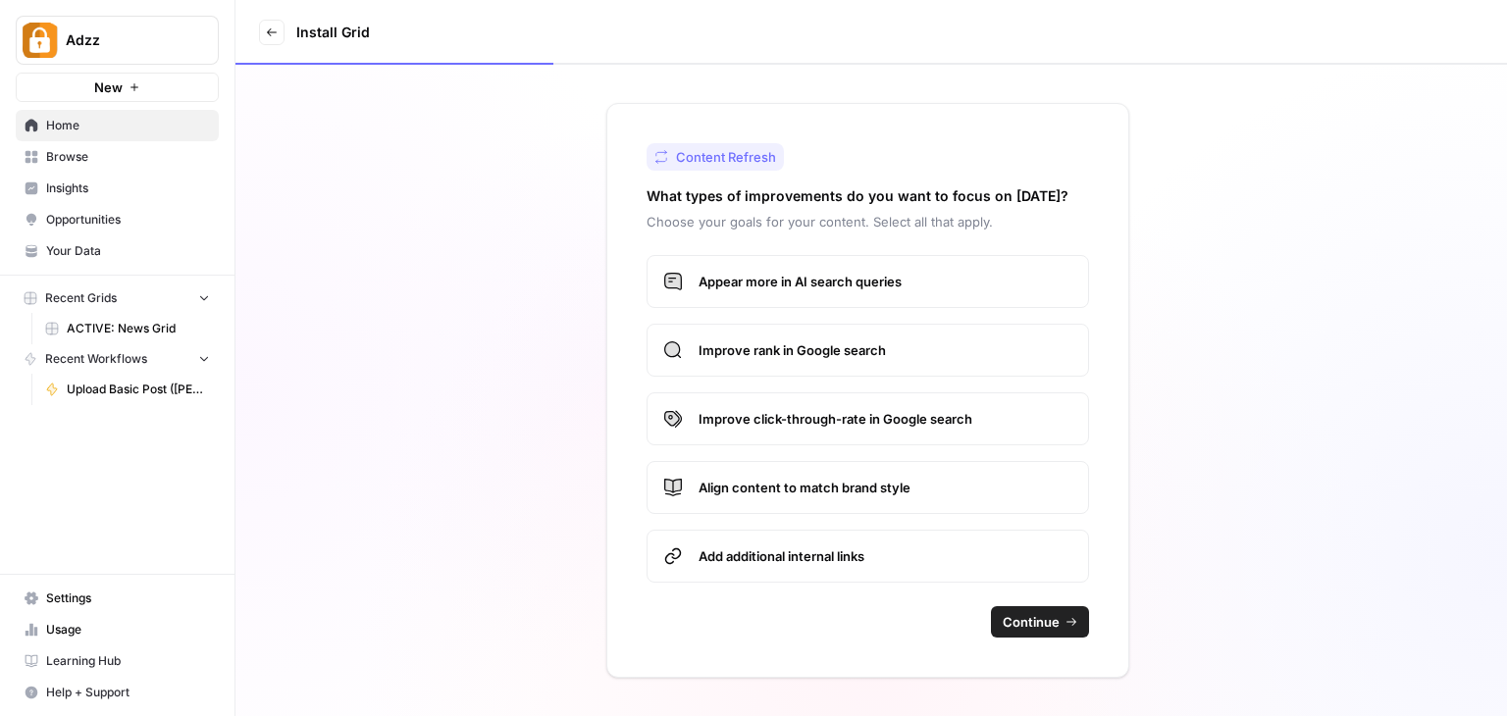
click at [1026, 622] on span "Continue" at bounding box center [1031, 622] width 57 height 20
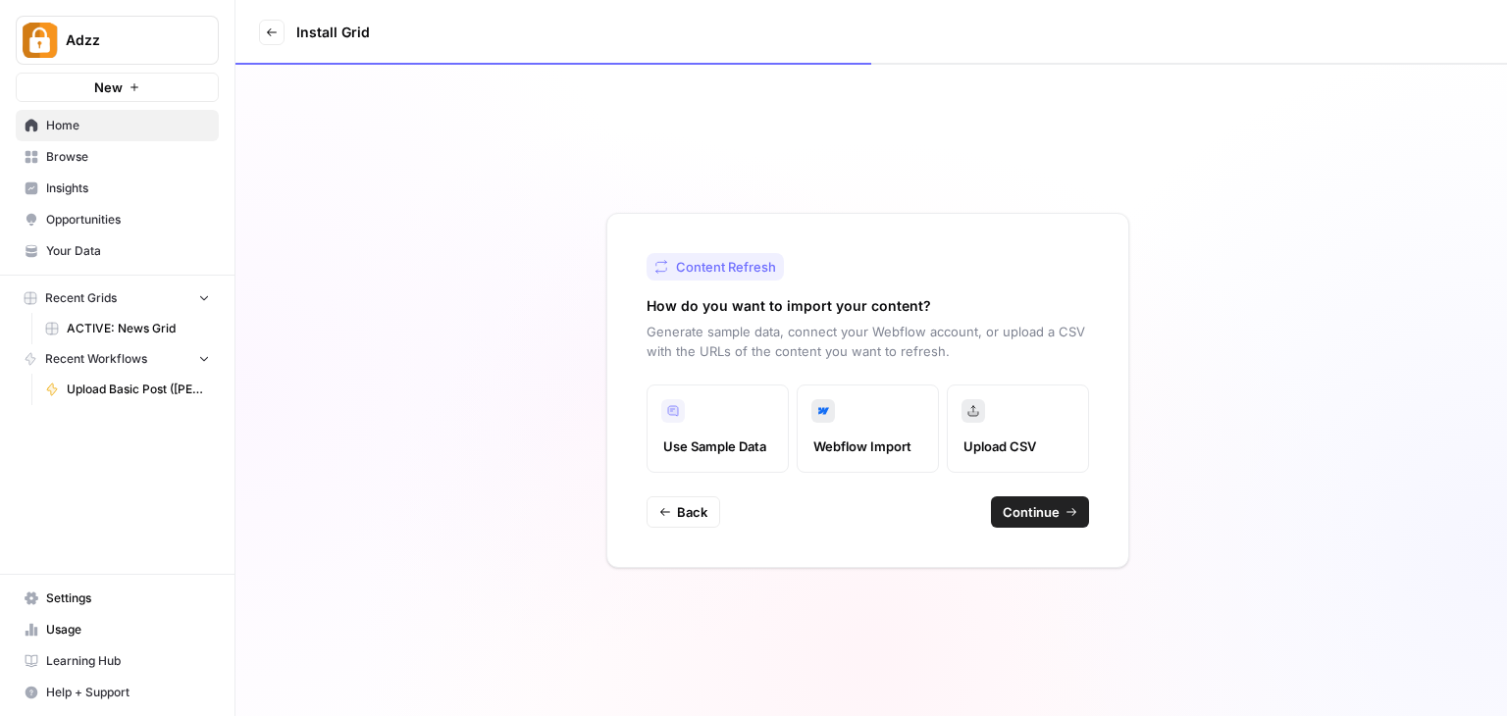
click at [1035, 417] on label "Upload CSV" at bounding box center [1018, 429] width 142 height 88
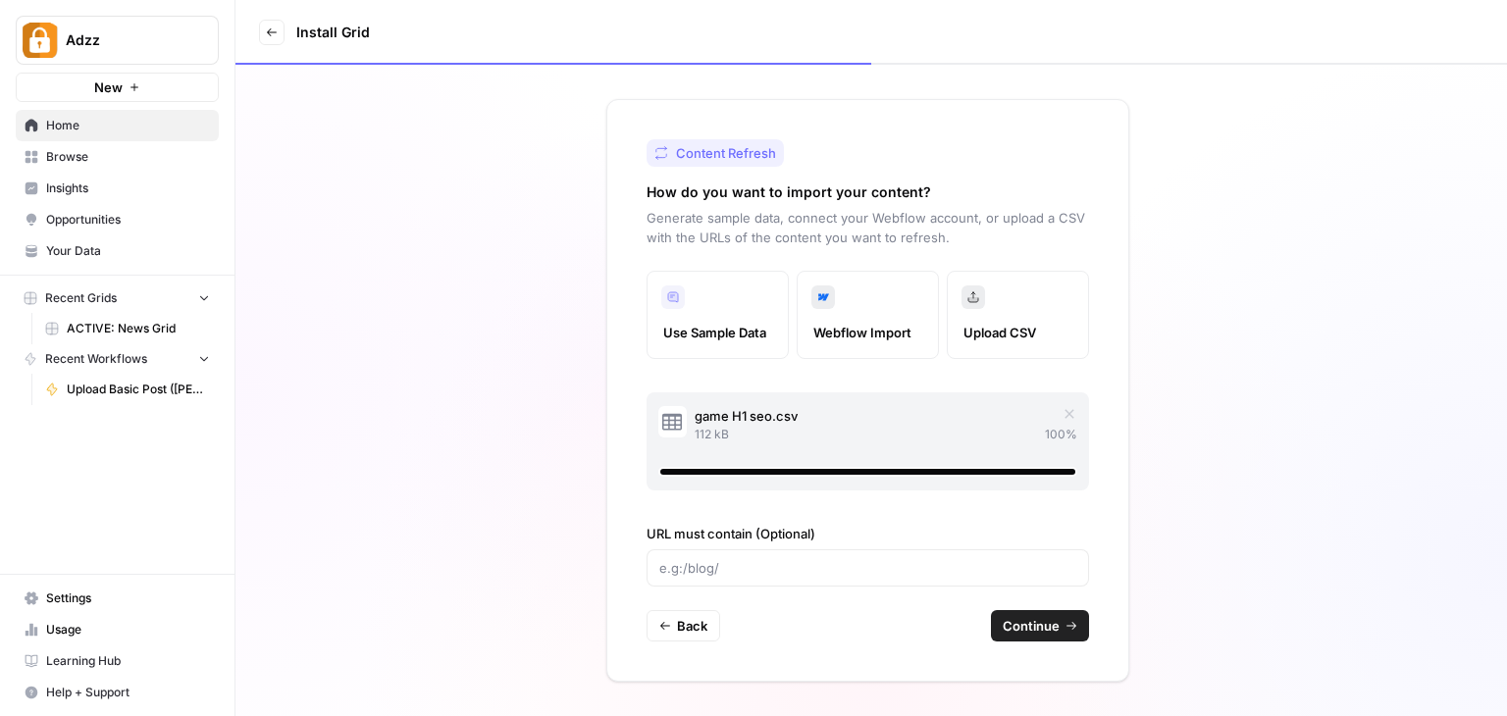
click at [1053, 632] on span "Continue" at bounding box center [1031, 626] width 57 height 20
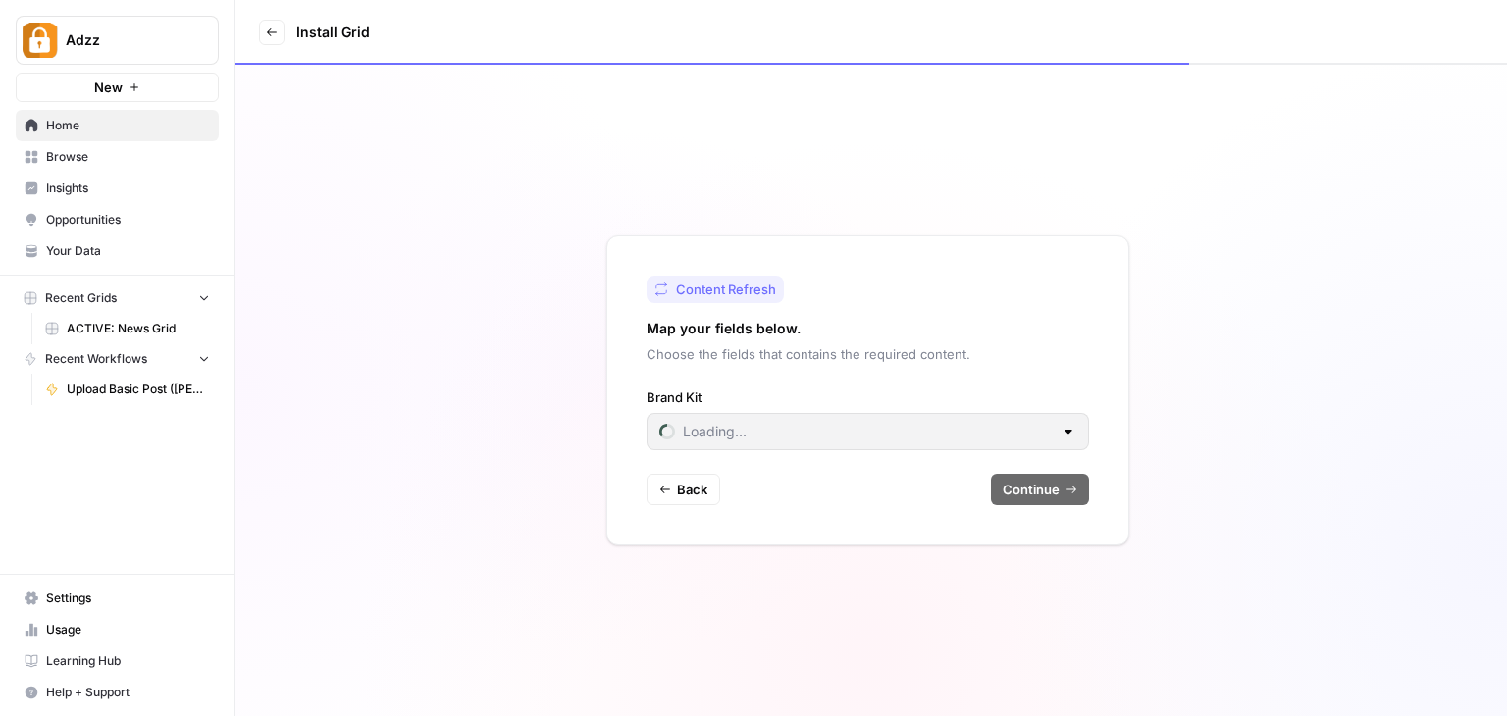
type input "Casino Bonuses Now"
click at [1059, 445] on div "Casino Bonuses Now" at bounding box center [868, 431] width 443 height 37
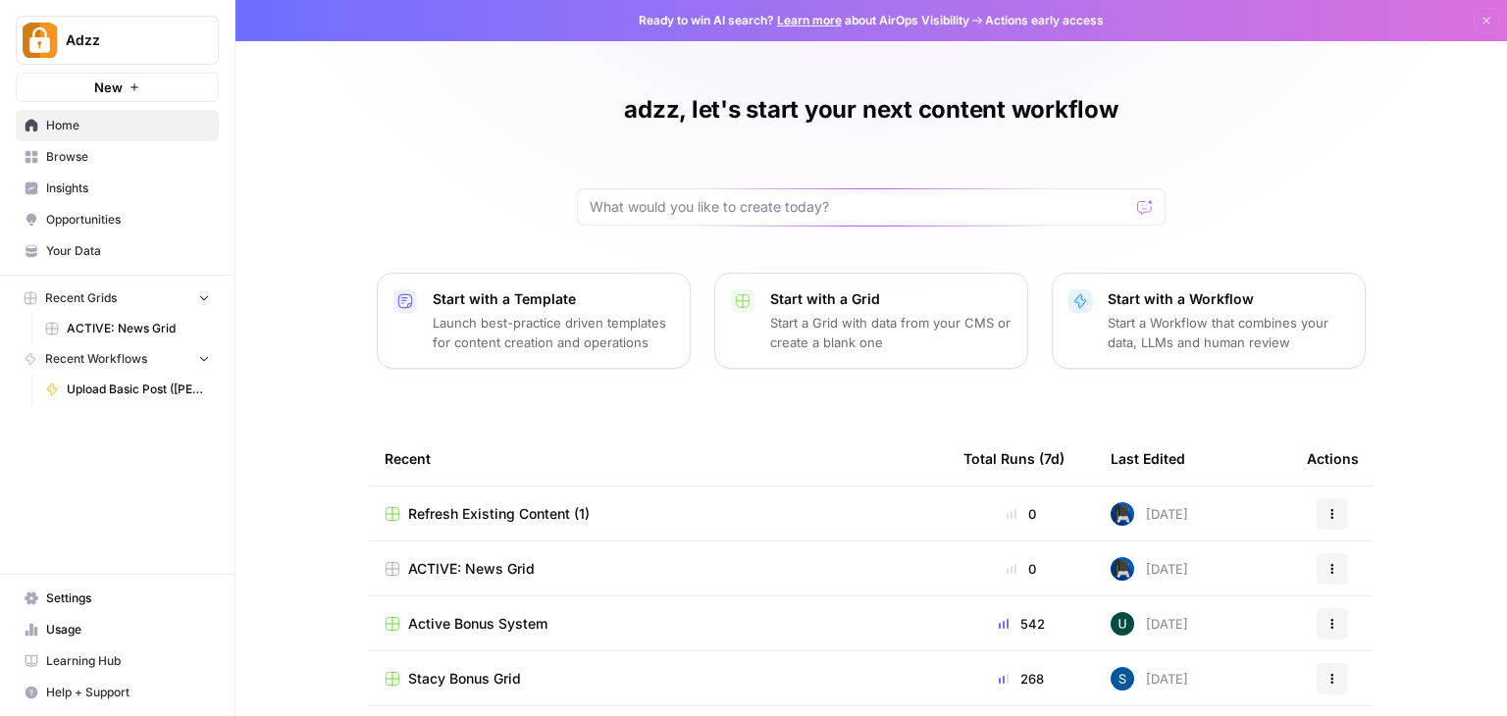
click at [1327, 511] on icon "button" at bounding box center [1333, 514] width 12 height 12
click at [1241, 602] on span "Delete" at bounding box center [1237, 604] width 157 height 20
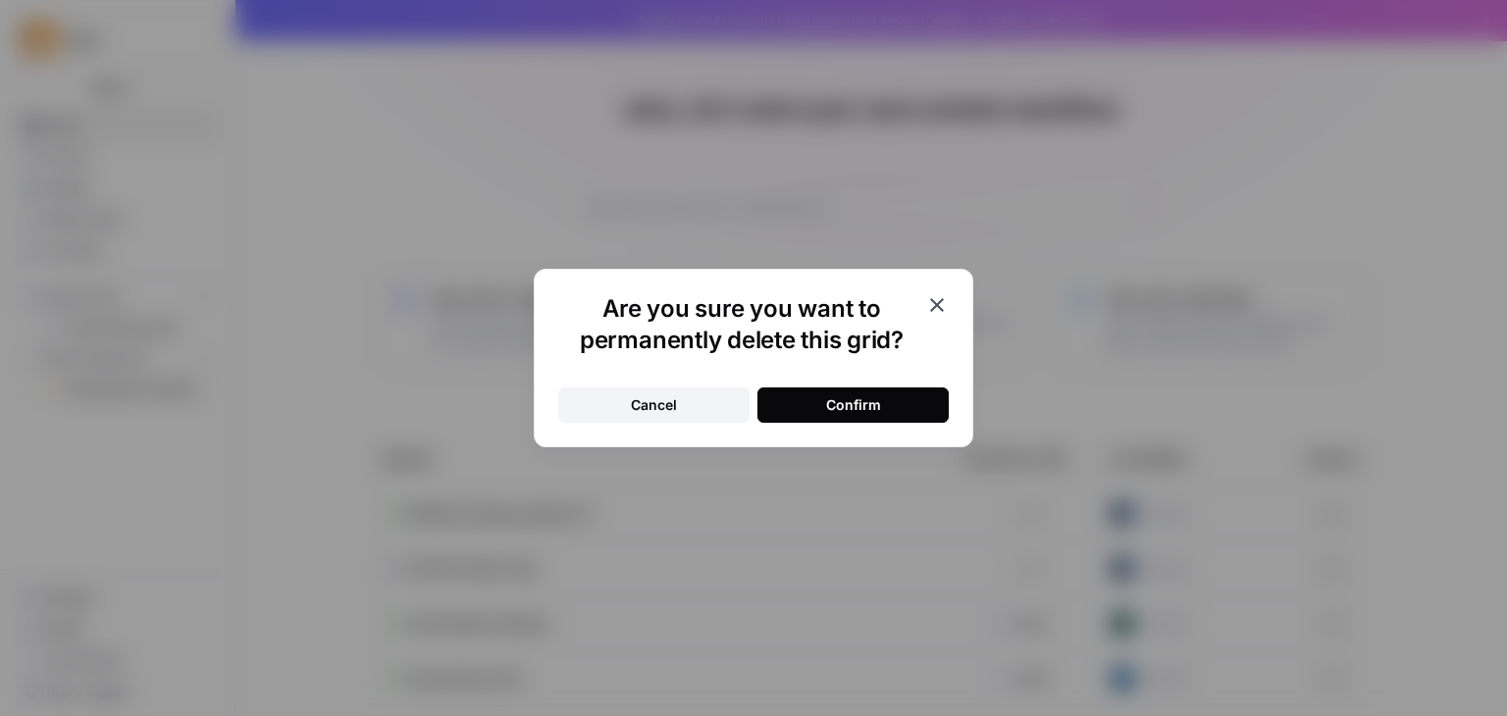
click at [889, 408] on button "Confirm" at bounding box center [853, 405] width 191 height 35
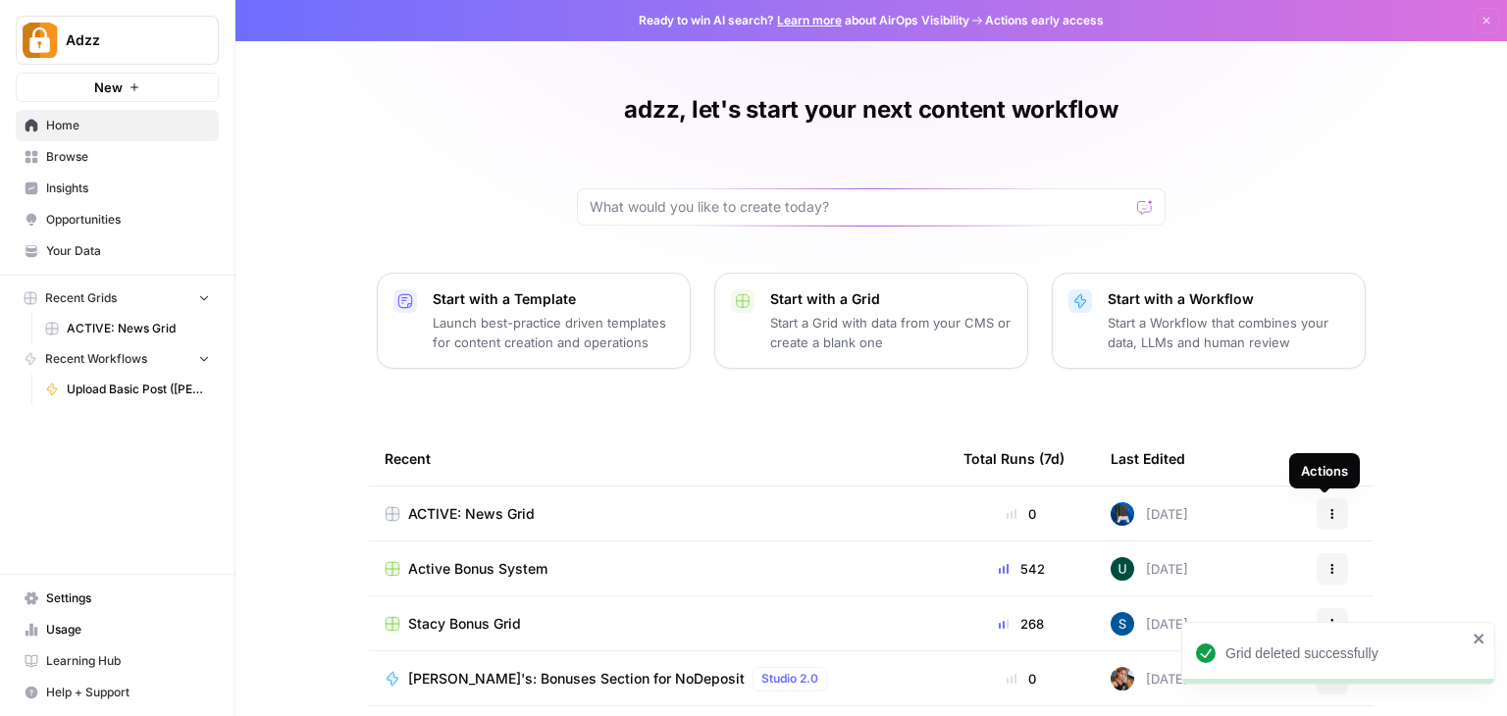
click at [1331, 514] on button "Actions" at bounding box center [1332, 514] width 31 height 31
click at [1433, 492] on div "adzz, let's start your next content workflow Start with a Template Launch best-…" at bounding box center [872, 451] width 1272 height 903
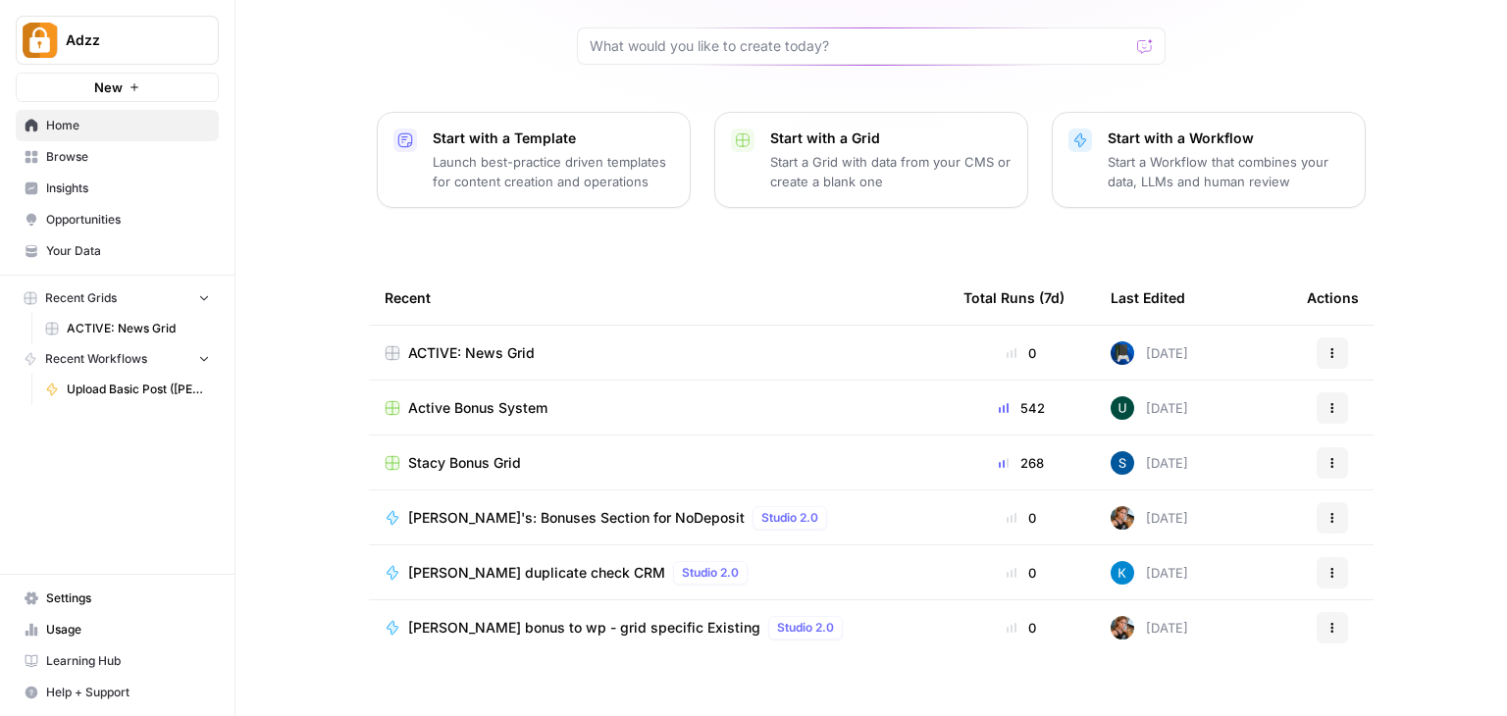
scroll to position [185, 0]
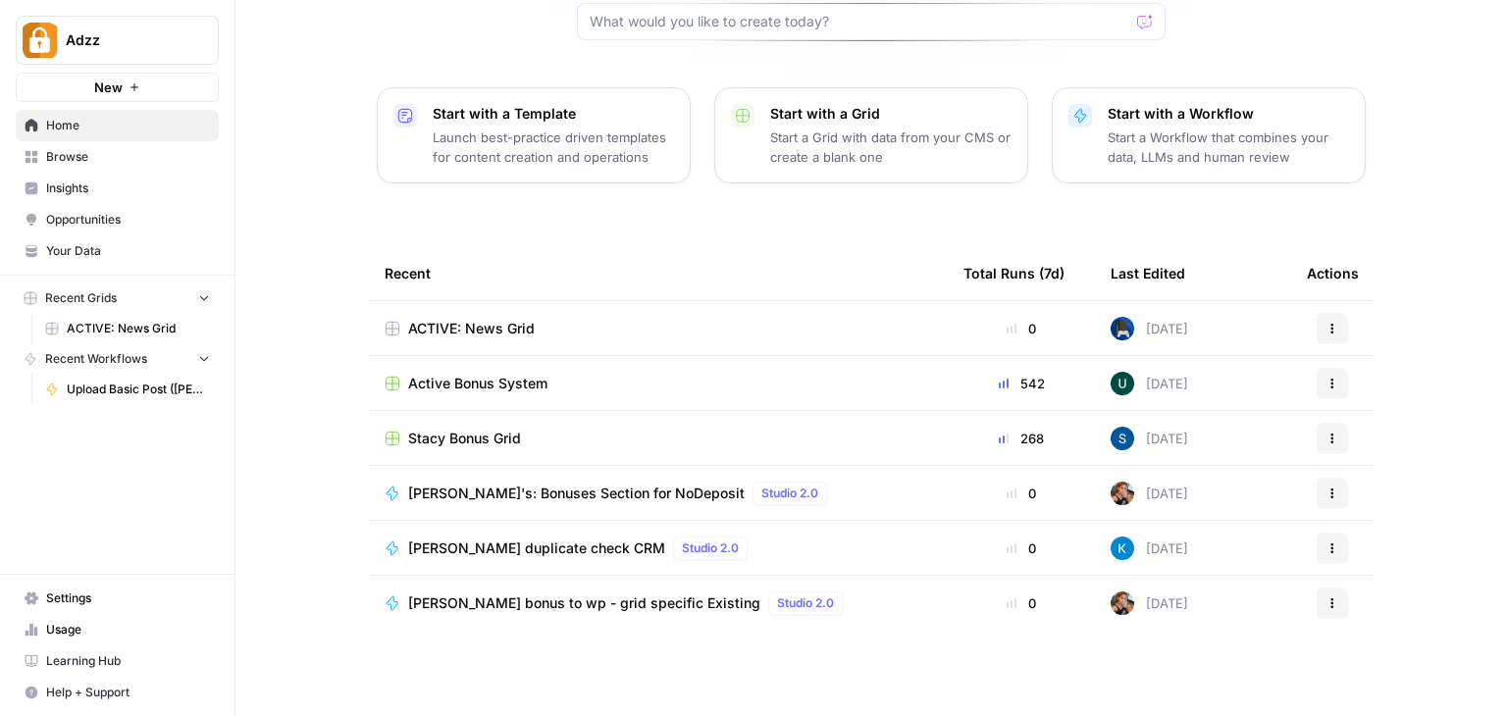
click at [103, 226] on span "Opportunities" at bounding box center [128, 220] width 164 height 18
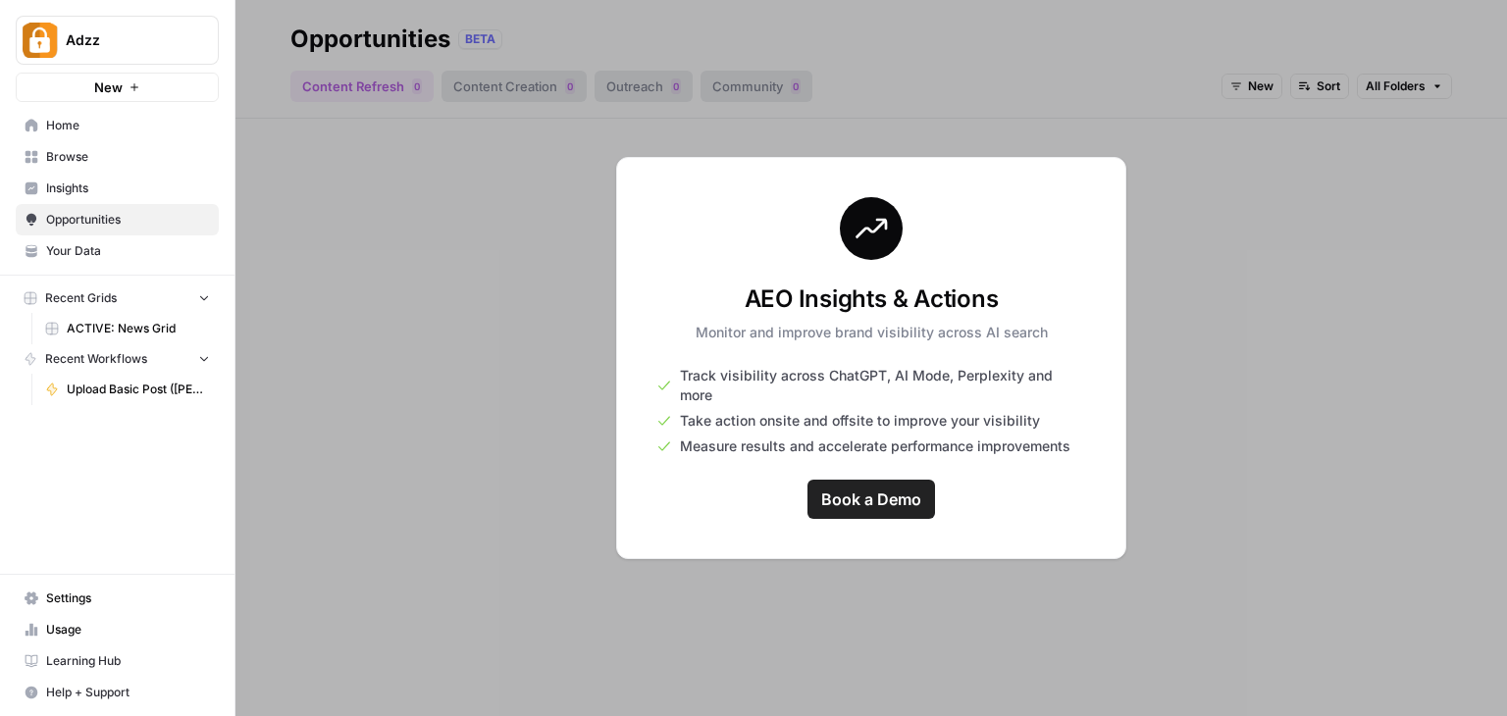
click at [63, 189] on span "Insights" at bounding box center [128, 189] width 164 height 18
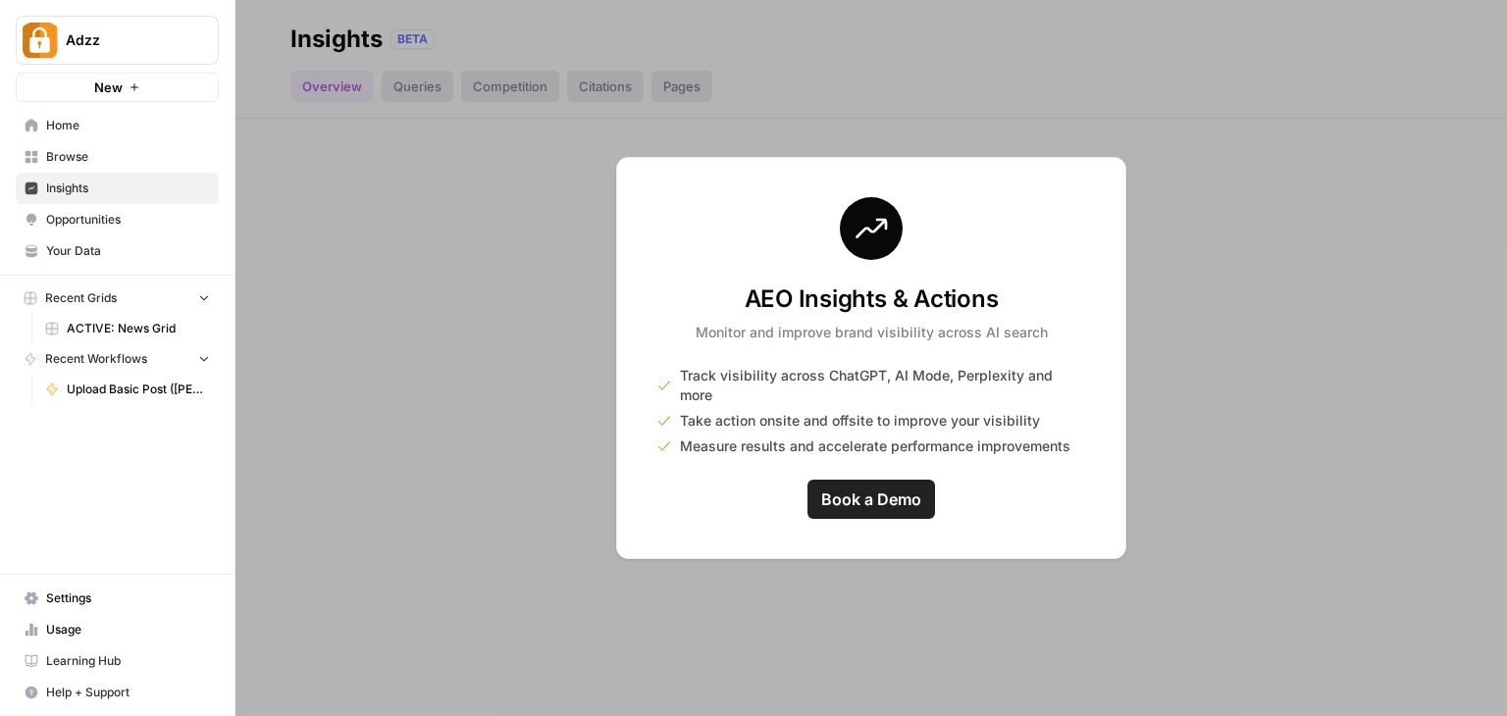
click at [63, 164] on span "Browse" at bounding box center [128, 157] width 164 height 18
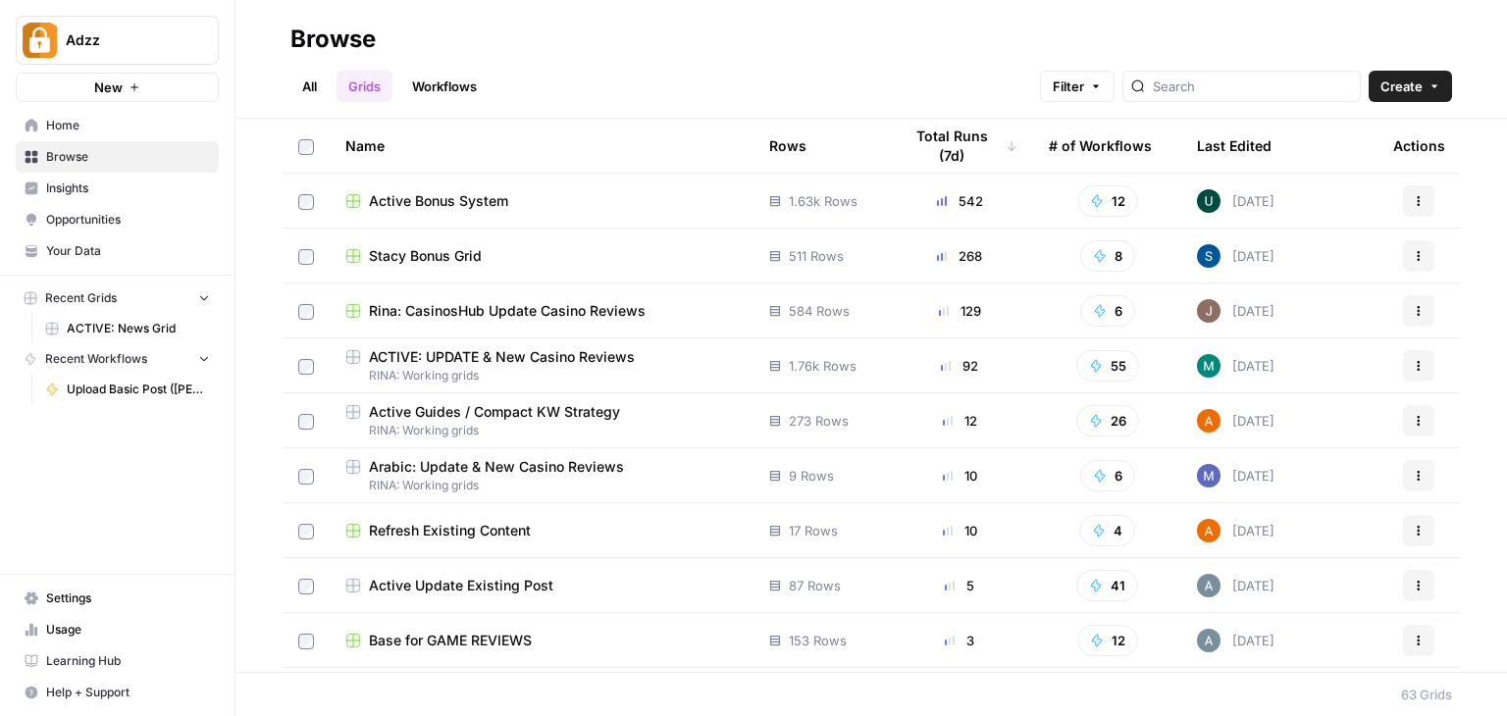
click at [1434, 93] on button "Create" at bounding box center [1410, 86] width 83 height 31
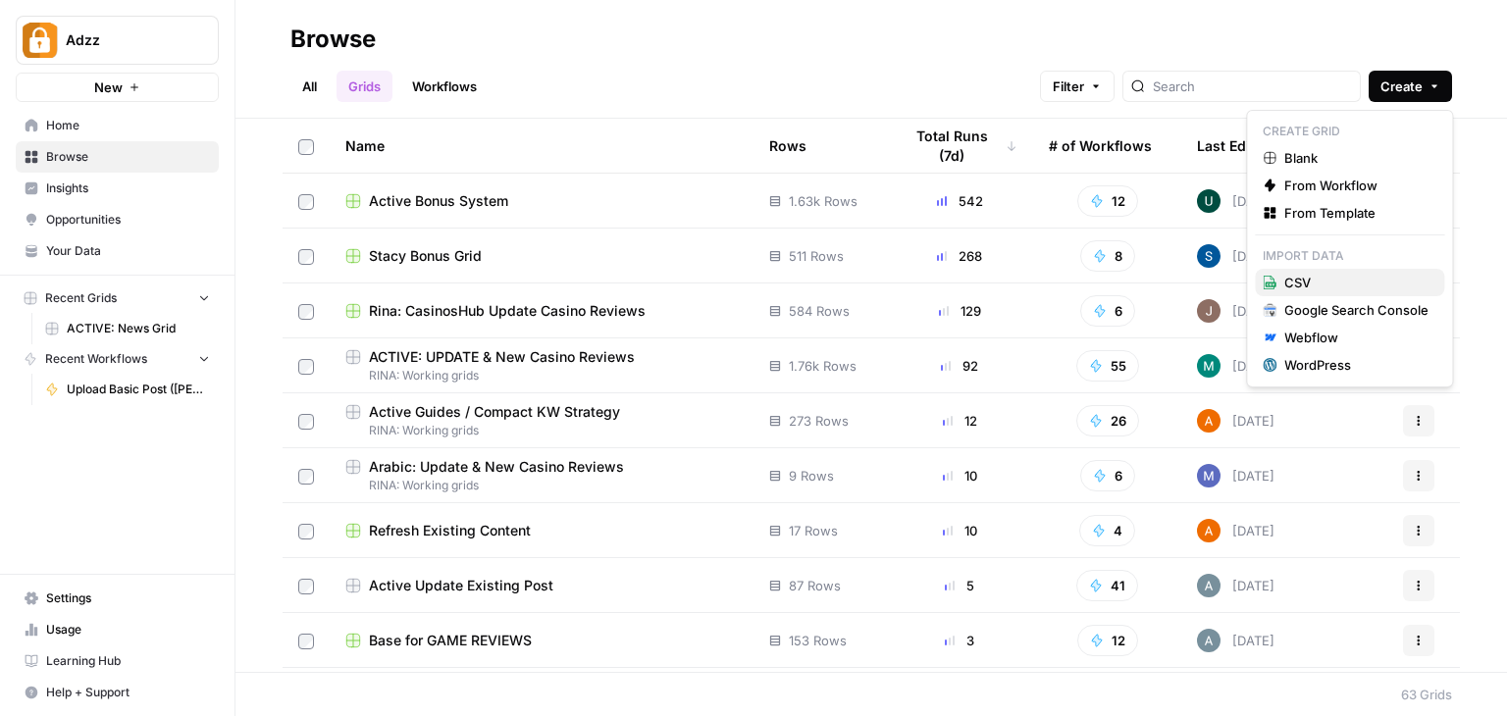
click at [1301, 287] on span "CSV" at bounding box center [1357, 283] width 144 height 20
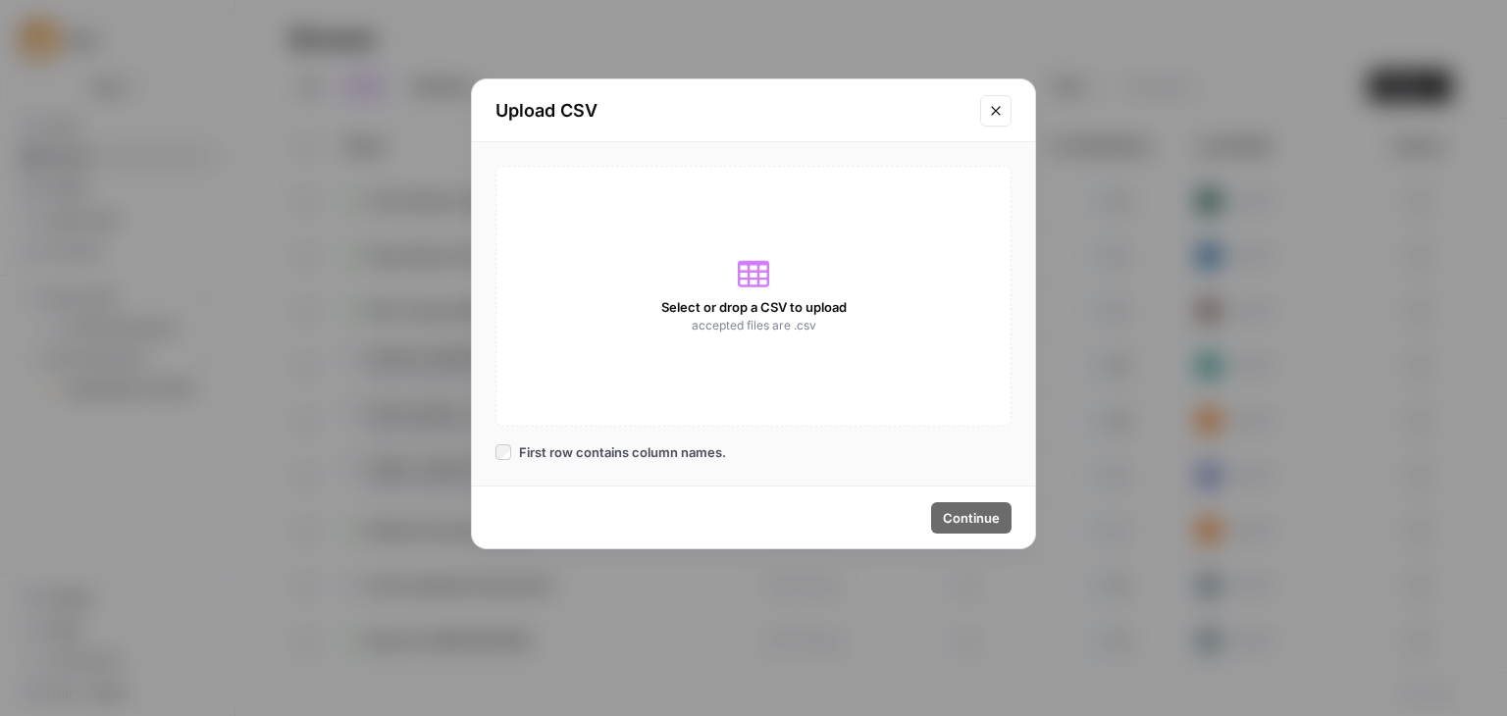
click at [1002, 108] on icon "Close modal" at bounding box center [996, 111] width 16 height 16
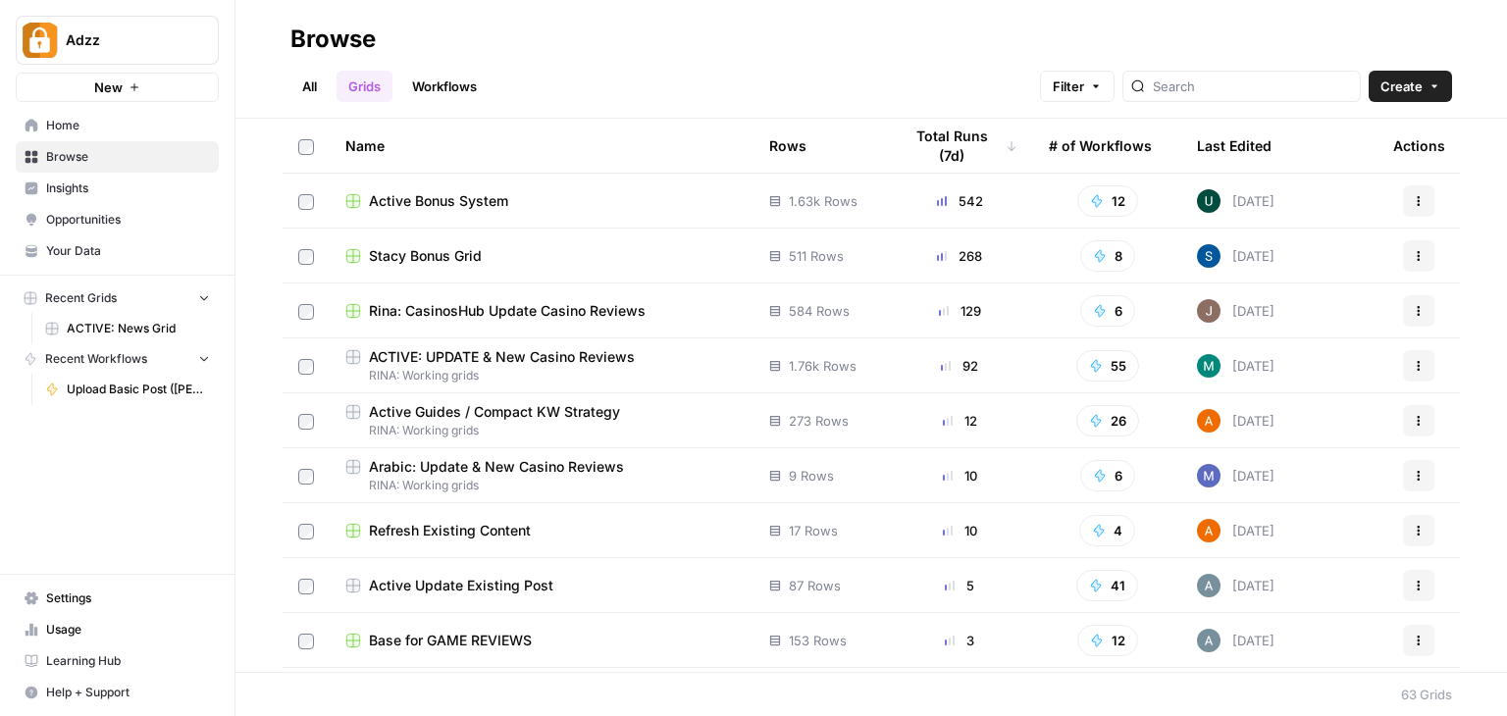
click at [648, 358] on div "ACTIVE: UPDATE & New Casino Reviews" at bounding box center [541, 357] width 393 height 20
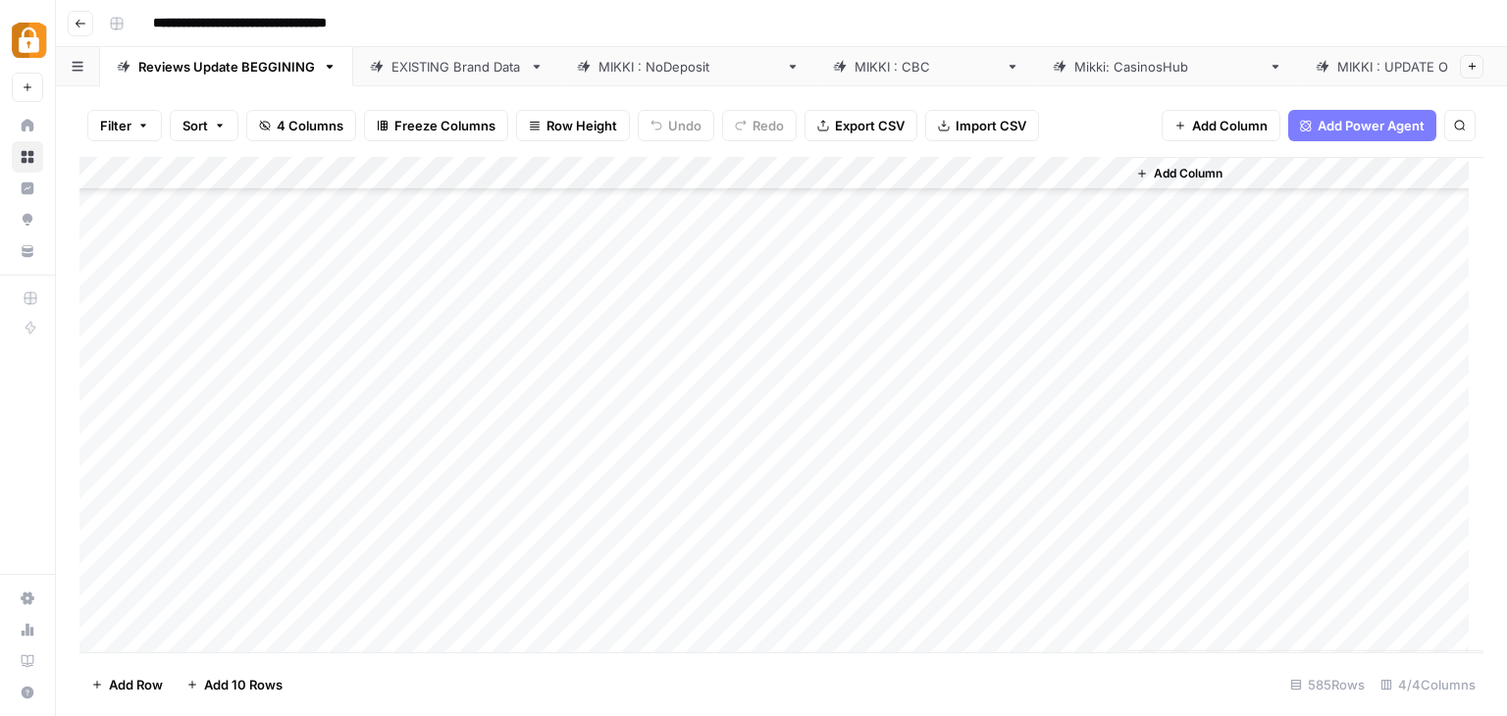
scroll to position [10206, 0]
click at [1231, 181] on input "Type to search" at bounding box center [1277, 182] width 216 height 24
type input "*******"
click at [1442, 181] on icon "Close Search" at bounding box center [1444, 182] width 16 height 16
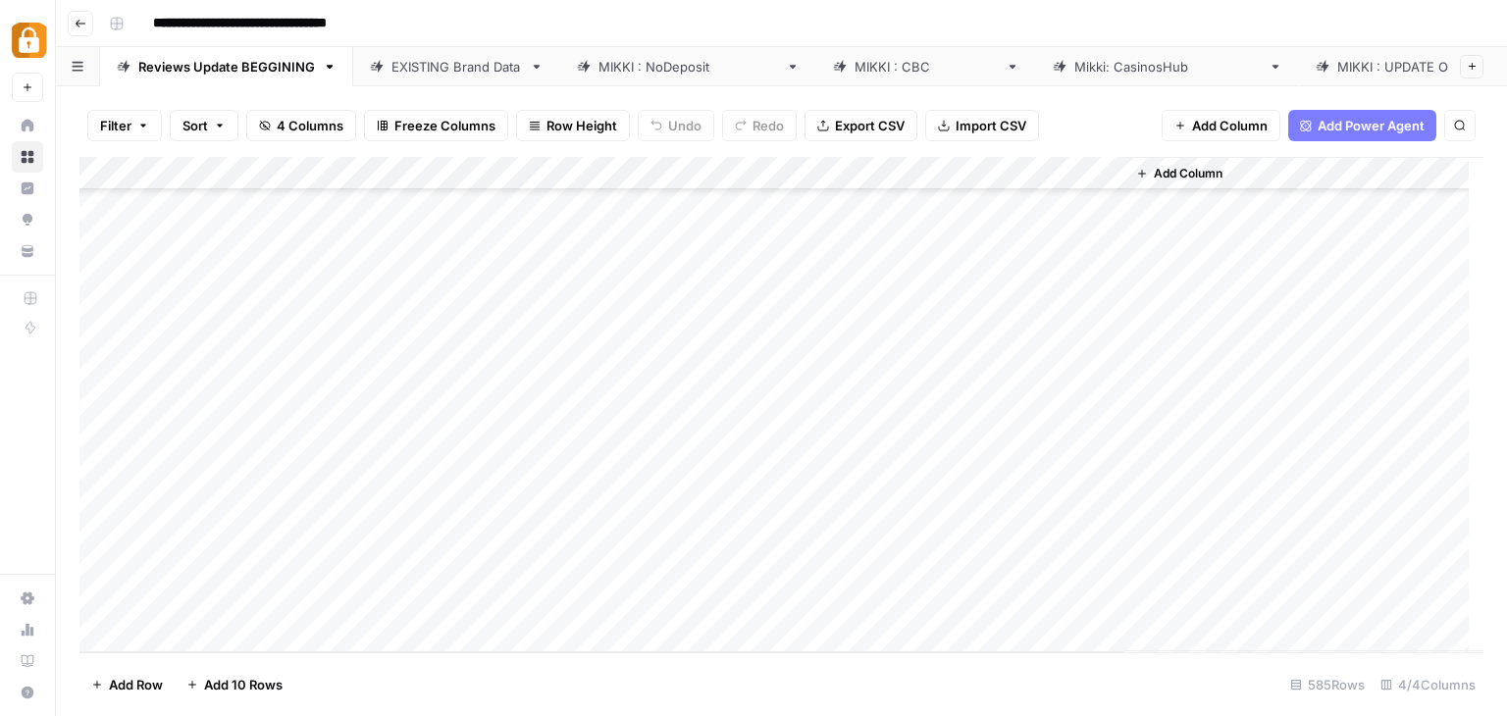
click at [198, 638] on div "Add Column" at bounding box center [781, 405] width 1404 height 496
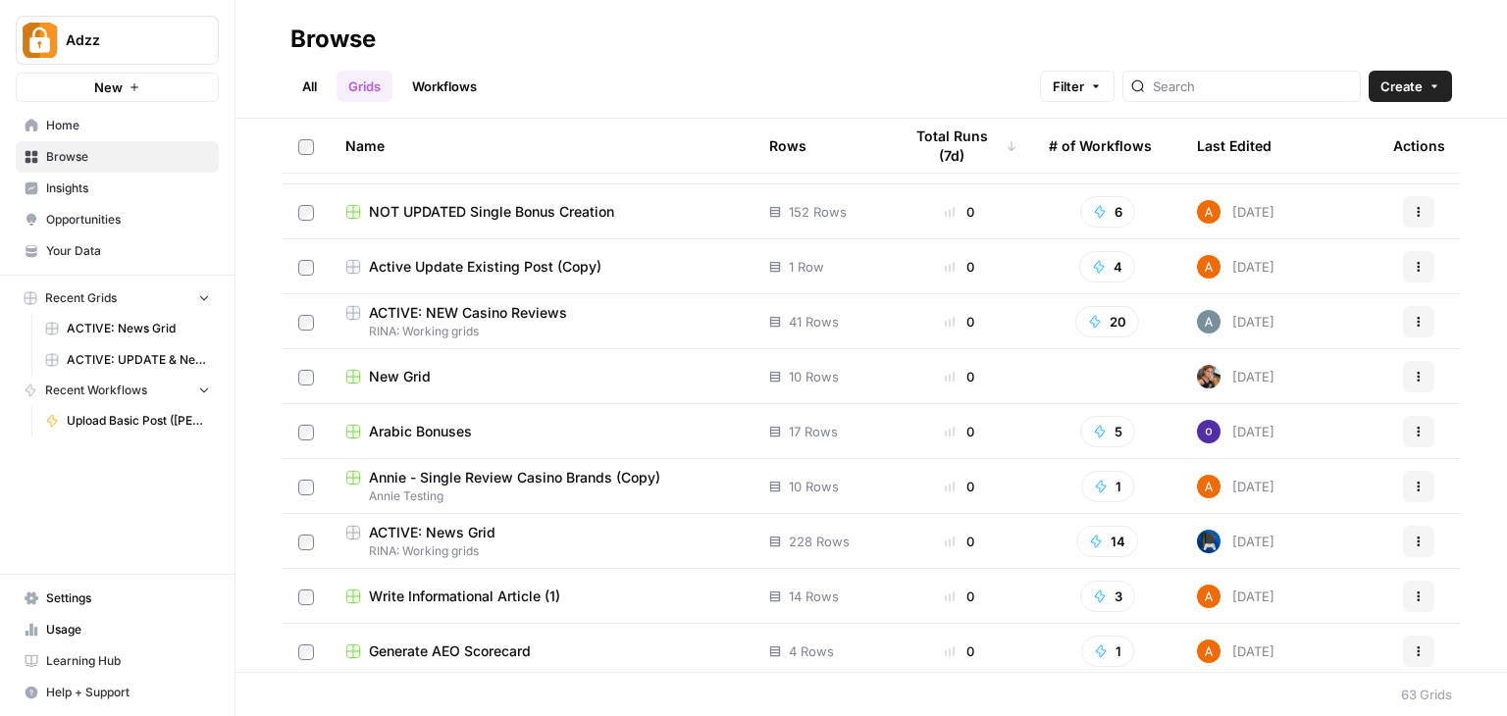
scroll to position [2964, 0]
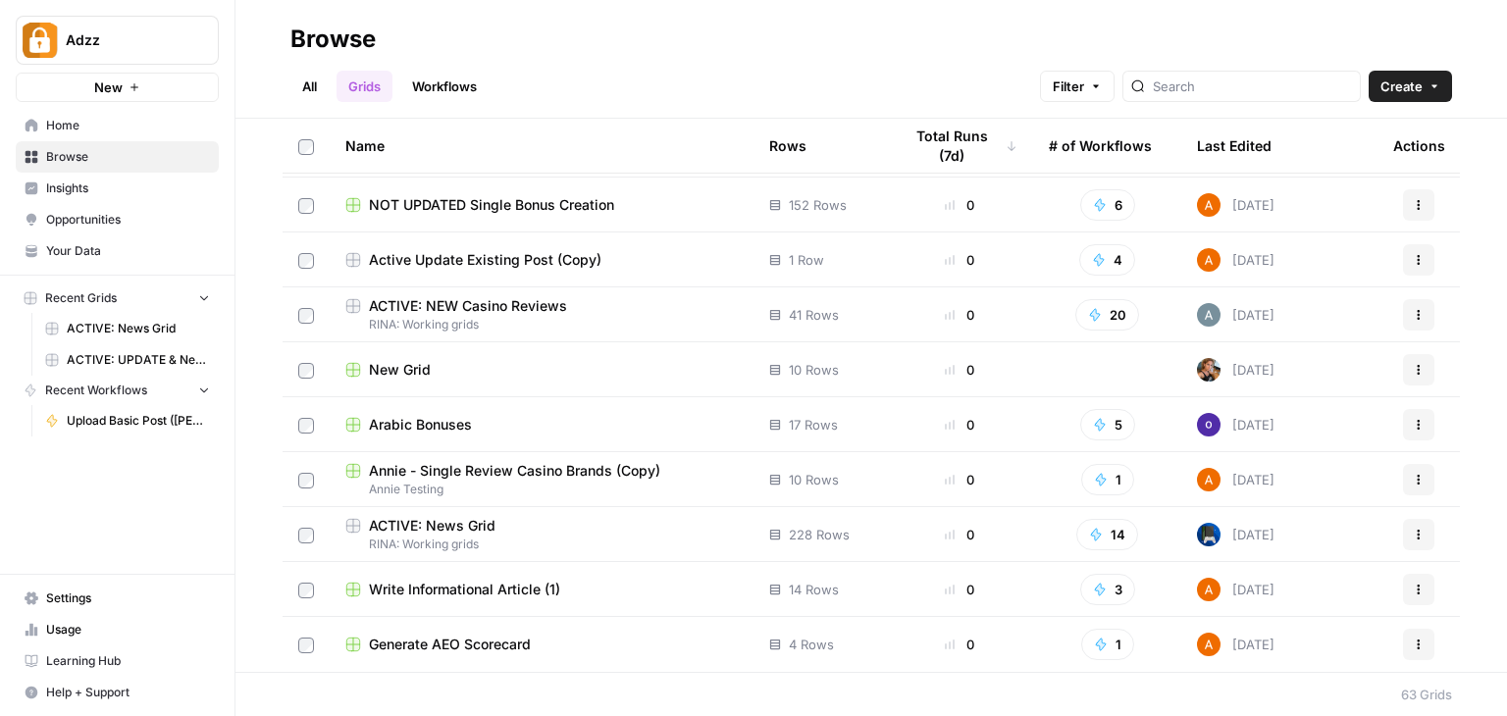
click at [608, 481] on span "Annie Testing" at bounding box center [541, 490] width 393 height 18
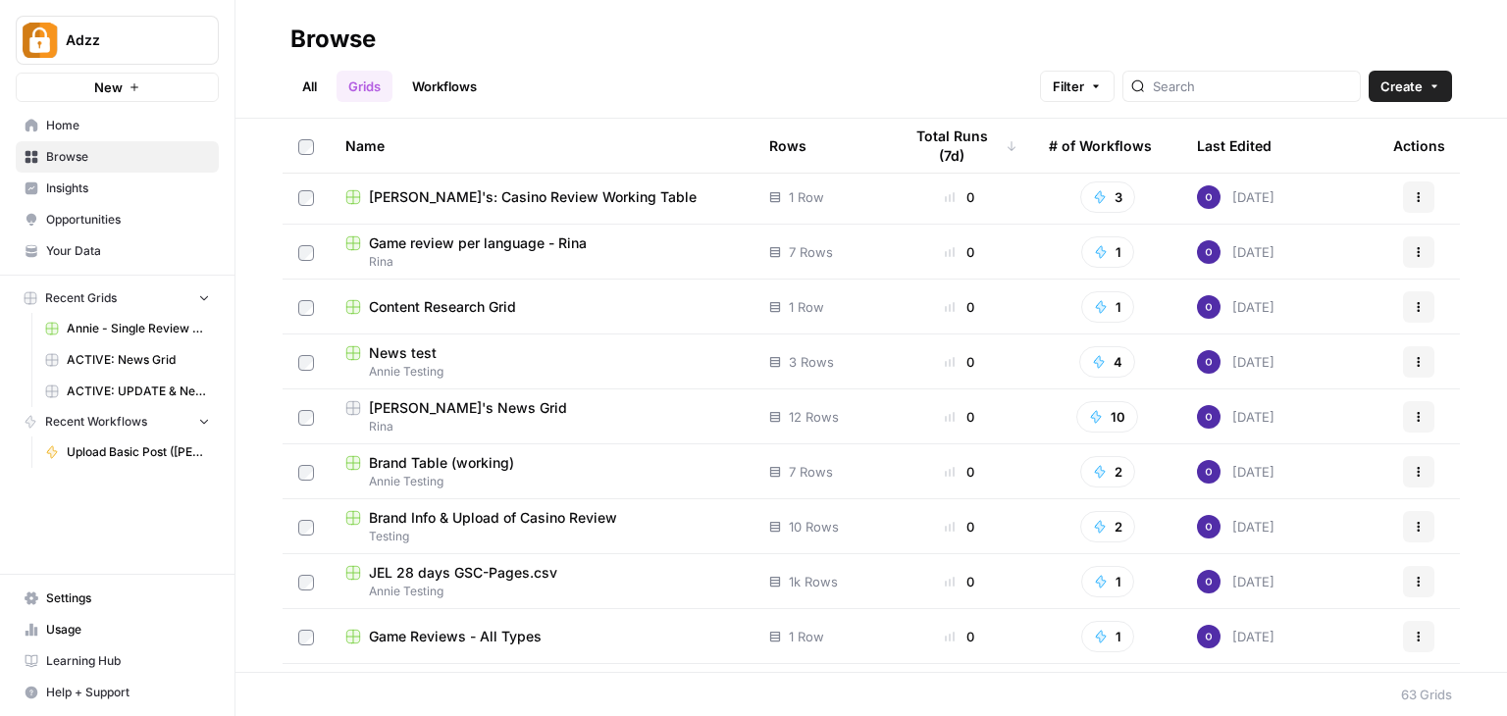
scroll to position [1178, 0]
